Goal: Navigation & Orientation: Find specific page/section

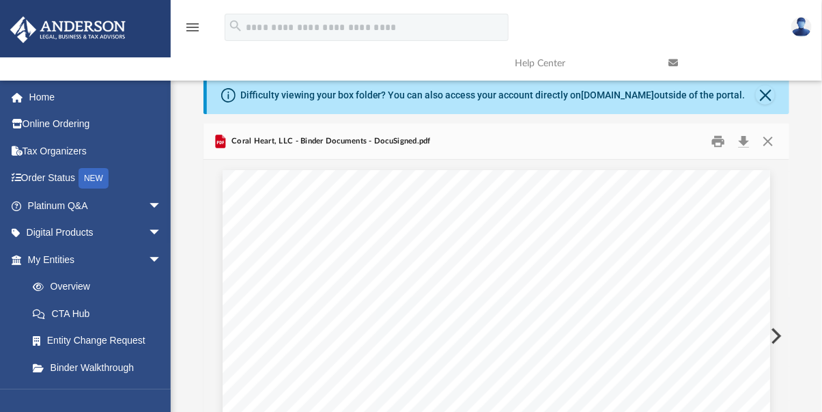
scroll to position [626, 0]
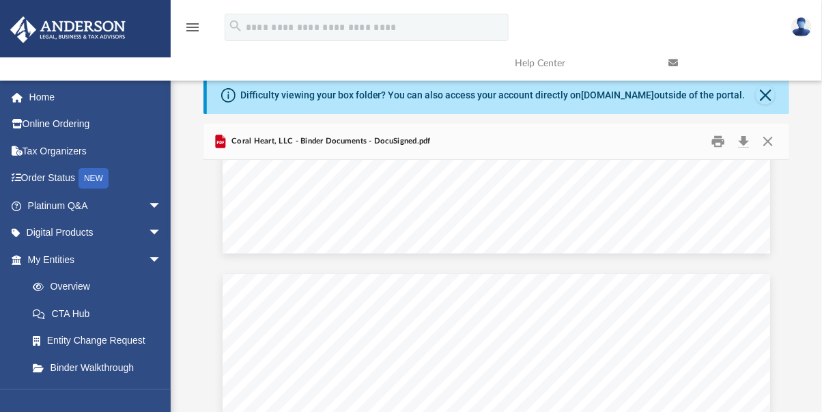
click at [326, 140] on span "Coral Heart, LLC - Binder Documents - DocuSigned.pdf" at bounding box center [330, 141] width 202 height 12
click at [326, 141] on span "Coral Heart, LLC - Binder Documents - DocuSigned.pdf" at bounding box center [330, 141] width 202 height 12
click at [325, 141] on span "Coral Heart, LLC - Binder Documents - DocuSigned.pdf" at bounding box center [330, 141] width 202 height 12
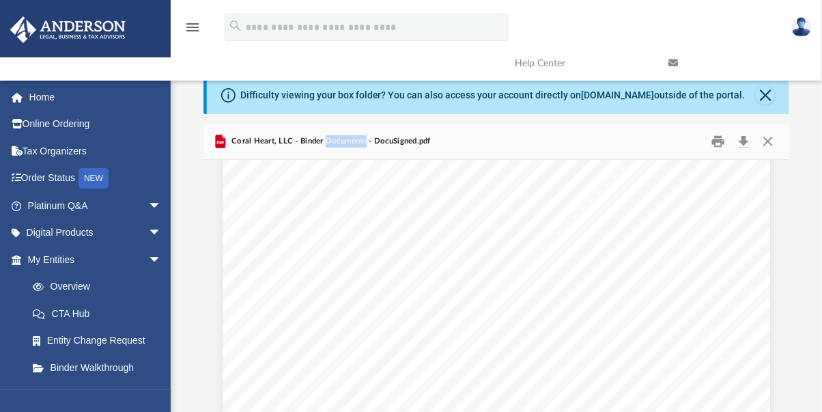
scroll to position [467, 0]
drag, startPoint x: 325, startPoint y: 141, endPoint x: 248, endPoint y: 199, distance: 96.2
click at [248, 199] on div "August 10, 2023 Alan Brett Griffith 4501 Pilgrims Way East Estero, FL 33928 Re:…" at bounding box center [497, 57] width 548 height 709
click at [221, 144] on icon "Preview" at bounding box center [220, 142] width 10 height 14
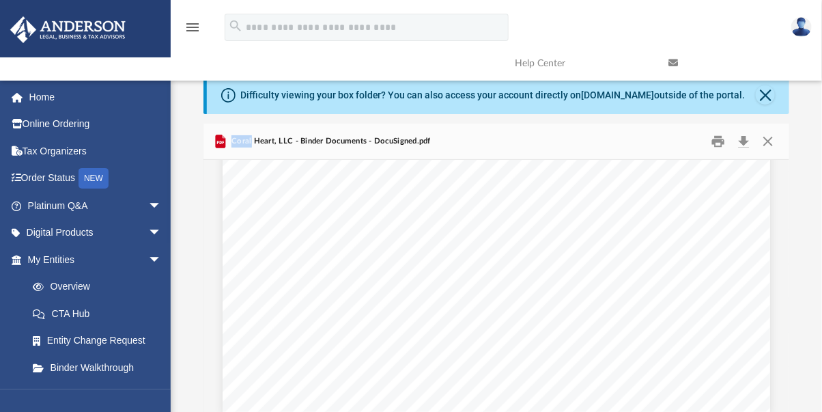
click at [221, 143] on icon "Preview" at bounding box center [220, 142] width 10 height 14
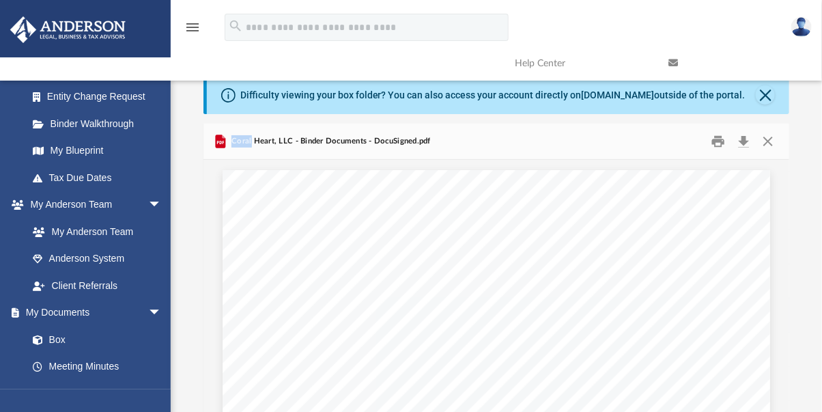
scroll to position [312, 0]
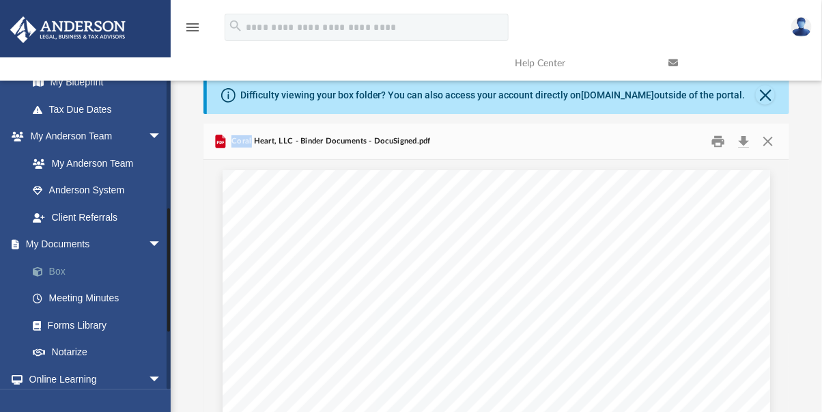
drag, startPoint x: 221, startPoint y: 143, endPoint x: 56, endPoint y: 275, distance: 211.0
click at [56, 275] on link "Box" at bounding box center [100, 270] width 163 height 27
click at [58, 270] on link "Box" at bounding box center [100, 270] width 163 height 27
click at [765, 95] on button "Close" at bounding box center [765, 94] width 19 height 19
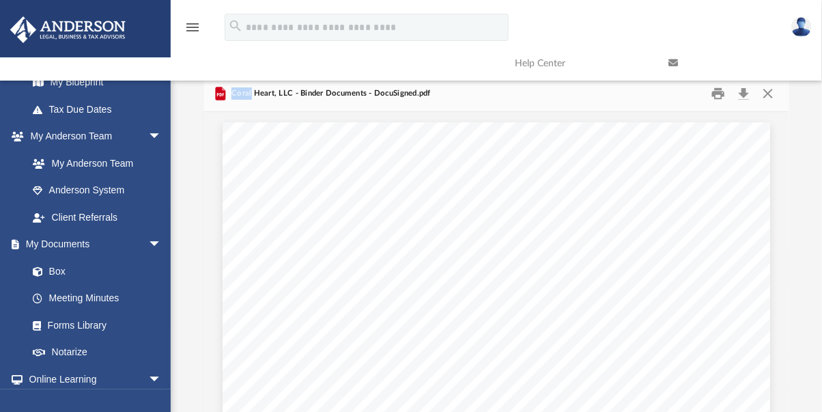
click at [768, 89] on link at bounding box center [735, 63] width 154 height 54
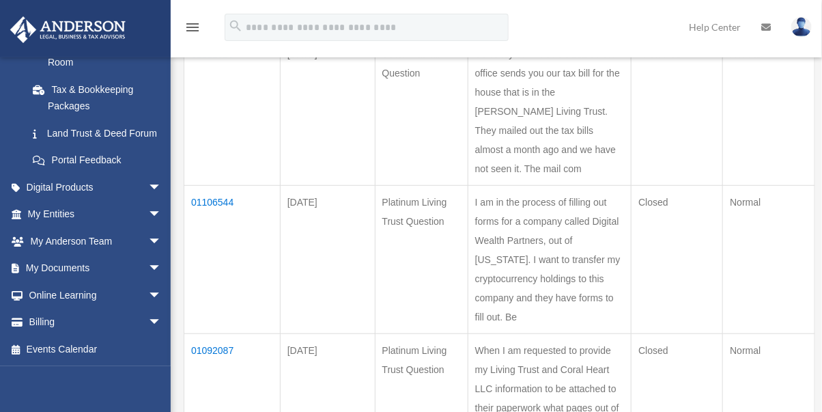
scroll to position [247, 0]
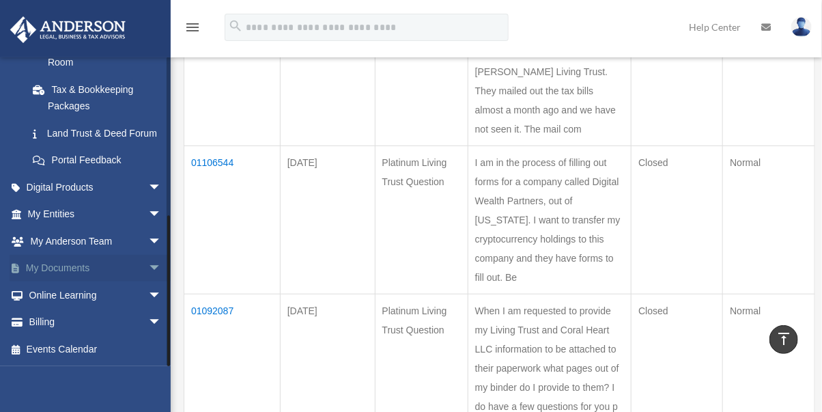
drag, startPoint x: 0, startPoint y: 0, endPoint x: 144, endPoint y: 262, distance: 298.7
click at [148, 262] on span "arrow_drop_down" at bounding box center [161, 269] width 27 height 28
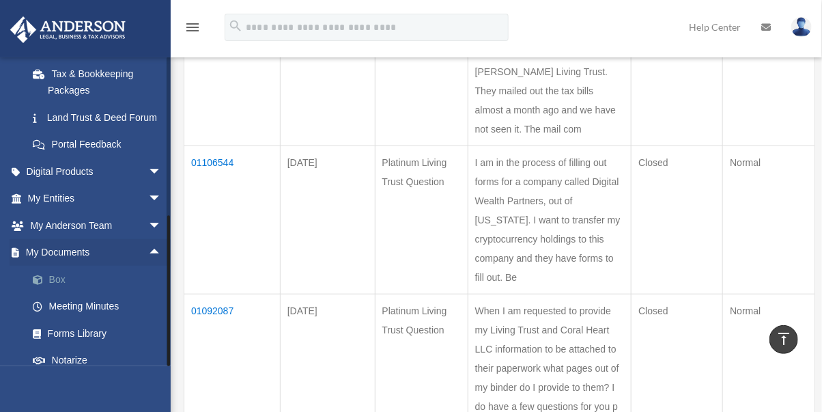
drag, startPoint x: 144, startPoint y: 262, endPoint x: 56, endPoint y: 291, distance: 92.9
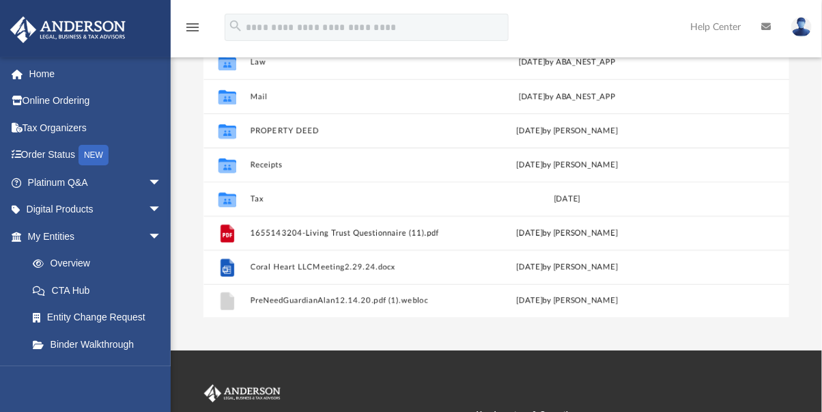
scroll to position [197, 0]
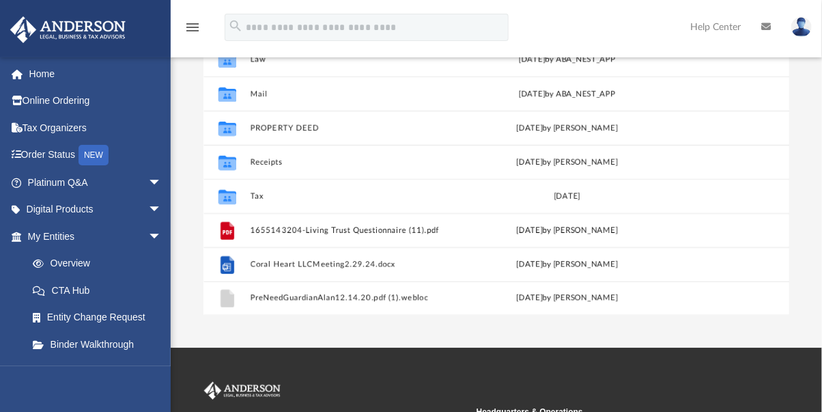
click at [81, 186] on link "Platinum Q&A arrow_drop_down" at bounding box center [96, 182] width 173 height 27
drag, startPoint x: 0, startPoint y: 0, endPoint x: 81, endPoint y: 212, distance: 226.8
click at [81, 212] on link "Digital Products arrow_drop_down" at bounding box center [96, 209] width 173 height 27
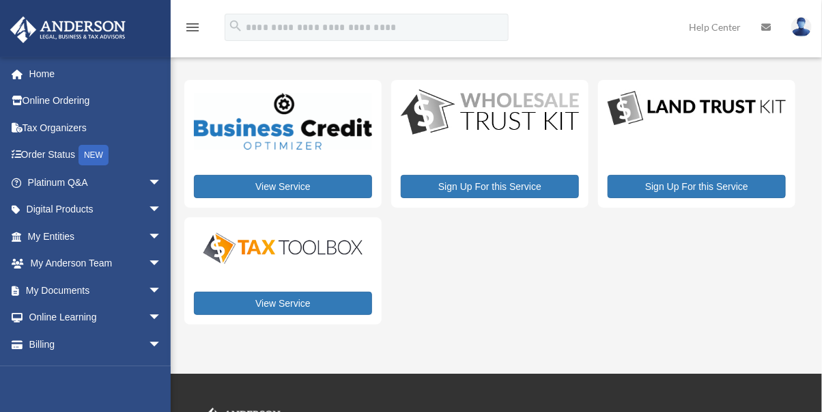
click at [148, 207] on span "arrow_drop_down" at bounding box center [161, 210] width 27 height 28
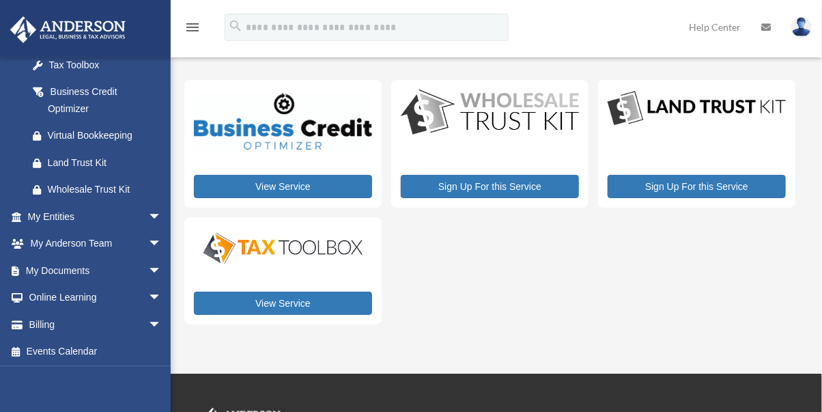
scroll to position [173, 0]
click at [148, 209] on span "arrow_drop_down" at bounding box center [161, 215] width 27 height 28
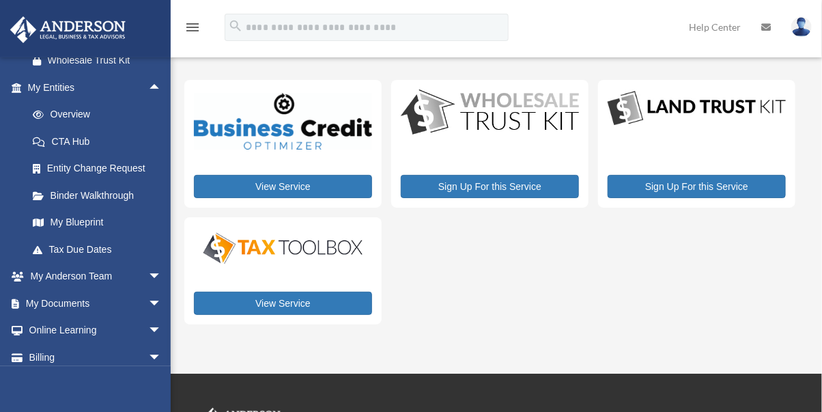
scroll to position [302, 0]
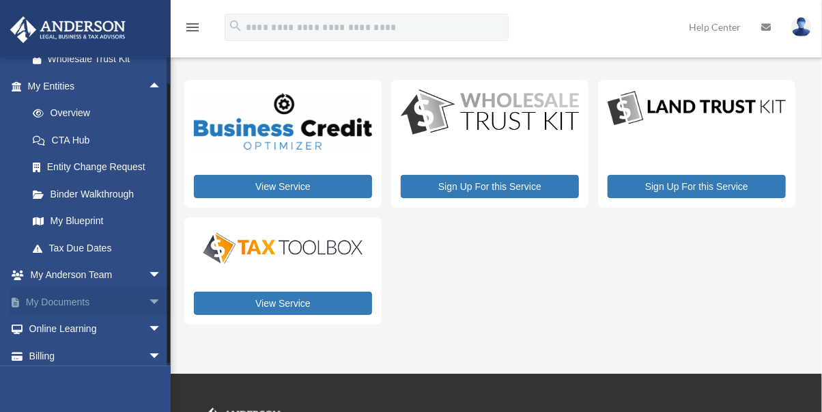
drag, startPoint x: 0, startPoint y: 0, endPoint x: 140, endPoint y: 294, distance: 326.0
click at [148, 294] on span "arrow_drop_down" at bounding box center [161, 302] width 27 height 28
click at [53, 322] on link "Box" at bounding box center [100, 329] width 163 height 27
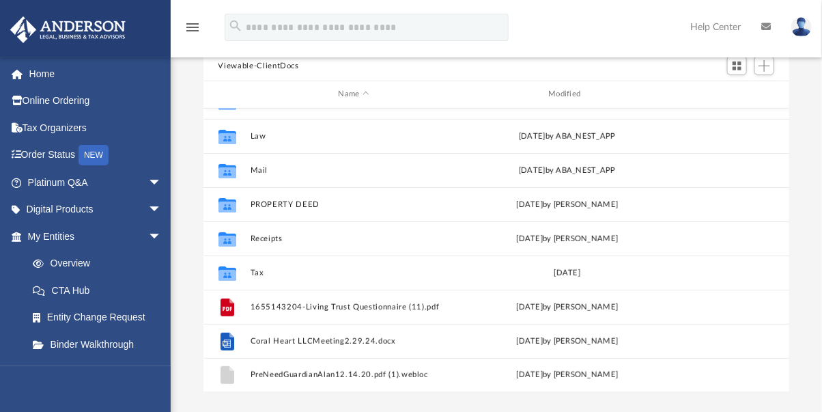
scroll to position [141, 0]
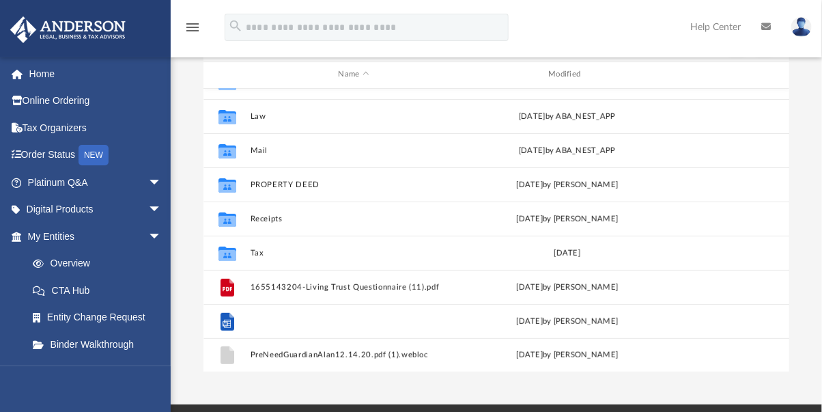
click at [294, 319] on button "Coral Heart LLCMeeting2.29.24.docx" at bounding box center [354, 321] width 208 height 9
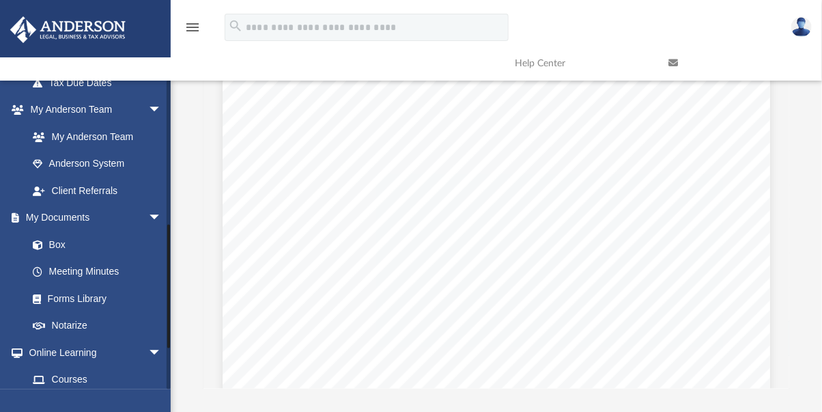
scroll to position [356, 0]
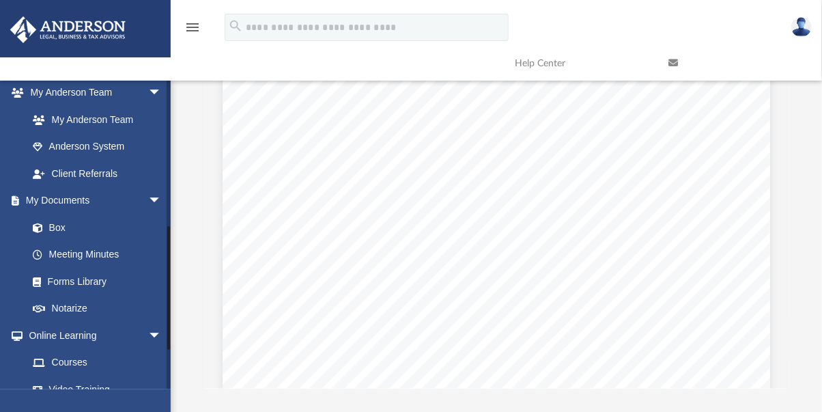
click at [59, 220] on link "Box" at bounding box center [94, 227] width 150 height 27
click at [96, 273] on link "Forms Library" at bounding box center [94, 281] width 150 height 27
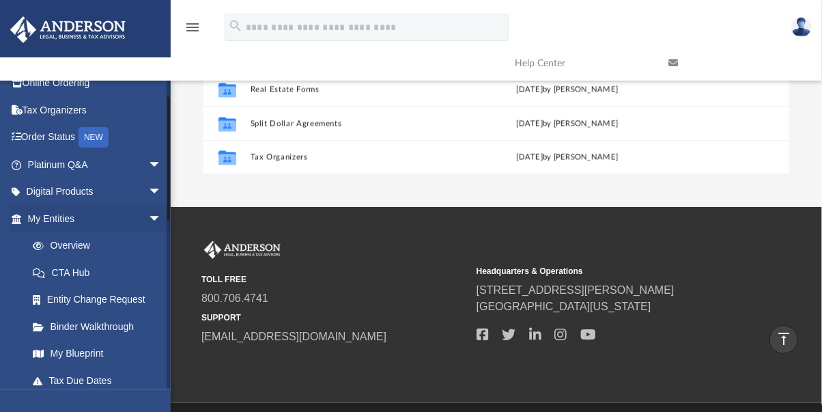
scroll to position [46, 0]
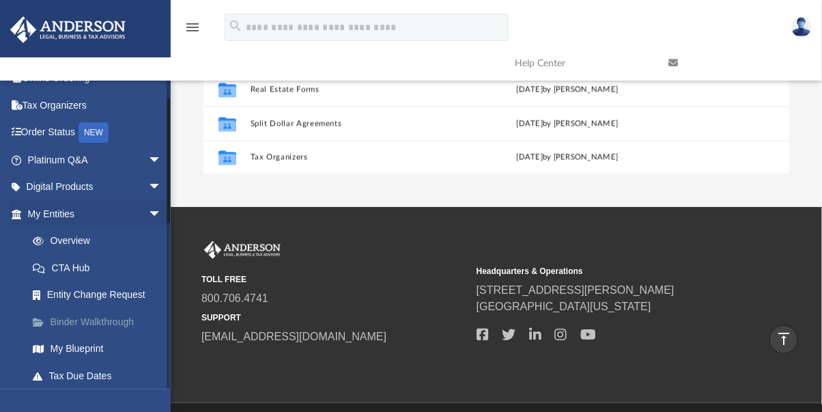
click at [40, 318] on span at bounding box center [45, 323] width 10 height 10
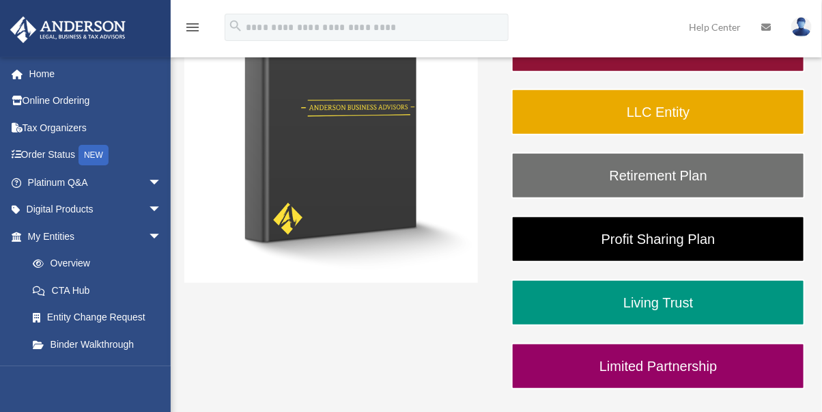
scroll to position [253, 0]
click at [672, 107] on link "LLC Entity" at bounding box center [659, 112] width 294 height 46
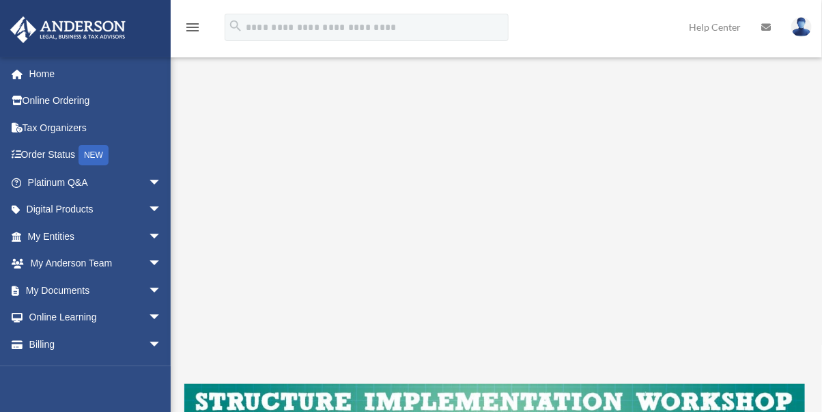
scroll to position [189, 0]
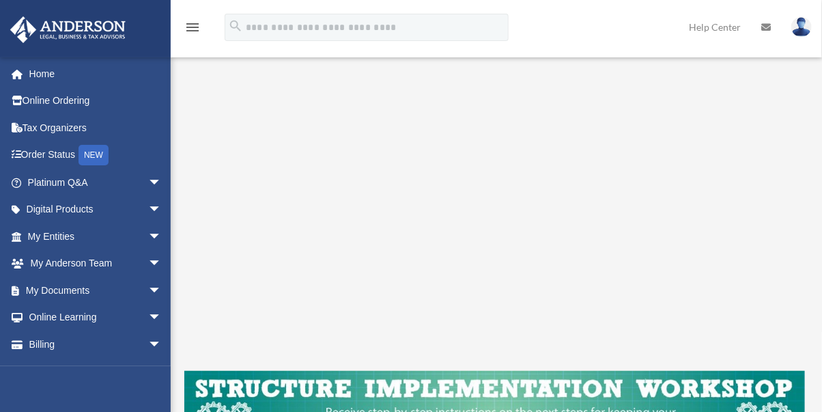
click at [148, 290] on span "arrow_drop_down" at bounding box center [161, 291] width 27 height 28
click at [49, 309] on link "Box" at bounding box center [100, 317] width 163 height 27
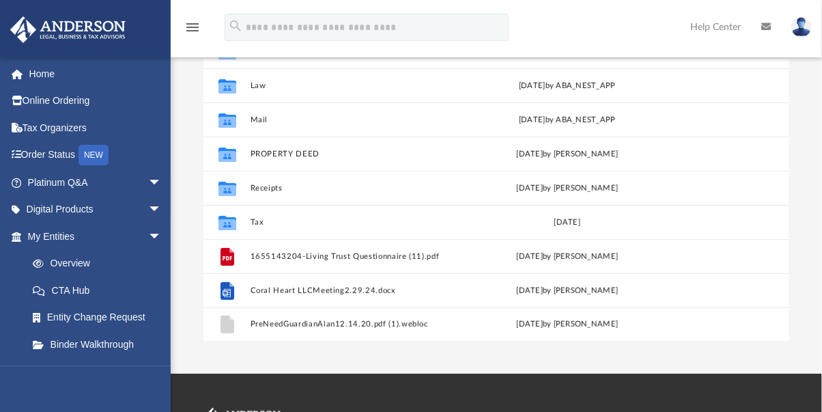
scroll to position [199, 0]
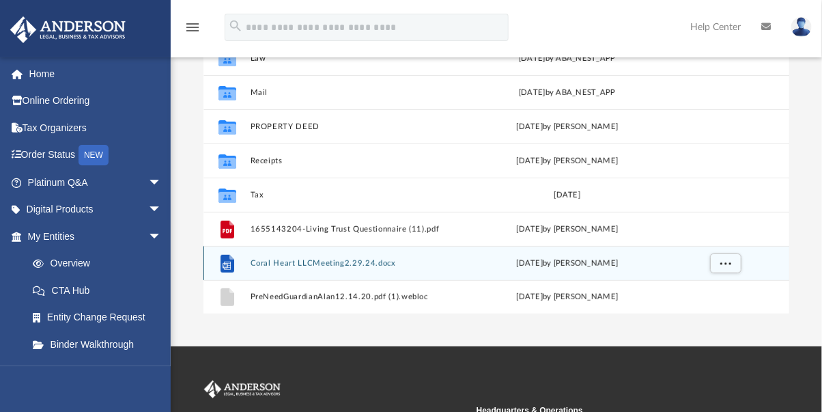
drag, startPoint x: 0, startPoint y: 0, endPoint x: 289, endPoint y: 259, distance: 387.9
click at [289, 259] on button "Coral Heart LLCMeeting2.29.24.docx" at bounding box center [354, 263] width 208 height 9
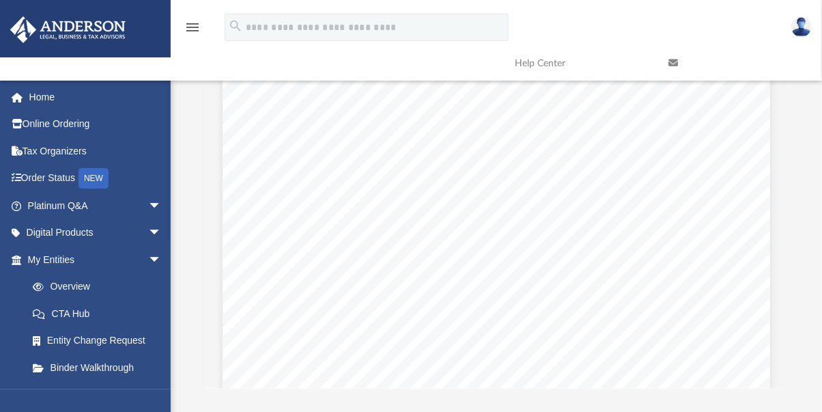
scroll to position [0, 0]
click at [74, 207] on link "Platinum Q&A arrow_drop_down" at bounding box center [96, 205] width 173 height 27
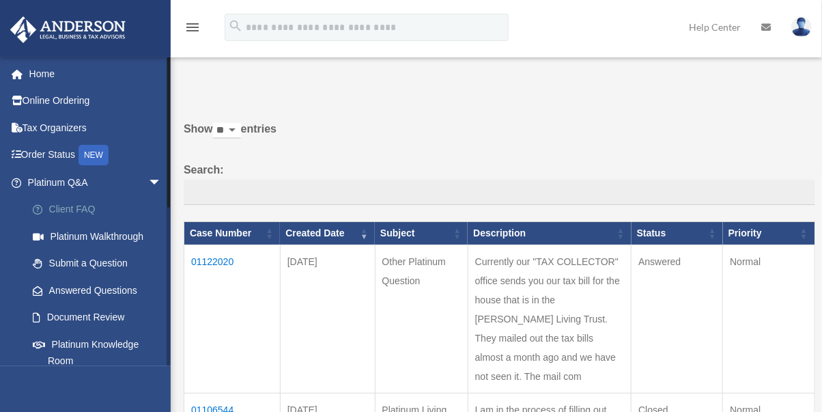
click at [145, 204] on link "Client FAQ" at bounding box center [100, 209] width 163 height 27
click at [128, 286] on link "Answered Questions" at bounding box center [94, 290] width 150 height 27
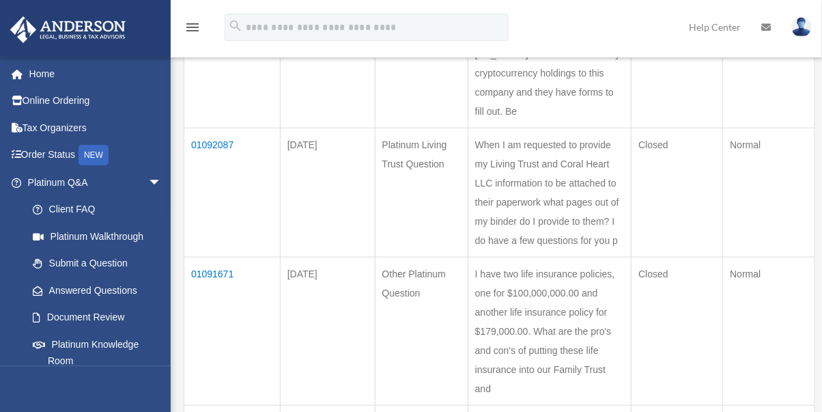
scroll to position [414, 0]
drag, startPoint x: 0, startPoint y: 0, endPoint x: 208, endPoint y: 98, distance: 229.5
click at [208, 127] on td "01092087" at bounding box center [232, 191] width 96 height 129
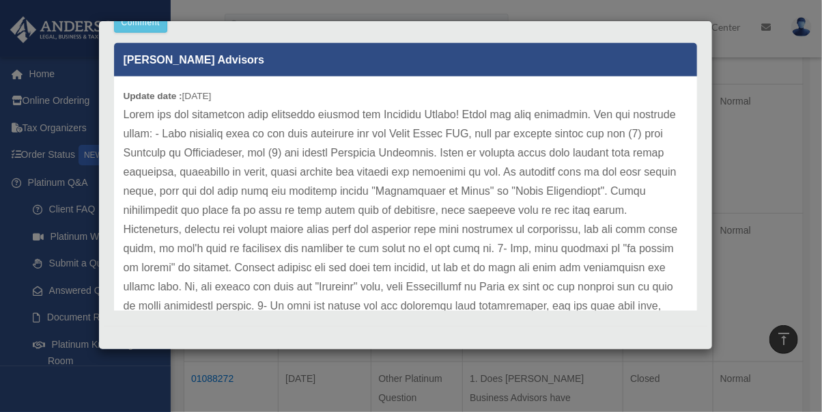
scroll to position [113, 0]
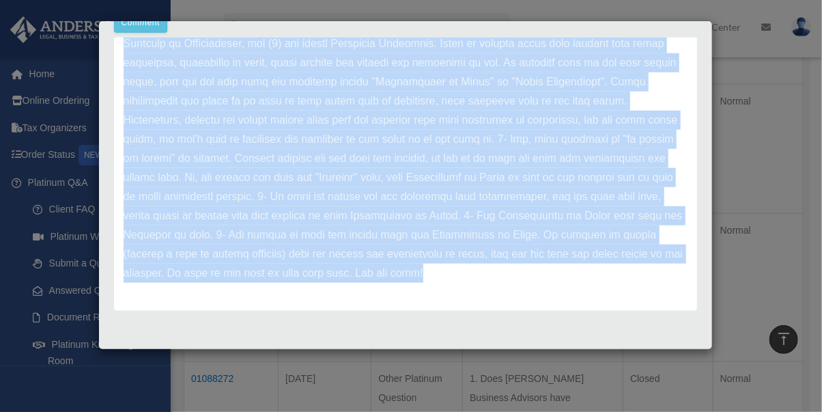
drag, startPoint x: 684, startPoint y: 357, endPoint x: 611, endPoint y: 301, distance: 92.1
click at [611, 301] on div "Anderson Advisors Update date : 08-29-2025" at bounding box center [405, 123] width 583 height 378
copy div "Anderson Advisors Update date : 08-29-2025 Thank you for submitting your questi…"
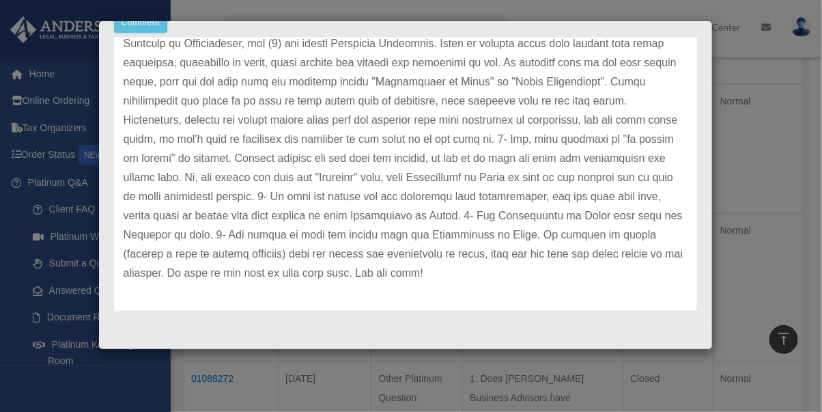
drag, startPoint x: 643, startPoint y: 294, endPoint x: 254, endPoint y: 169, distance: 408.9
click at [254, 169] on p at bounding box center [406, 139] width 564 height 287
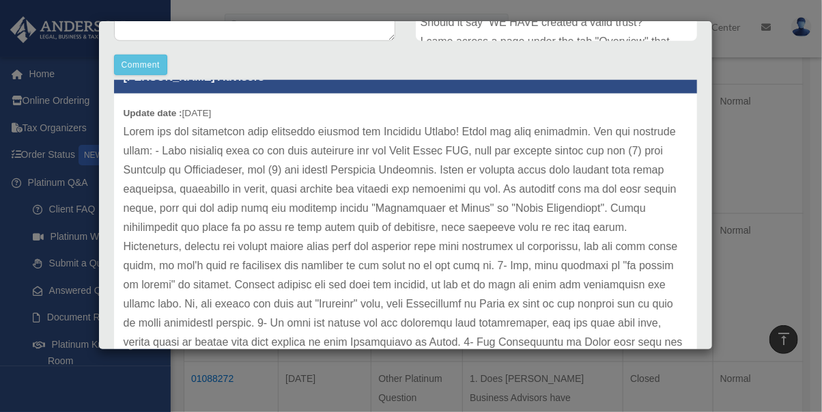
scroll to position [29, 0]
drag, startPoint x: 254, startPoint y: 169, endPoint x: 64, endPoint y: 155, distance: 191.1
click at [64, 155] on div "Case Detail × Platinum Living Trust Question Case Number 01092087 Created Date …" at bounding box center [411, 206] width 822 height 412
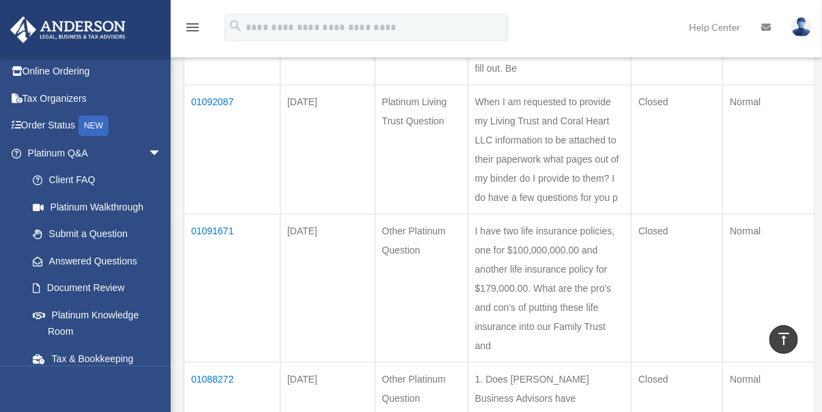
click at [139, 201] on link "Platinum Walkthrough" at bounding box center [97, 206] width 156 height 27
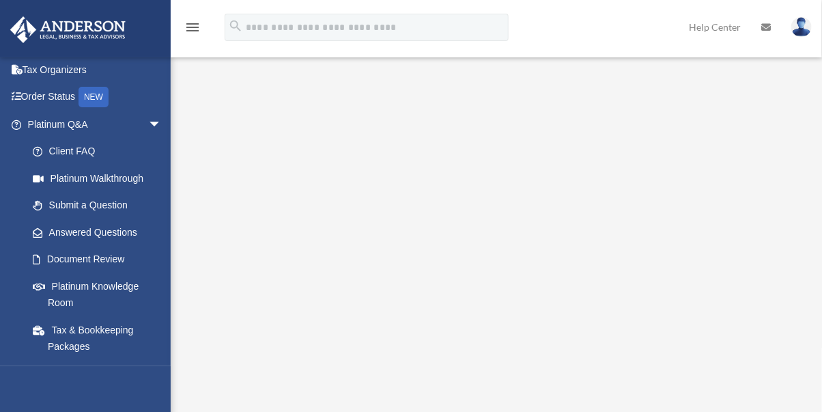
scroll to position [77, 0]
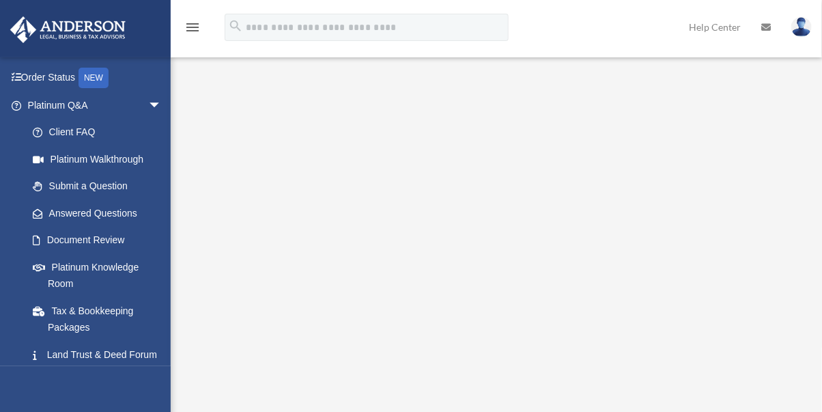
click at [113, 235] on link "Document Review" at bounding box center [100, 240] width 163 height 27
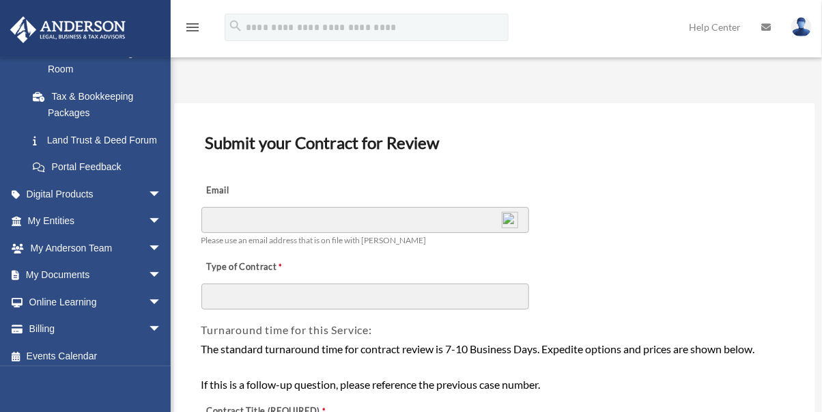
scroll to position [292, 0]
click at [148, 283] on span "arrow_drop_down" at bounding box center [161, 275] width 27 height 28
click at [58, 314] on link "Box" at bounding box center [100, 301] width 163 height 27
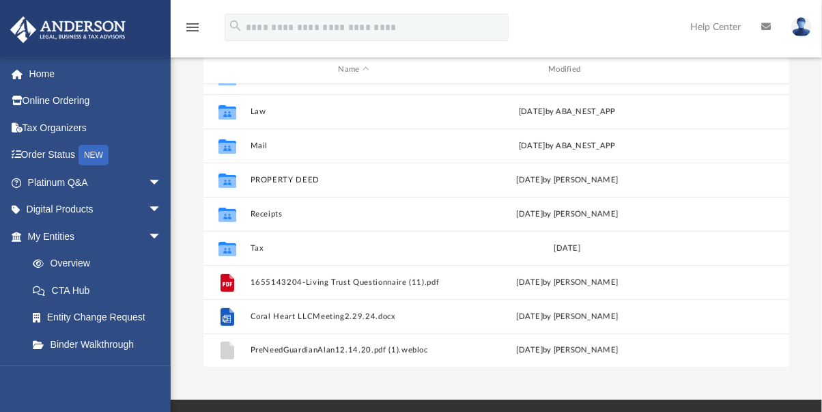
scroll to position [148, 0]
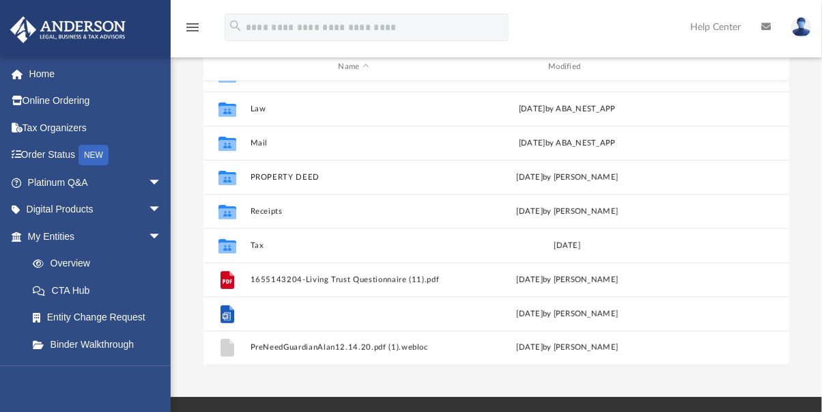
click at [288, 313] on button "Coral Heart LLCMeeting2.29.24.docx" at bounding box center [354, 313] width 208 height 9
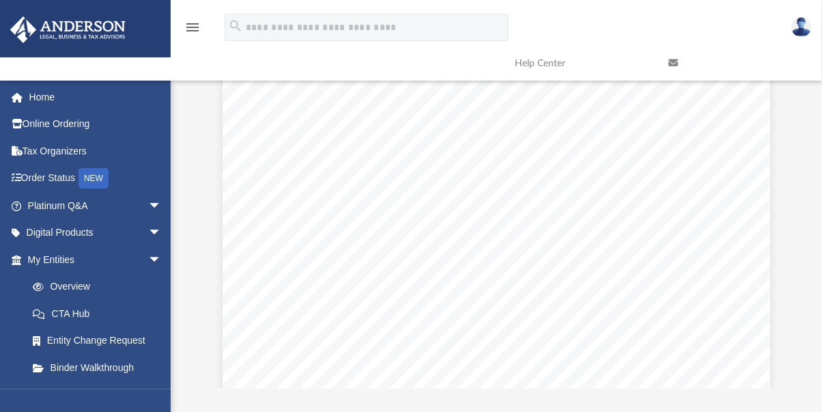
scroll to position [0, 0]
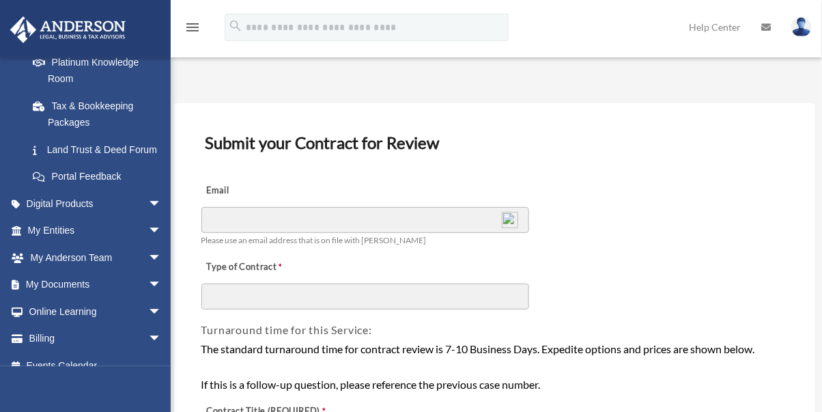
scroll to position [288, 0]
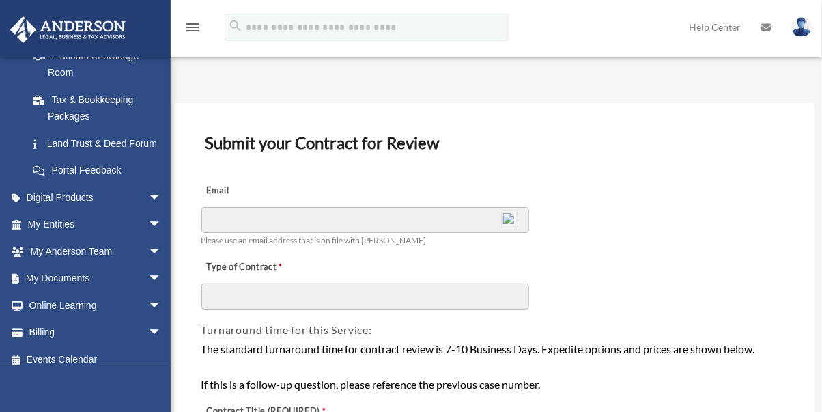
click at [148, 239] on span "arrow_drop_down" at bounding box center [161, 225] width 27 height 28
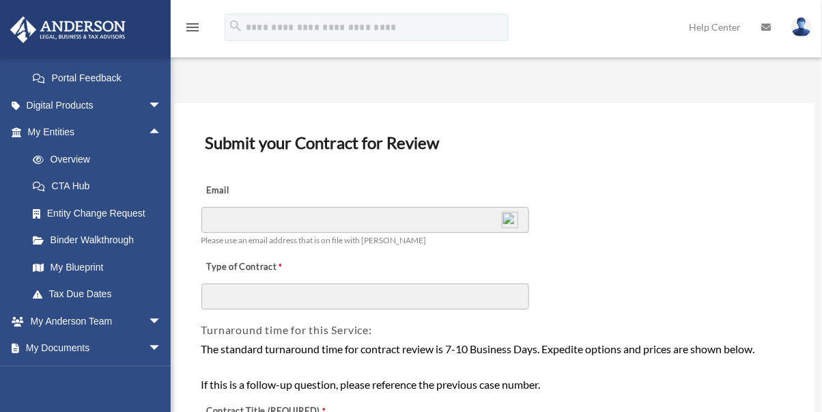
scroll to position [394, 0]
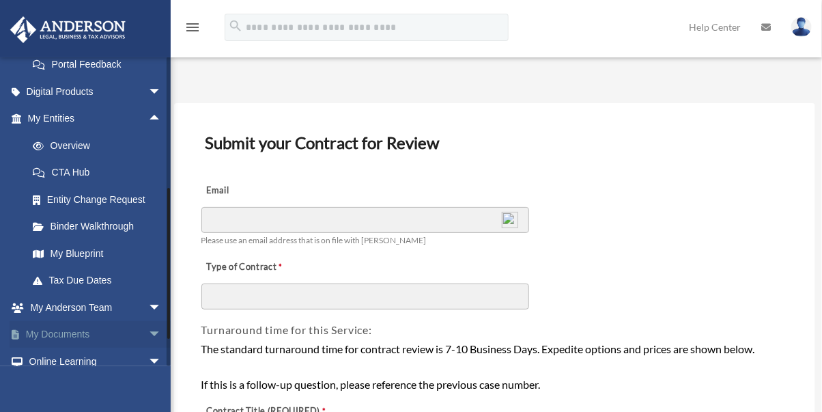
drag, startPoint x: 0, startPoint y: 0, endPoint x: 141, endPoint y: 343, distance: 370.6
click at [148, 343] on span "arrow_drop_down" at bounding box center [161, 335] width 27 height 28
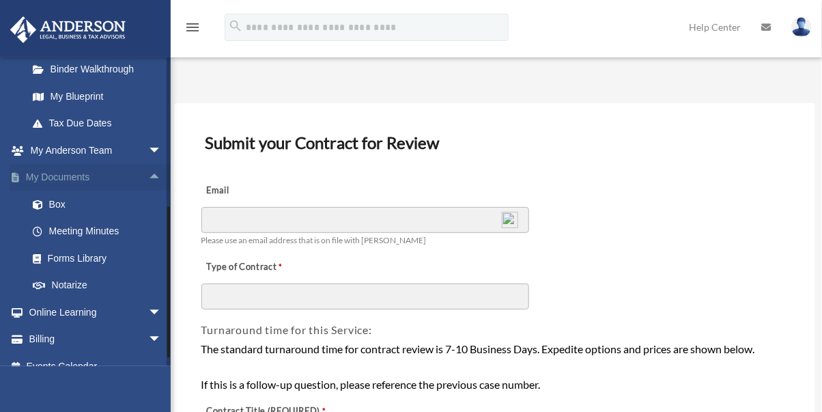
scroll to position [553, 0]
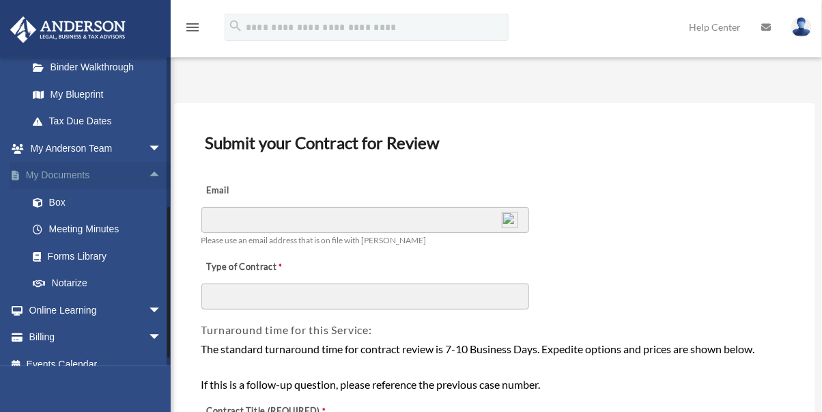
click at [61, 212] on link "Box" at bounding box center [100, 202] width 163 height 27
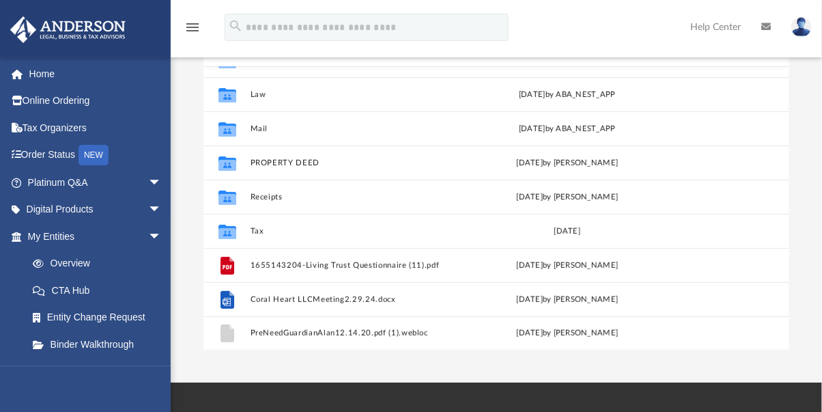
scroll to position [169, 0]
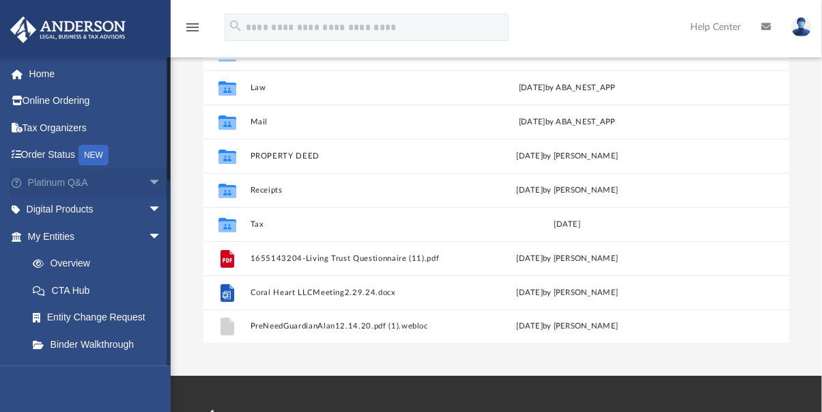
drag, startPoint x: 0, startPoint y: 0, endPoint x: 144, endPoint y: 182, distance: 231.9
click at [148, 182] on span "arrow_drop_down" at bounding box center [161, 183] width 27 height 28
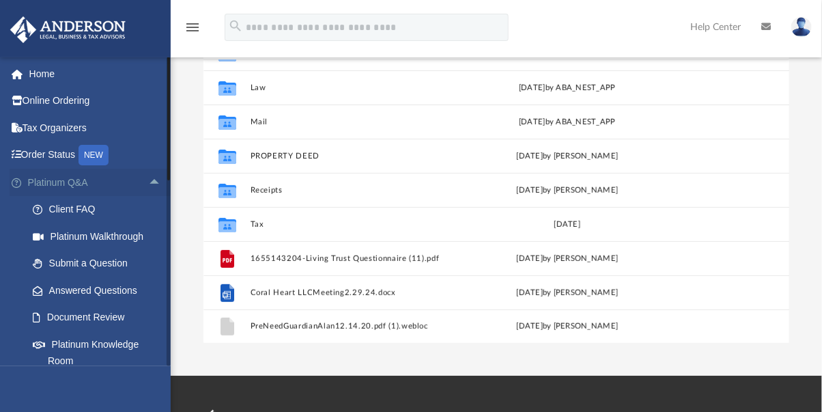
click at [122, 286] on link "Answered Questions" at bounding box center [100, 290] width 163 height 27
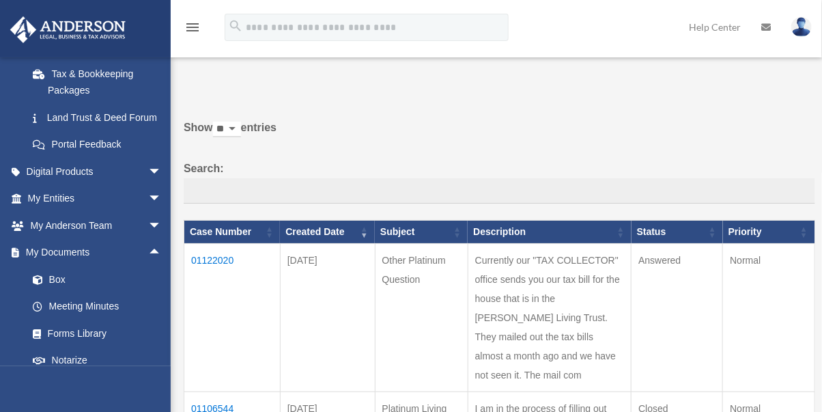
scroll to position [3, 0]
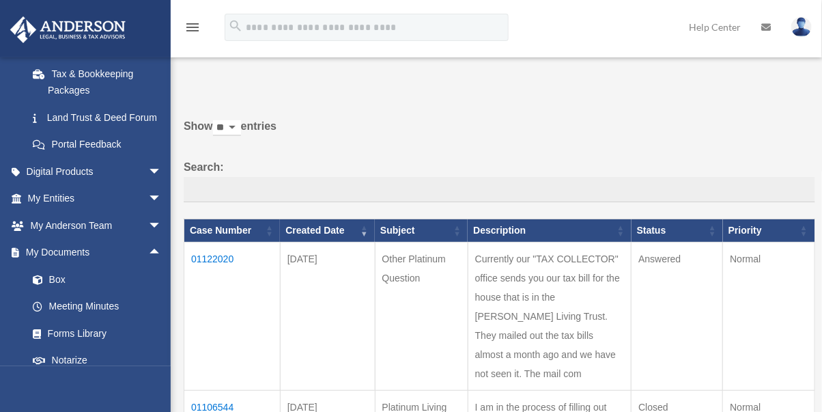
drag, startPoint x: 0, startPoint y: 0, endPoint x: 214, endPoint y: 253, distance: 331.0
click at [214, 253] on td "01122020" at bounding box center [232, 316] width 96 height 148
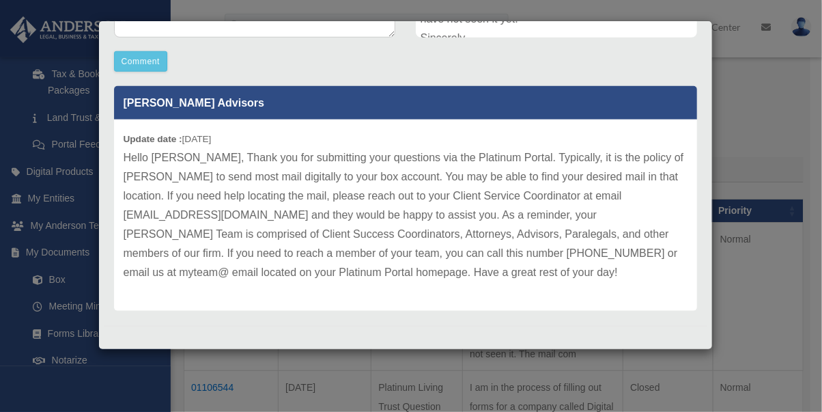
scroll to position [23, 0]
click at [90, 372] on div "Case Detail × Other Platinum Question Case Number 01122020 Created Date Septemb…" at bounding box center [411, 206] width 822 height 412
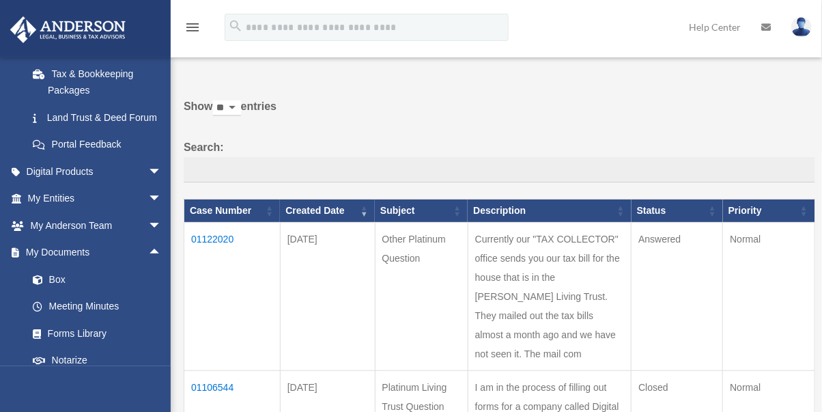
click at [57, 293] on link "Box" at bounding box center [100, 279] width 163 height 27
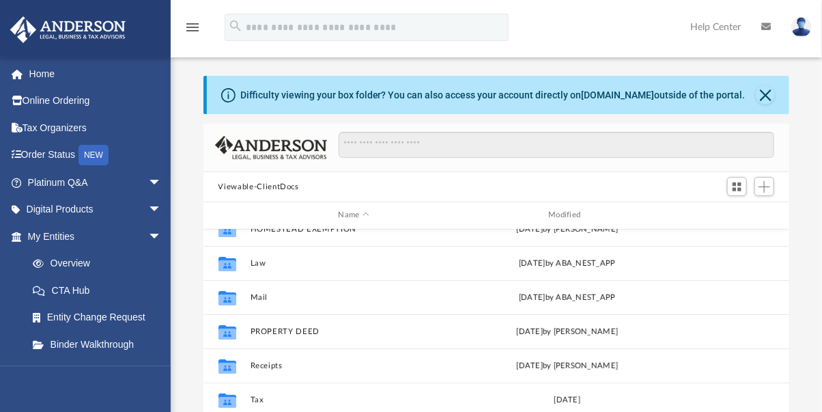
scroll to position [126, 0]
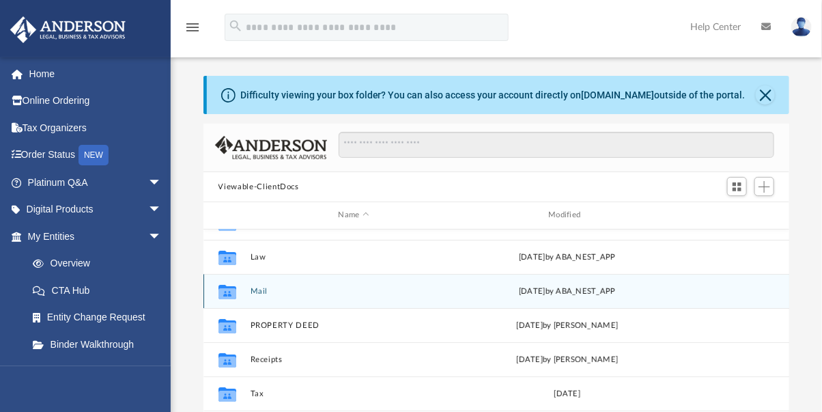
drag, startPoint x: 0, startPoint y: 0, endPoint x: 260, endPoint y: 288, distance: 387.4
click at [260, 288] on button "Mail" at bounding box center [354, 291] width 208 height 9
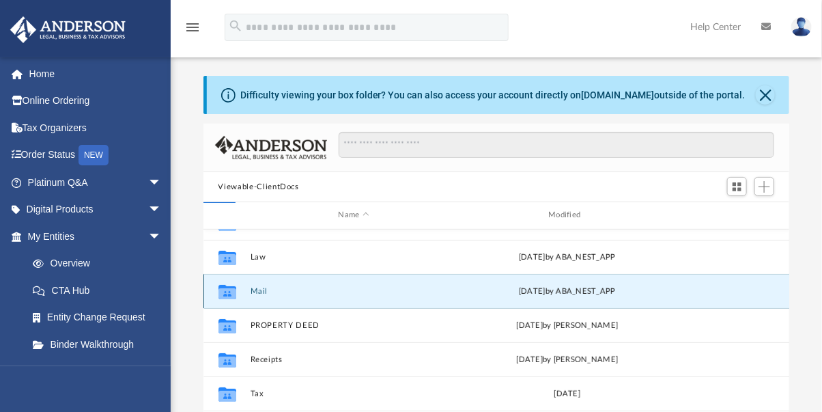
click at [261, 287] on button "Mail" at bounding box center [354, 291] width 208 height 9
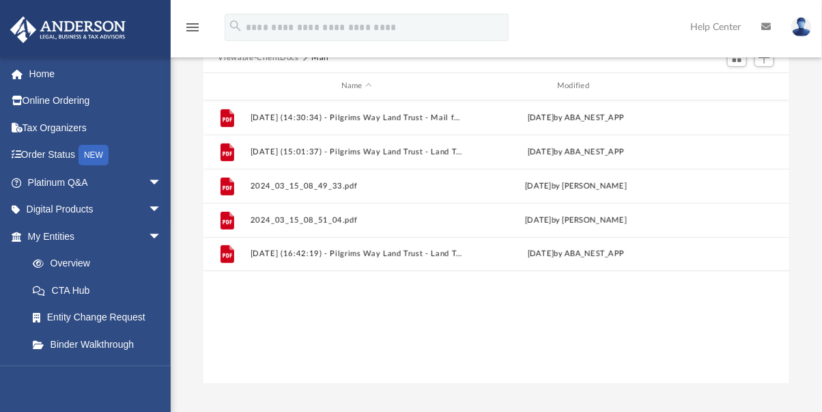
scroll to position [134, 0]
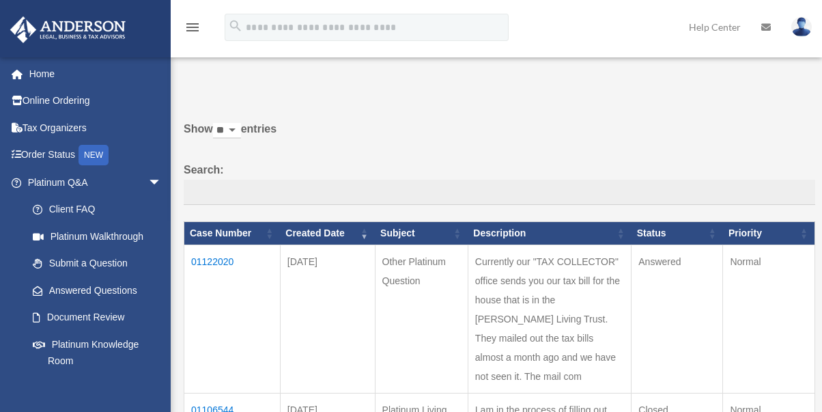
scroll to position [23, 0]
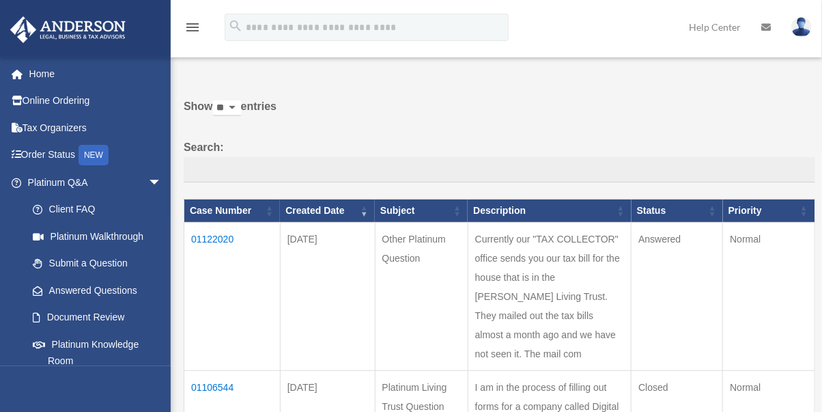
click at [118, 319] on link "Document Review" at bounding box center [97, 317] width 156 height 27
click at [121, 318] on link "Document Review" at bounding box center [97, 317] width 156 height 27
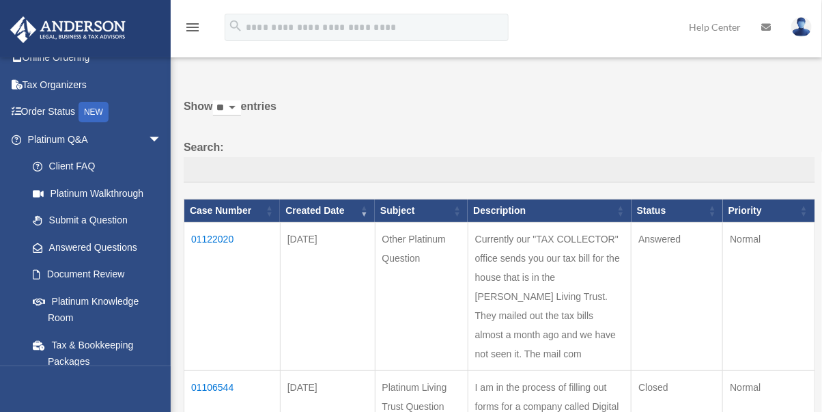
scroll to position [176, 0]
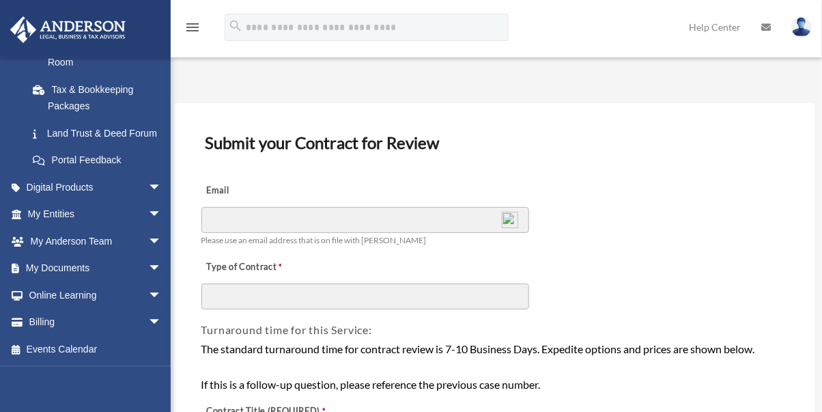
scroll to position [314, 0]
click at [148, 268] on span "arrow_drop_down" at bounding box center [161, 269] width 27 height 28
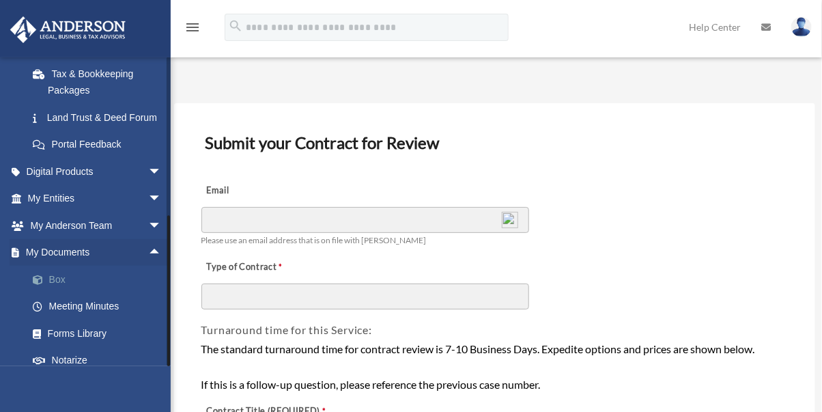
drag, startPoint x: 0, startPoint y: 0, endPoint x: 57, endPoint y: 290, distance: 295.9
click at [57, 290] on link "Box" at bounding box center [100, 279] width 163 height 27
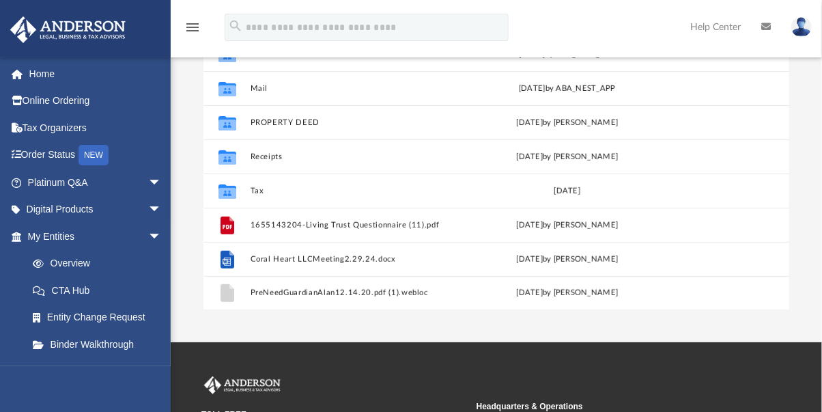
scroll to position [225, 0]
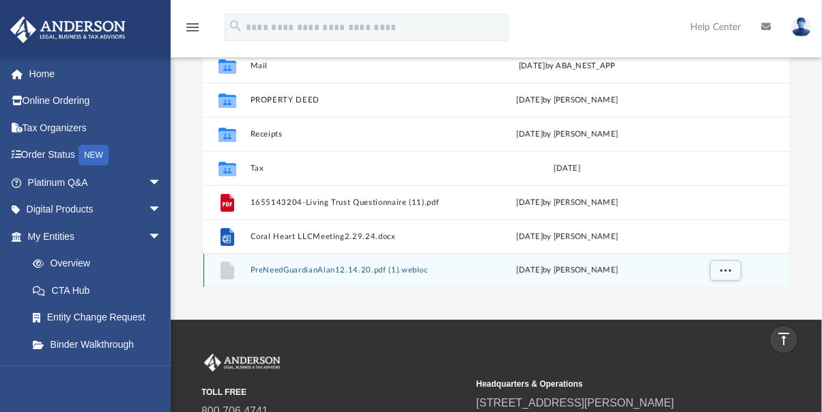
drag, startPoint x: 0, startPoint y: 0, endPoint x: 361, endPoint y: 268, distance: 449.6
click at [361, 268] on button "PreNeedGuardianAlan12.14.20.pdf (1).webloc" at bounding box center [354, 270] width 208 height 9
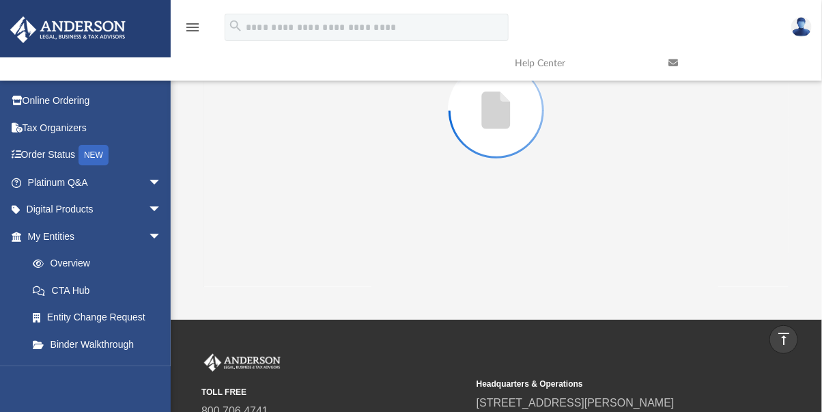
scroll to position [124, 0]
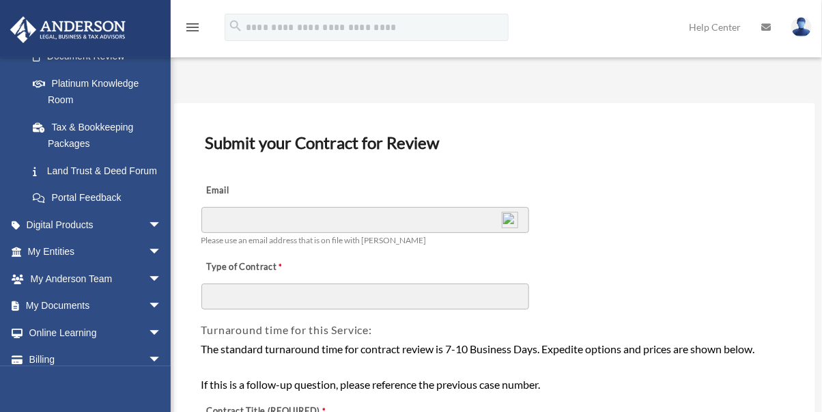
scroll to position [262, 0]
click at [148, 320] on span "arrow_drop_down" at bounding box center [161, 306] width 27 height 28
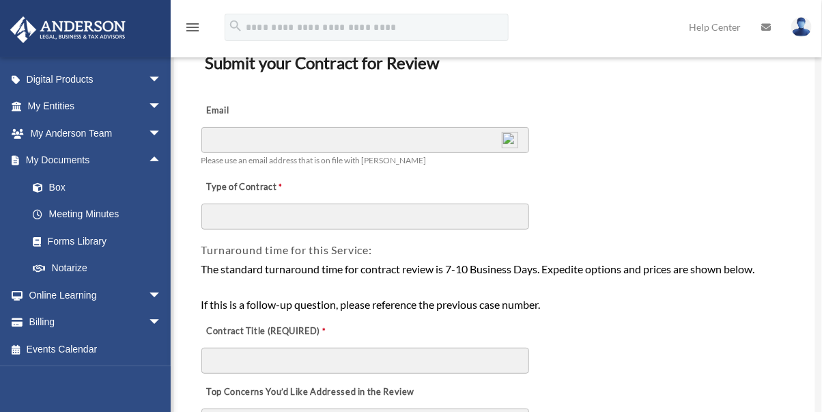
scroll to position [83, 0]
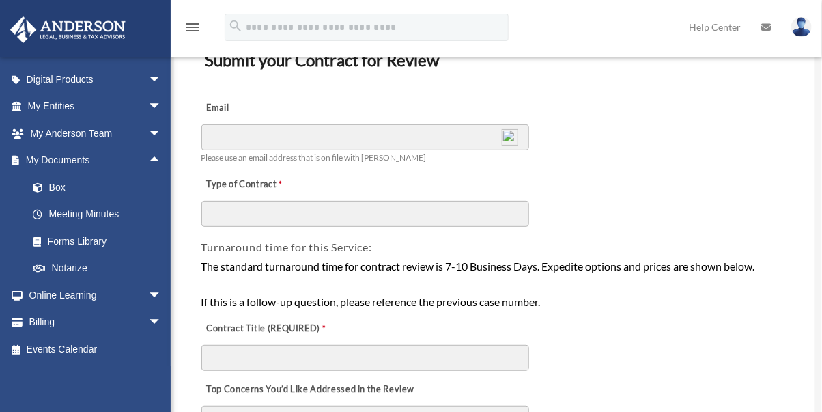
click at [53, 181] on link "Box" at bounding box center [100, 186] width 163 height 27
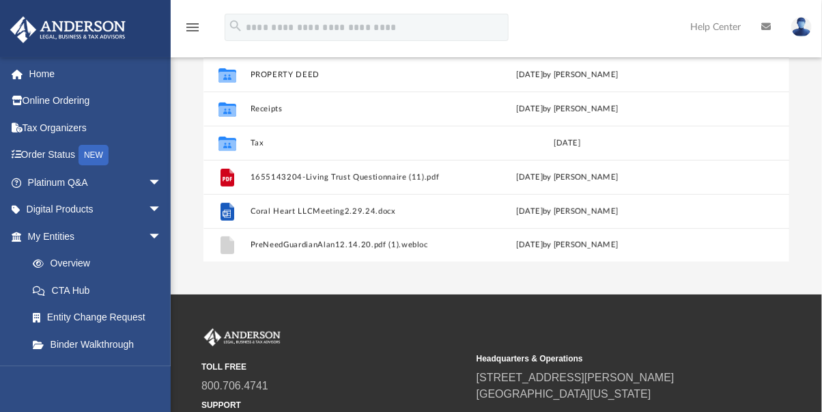
scroll to position [289, 0]
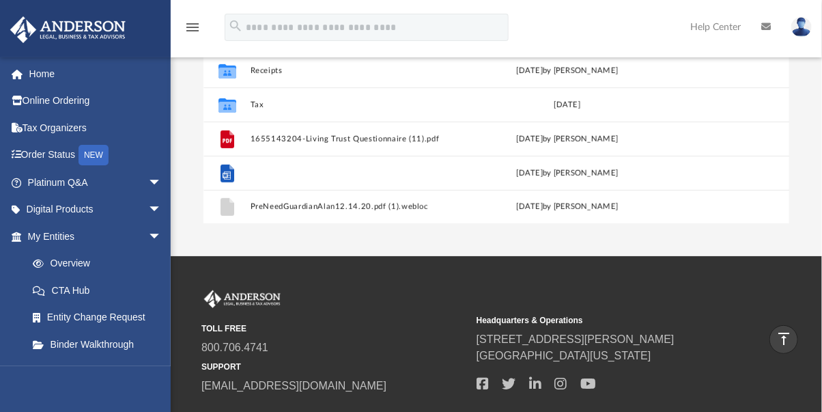
click at [294, 172] on button "Coral Heart LLCMeeting2.29.24.docx" at bounding box center [354, 173] width 208 height 9
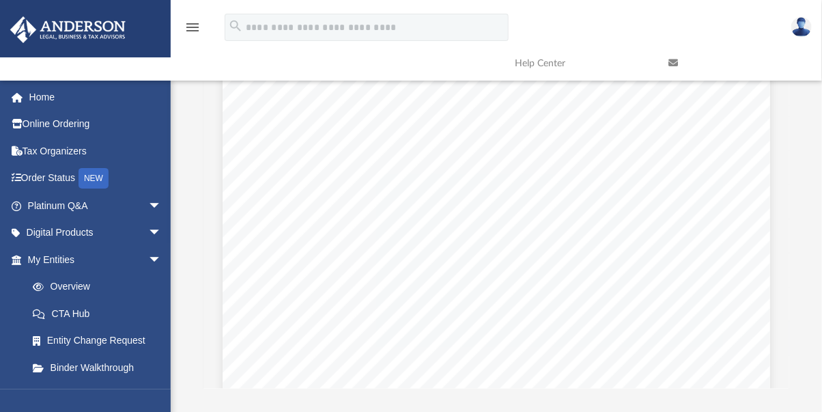
scroll to position [0, 0]
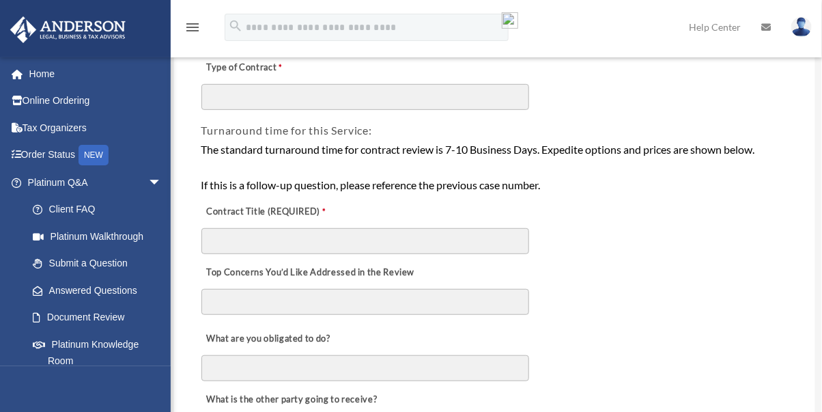
scroll to position [205, 0]
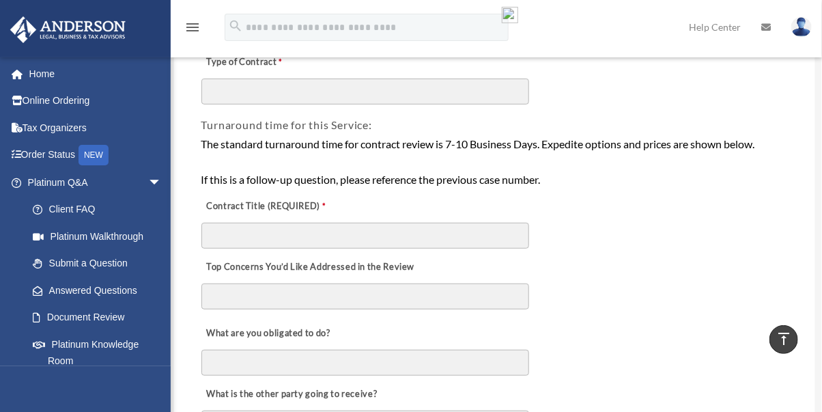
click at [116, 318] on link "Document Review" at bounding box center [97, 317] width 156 height 27
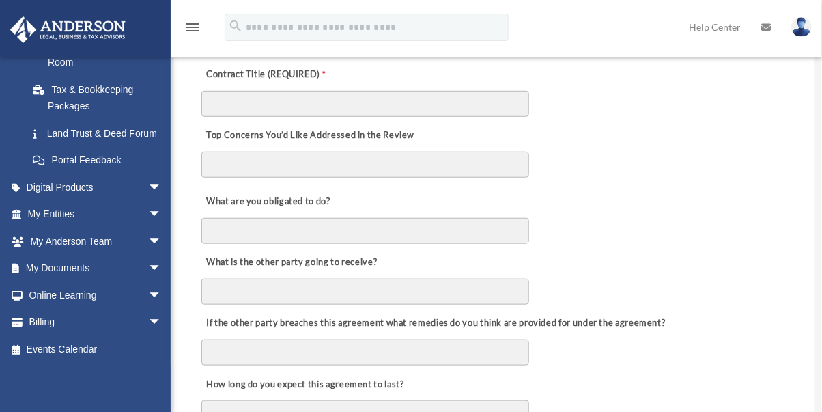
scroll to position [378, 0]
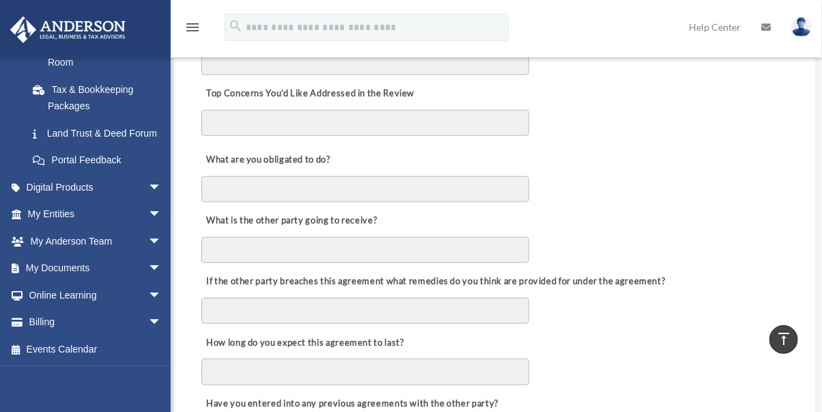
click at [148, 322] on span "arrow_drop_down" at bounding box center [161, 323] width 27 height 28
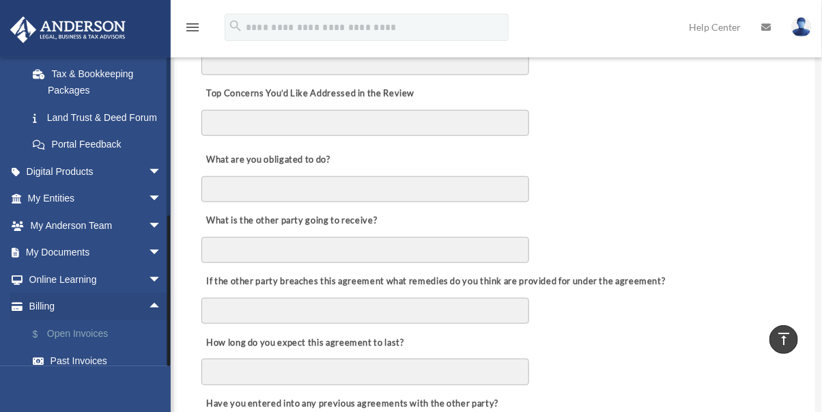
drag, startPoint x: 0, startPoint y: 0, endPoint x: 89, endPoint y: 345, distance: 356.3
click at [89, 345] on link "$ Open Invoices" at bounding box center [100, 334] width 163 height 28
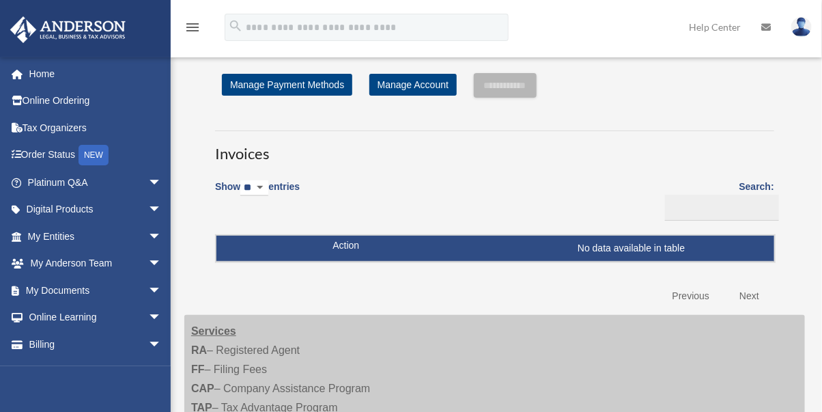
click at [148, 263] on span "arrow_drop_down" at bounding box center [161, 264] width 27 height 28
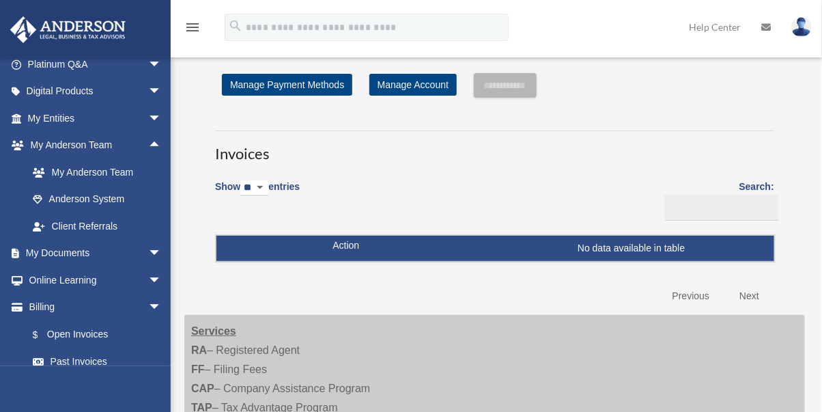
scroll to position [162, 0]
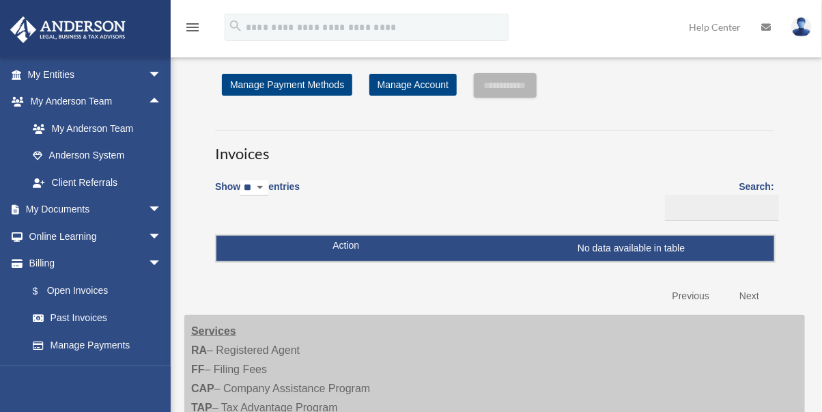
click at [148, 206] on span "arrow_drop_down" at bounding box center [161, 210] width 27 height 28
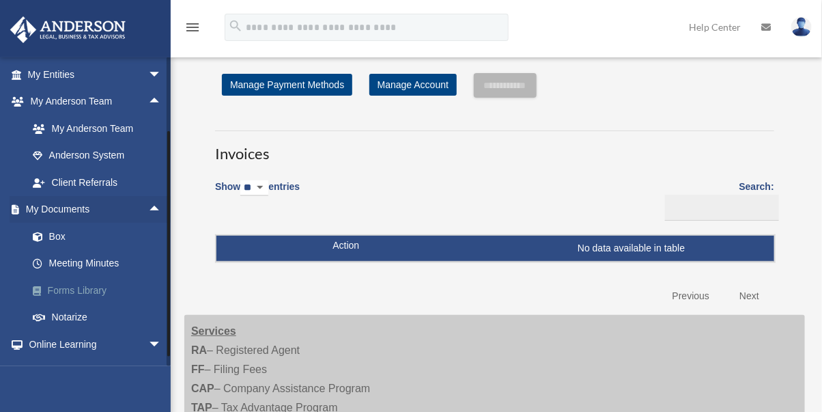
drag, startPoint x: 0, startPoint y: 0, endPoint x: 89, endPoint y: 285, distance: 298.3
click at [89, 285] on link "Forms Library" at bounding box center [100, 290] width 163 height 27
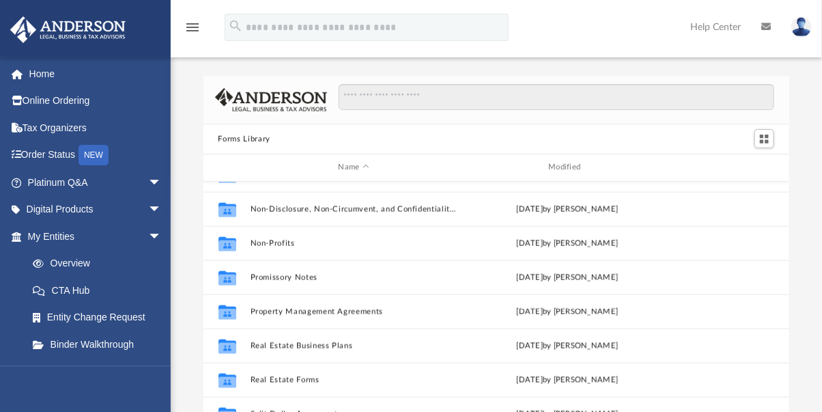
click at [148, 203] on span "arrow_drop_down" at bounding box center [161, 210] width 27 height 28
click at [148, 176] on span "arrow_drop_down" at bounding box center [161, 183] width 27 height 28
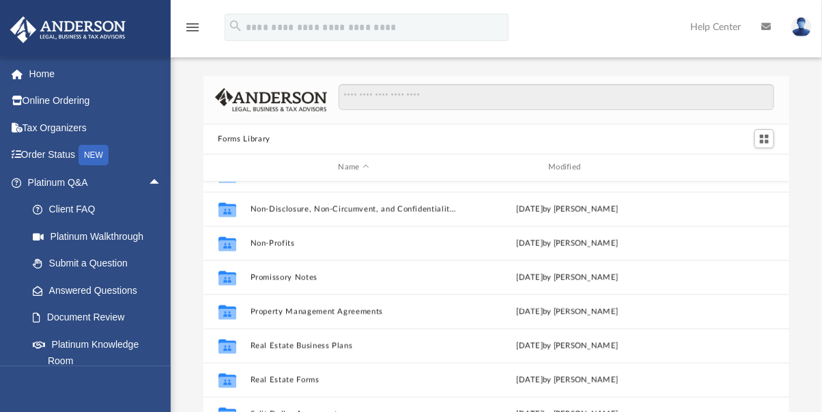
click at [46, 70] on link "Home" at bounding box center [96, 73] width 173 height 27
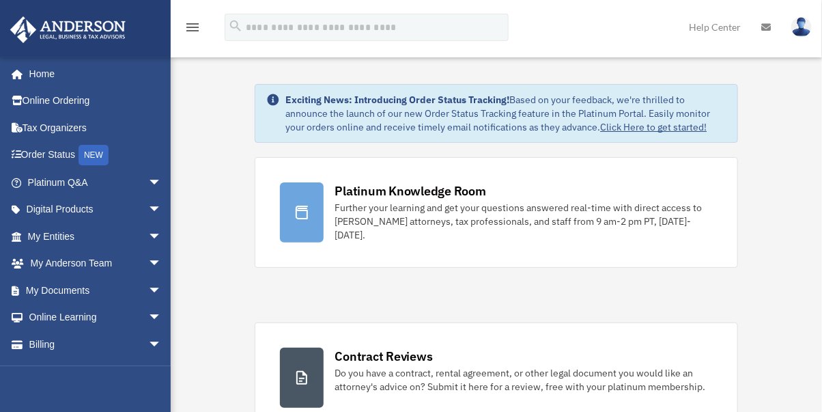
click at [148, 254] on span "arrow_drop_down" at bounding box center [161, 264] width 27 height 28
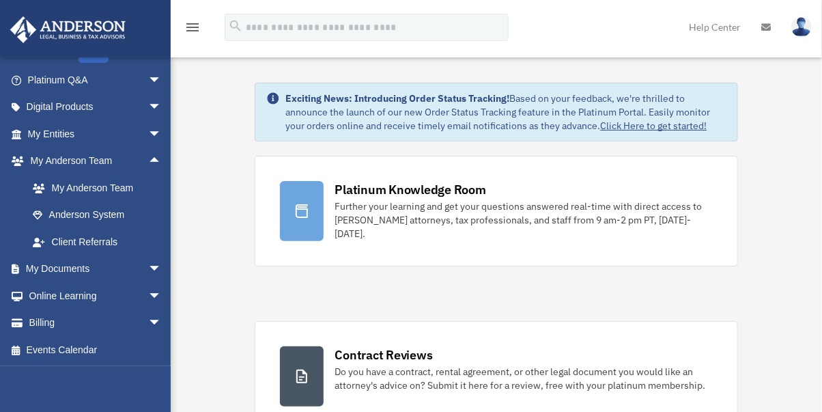
scroll to position [3, 0]
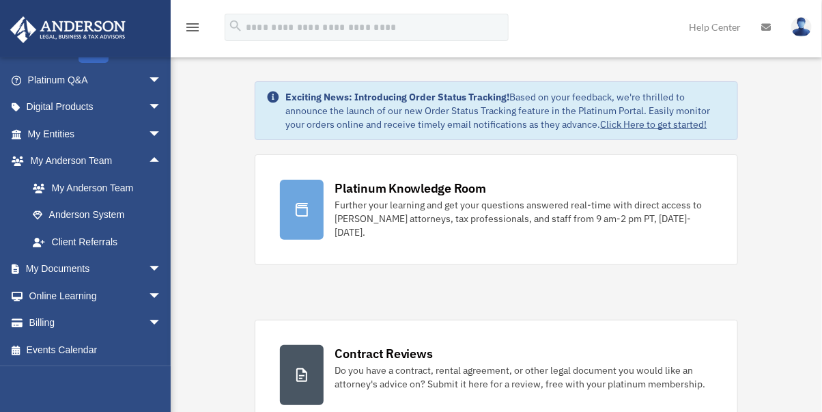
click at [148, 266] on span "arrow_drop_down" at bounding box center [161, 269] width 27 height 28
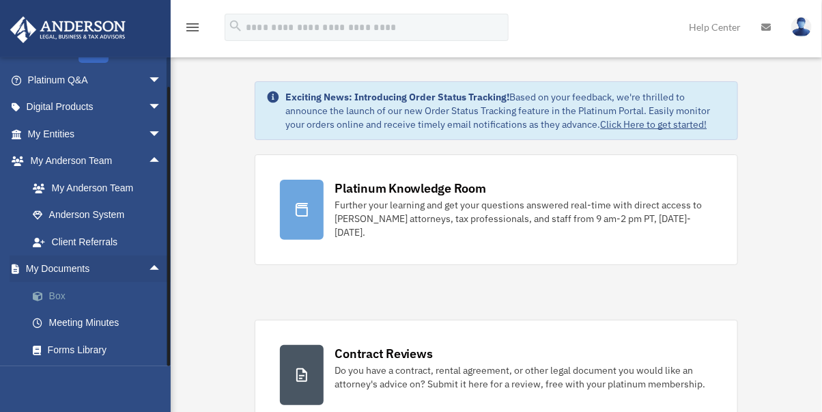
drag, startPoint x: 0, startPoint y: 0, endPoint x: 53, endPoint y: 292, distance: 297.0
click at [53, 292] on link "Box" at bounding box center [100, 295] width 163 height 27
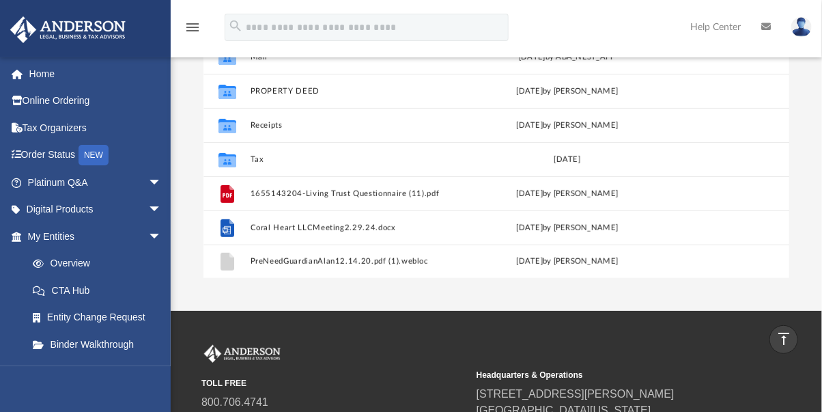
scroll to position [233, 0]
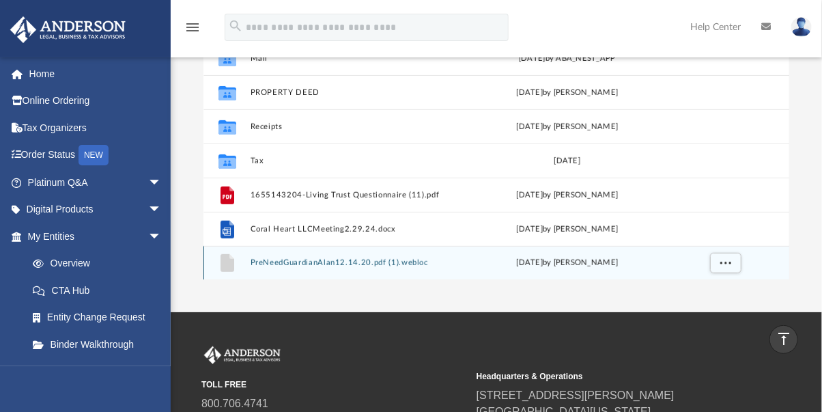
drag, startPoint x: 0, startPoint y: 0, endPoint x: 320, endPoint y: 258, distance: 411.4
click at [320, 258] on button "PreNeedGuardianAlan12.14.20.pdf (1).webloc" at bounding box center [354, 262] width 208 height 9
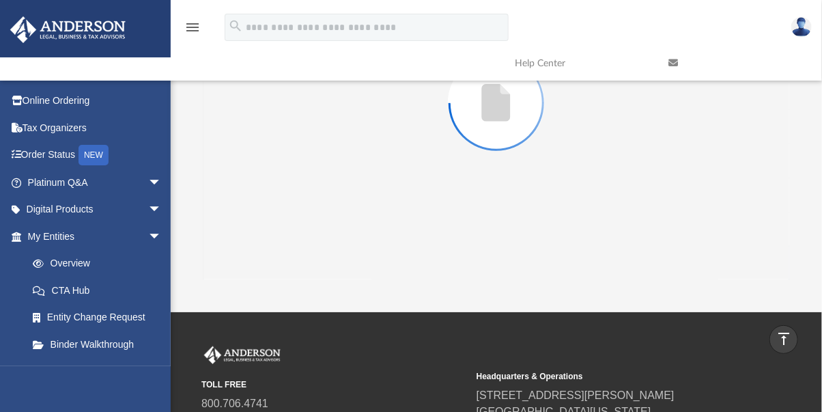
scroll to position [124, 0]
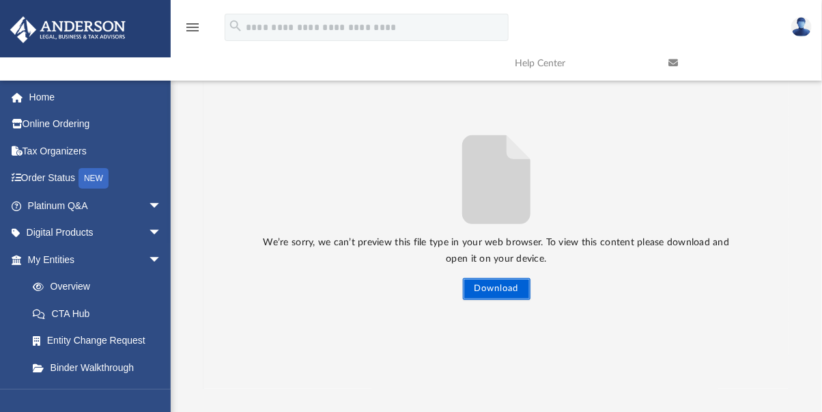
click at [492, 285] on button "Download" at bounding box center [497, 289] width 68 height 22
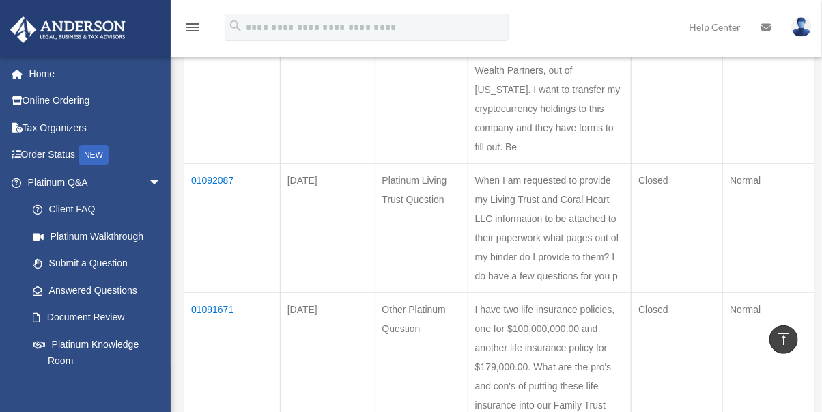
scroll to position [381, 0]
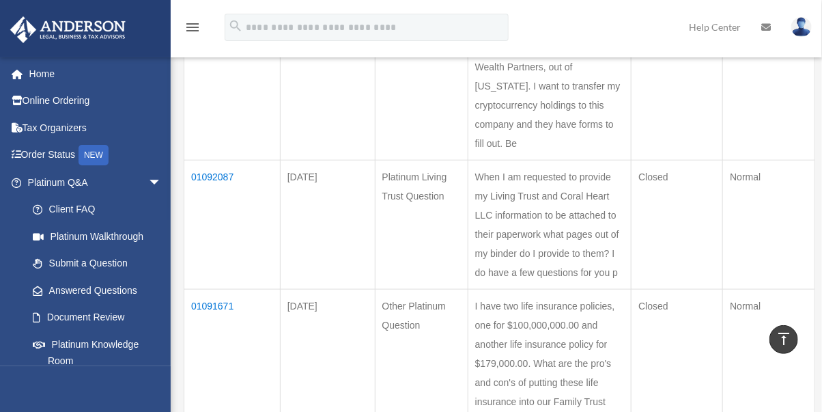
click at [221, 160] on td "01092087" at bounding box center [232, 224] width 96 height 129
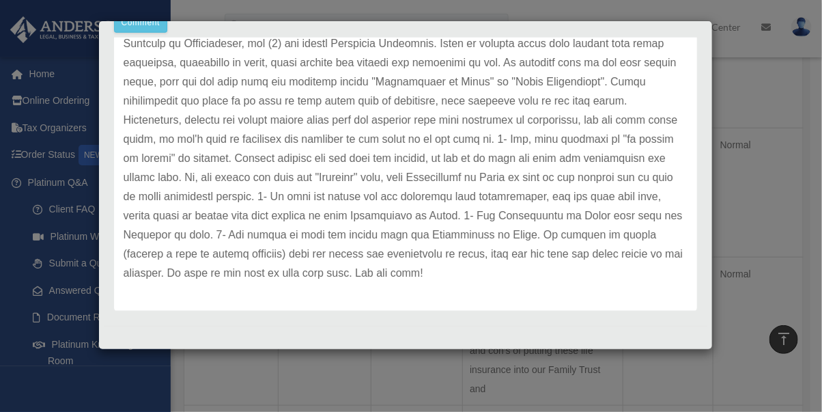
scroll to position [414, 0]
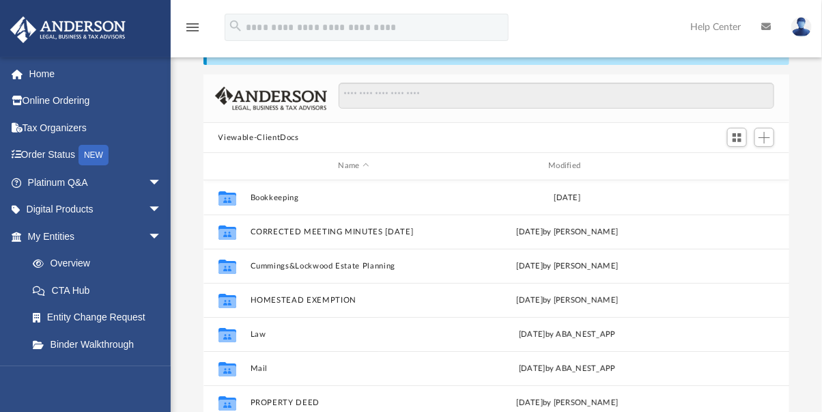
scroll to position [299, 575]
click at [148, 182] on span "arrow_drop_down" at bounding box center [161, 183] width 27 height 28
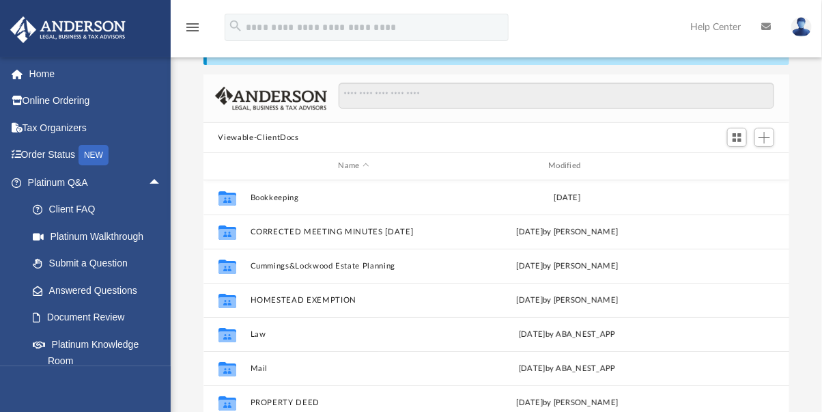
click at [115, 311] on link "Document Review" at bounding box center [100, 317] width 163 height 27
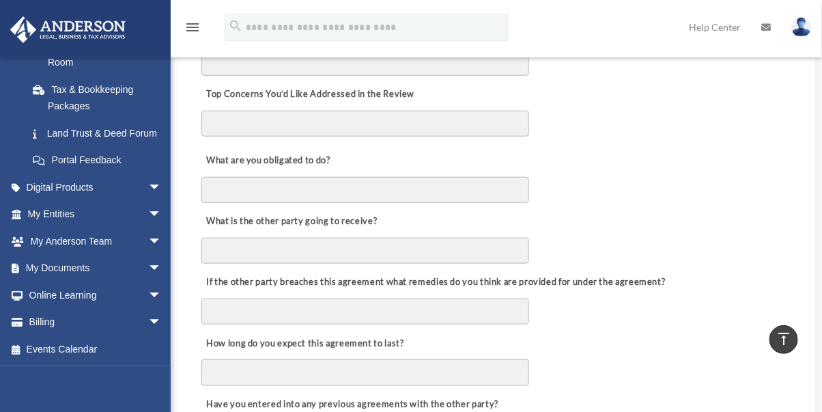
scroll to position [380, 0]
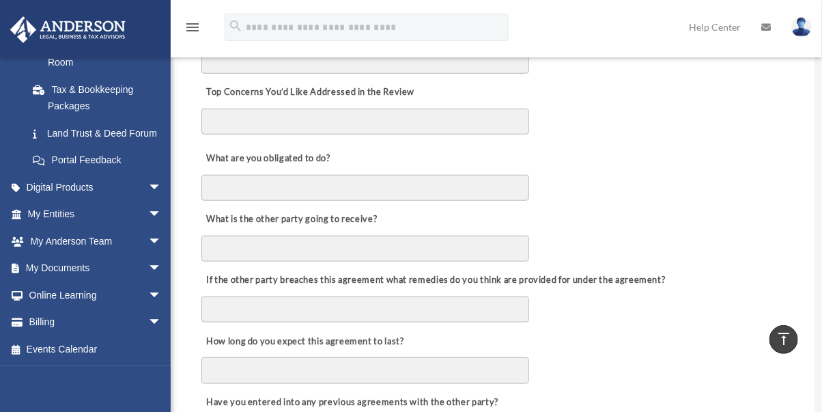
click at [148, 269] on span "arrow_drop_down" at bounding box center [161, 269] width 27 height 28
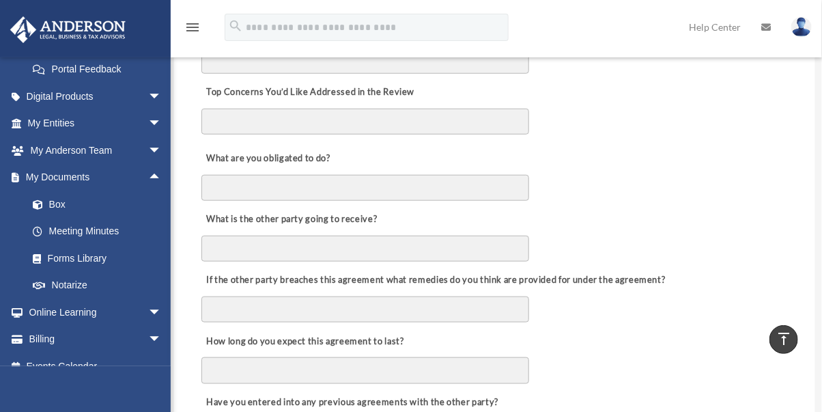
scroll to position [392, 0]
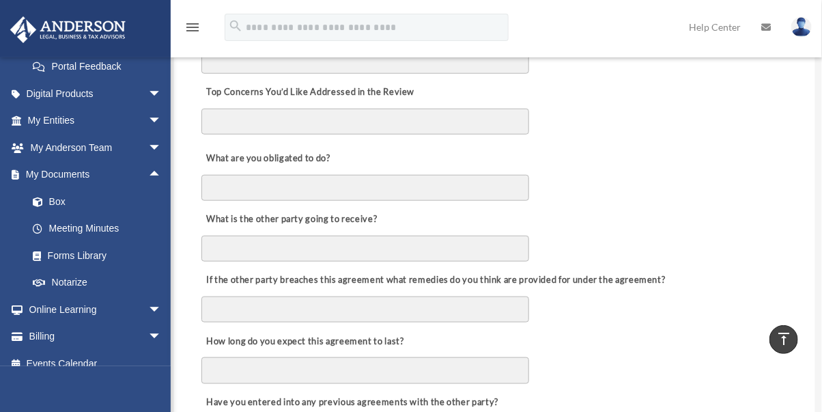
click at [71, 267] on link "Forms Library" at bounding box center [100, 255] width 163 height 27
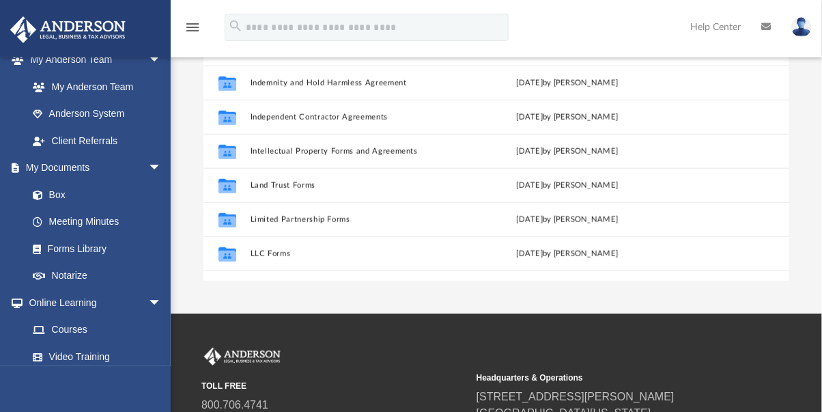
scroll to position [368, 0]
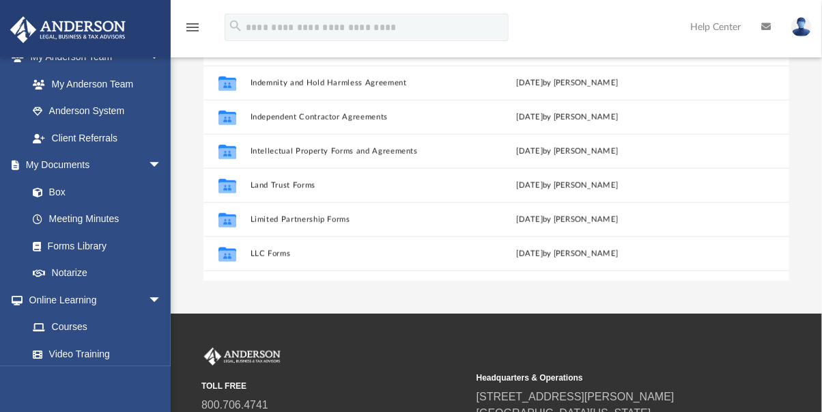
click at [63, 245] on link "Forms Library" at bounding box center [94, 245] width 150 height 27
click at [90, 240] on link "Forms Library" at bounding box center [94, 245] width 150 height 27
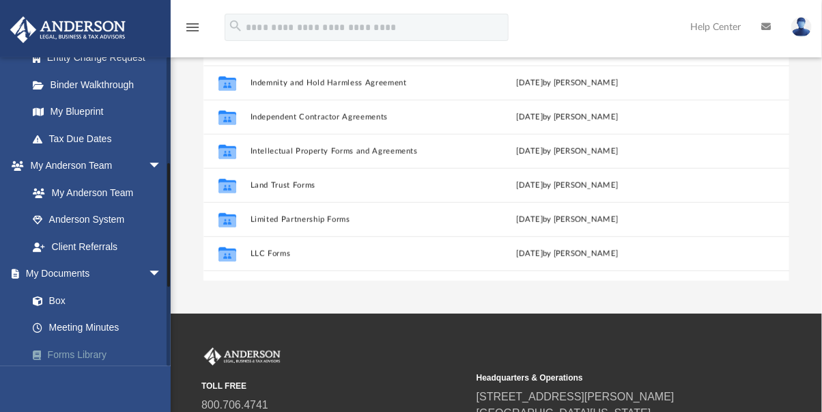
scroll to position [262, 0]
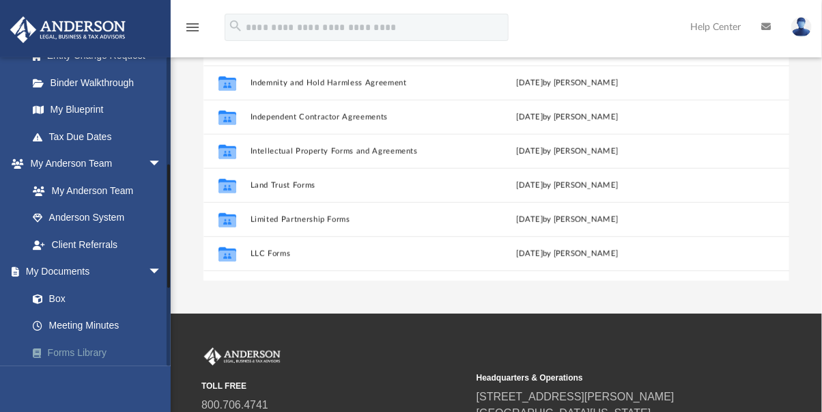
click at [111, 186] on link "My Anderson Team" at bounding box center [94, 190] width 150 height 27
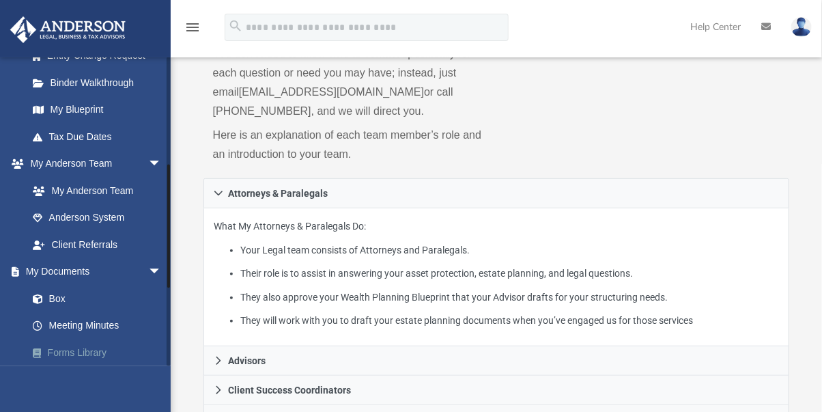
click at [105, 216] on link "Anderson System" at bounding box center [97, 217] width 156 height 27
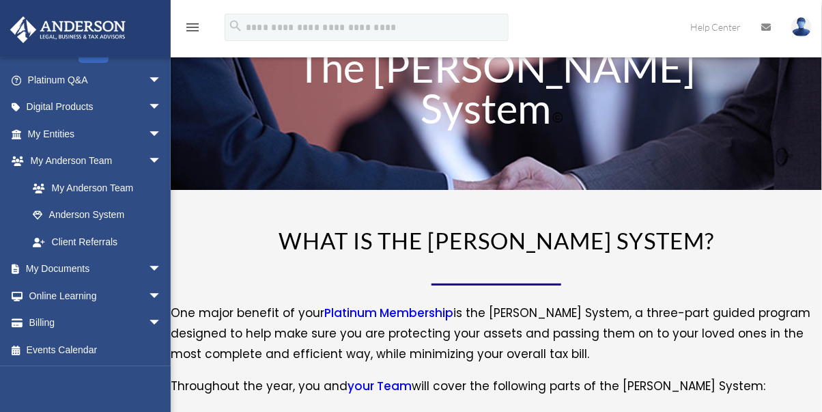
scroll to position [25, 0]
click at [148, 262] on span "arrow_drop_down" at bounding box center [161, 269] width 27 height 28
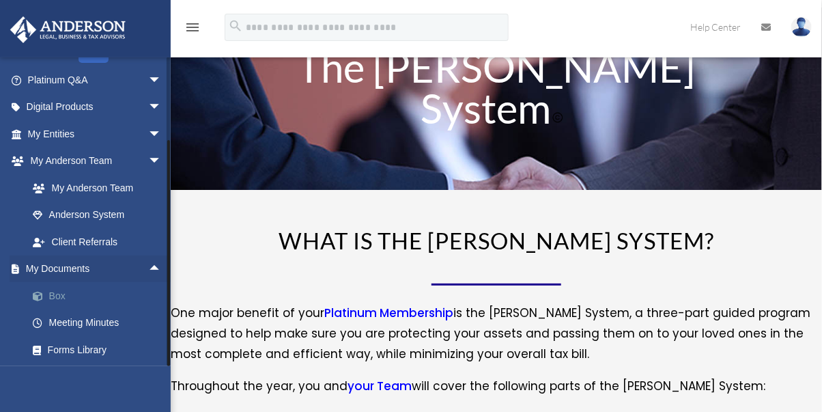
drag, startPoint x: 0, startPoint y: 0, endPoint x: 50, endPoint y: 290, distance: 294.5
click at [50, 290] on link "Box" at bounding box center [100, 295] width 163 height 27
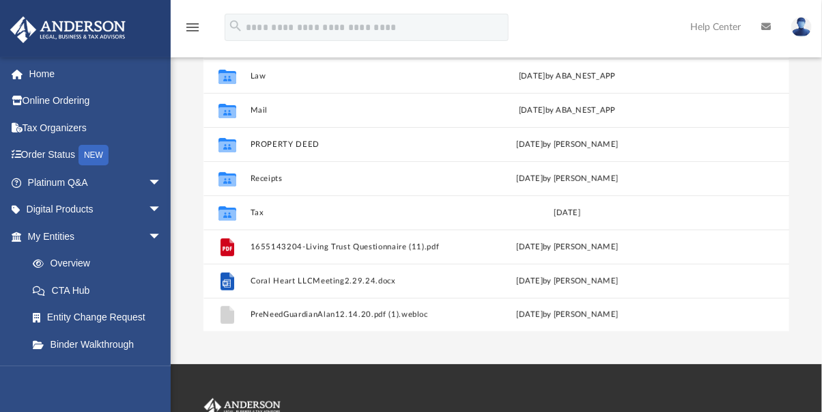
scroll to position [182, 0]
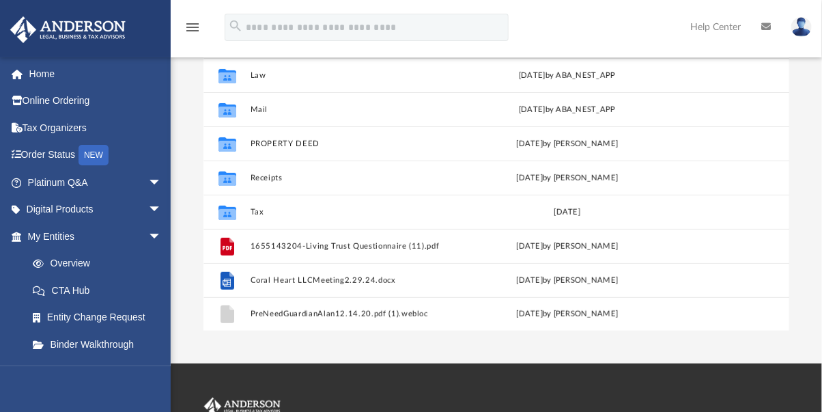
click at [148, 176] on span "arrow_drop_down" at bounding box center [161, 183] width 27 height 28
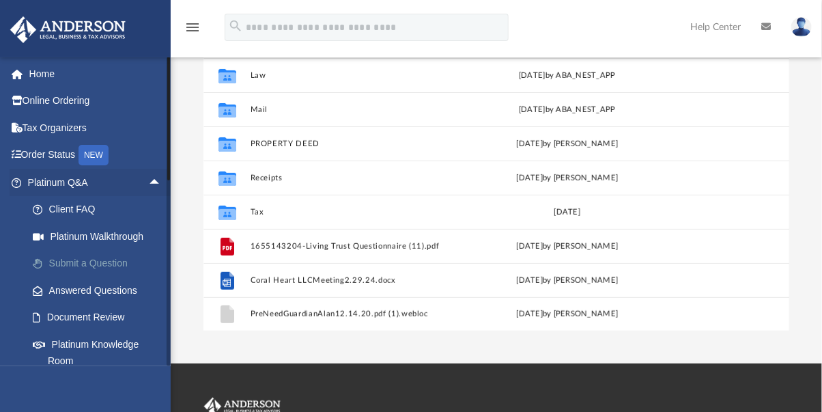
drag, startPoint x: 0, startPoint y: 0, endPoint x: 118, endPoint y: 257, distance: 282.7
click at [118, 257] on link "Submit a Question" at bounding box center [100, 263] width 163 height 27
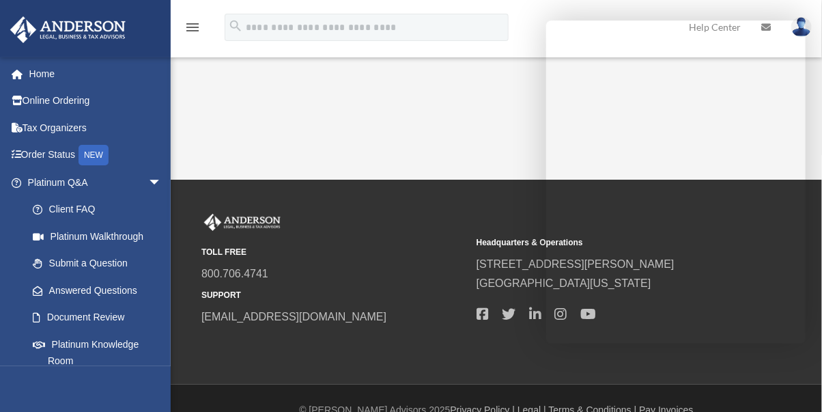
scroll to position [42, 0]
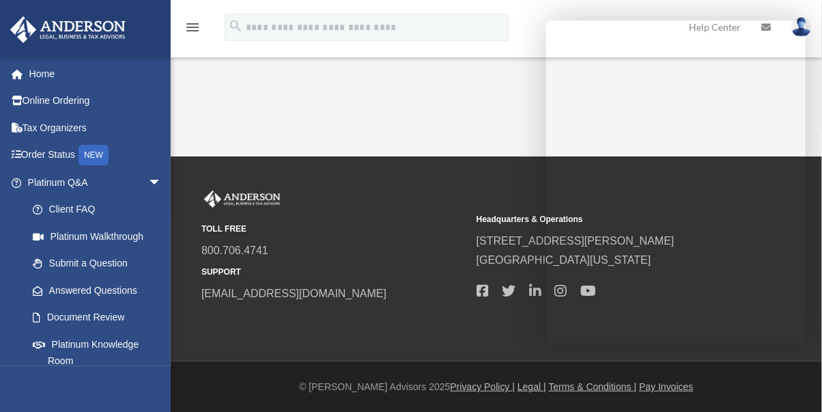
click at [148, 182] on span "arrow_drop_down" at bounding box center [161, 183] width 27 height 28
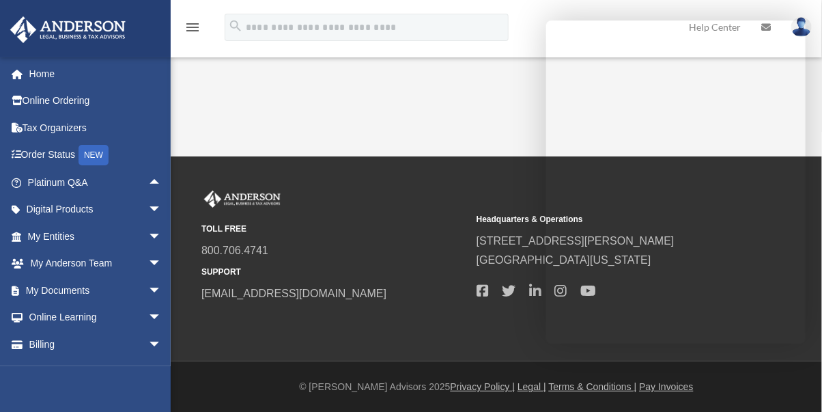
click at [148, 263] on span "arrow_drop_down" at bounding box center [161, 264] width 27 height 28
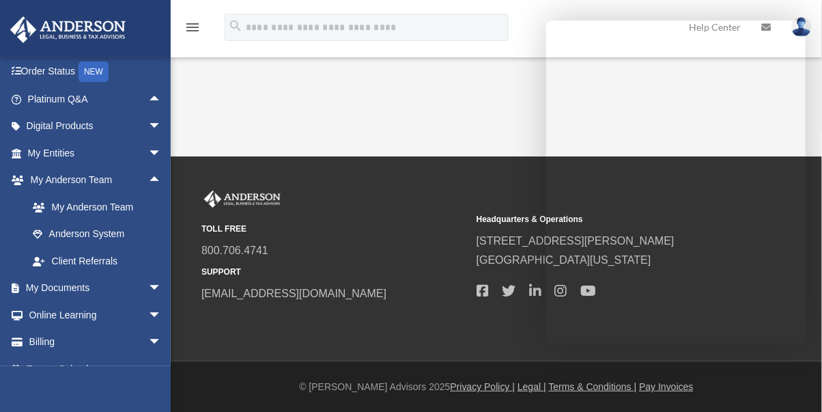
scroll to position [102, 0]
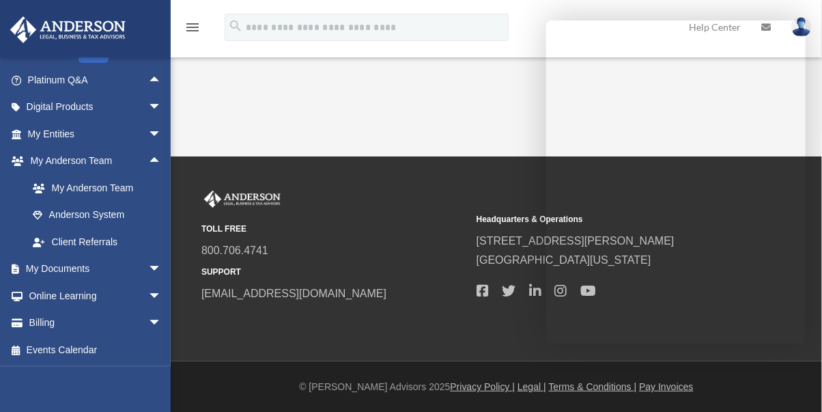
click at [148, 268] on span "arrow_drop_down" at bounding box center [161, 269] width 27 height 28
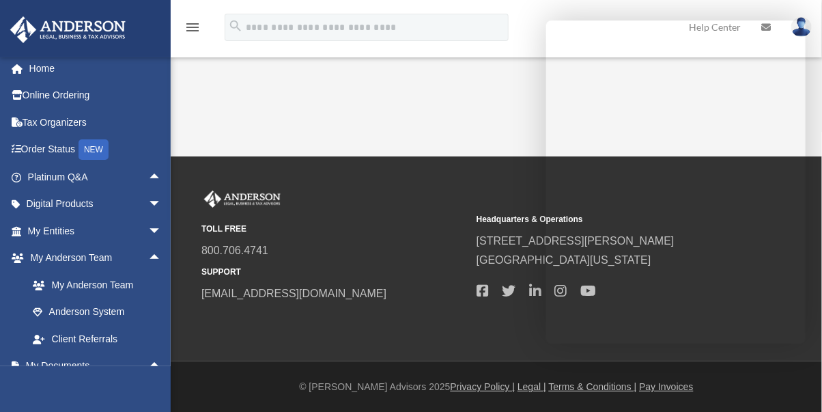
scroll to position [0, 0]
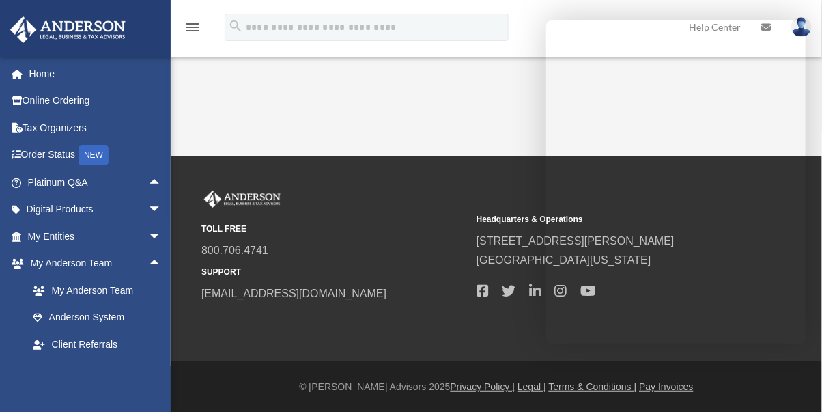
click at [148, 181] on span "arrow_drop_up" at bounding box center [161, 183] width 27 height 28
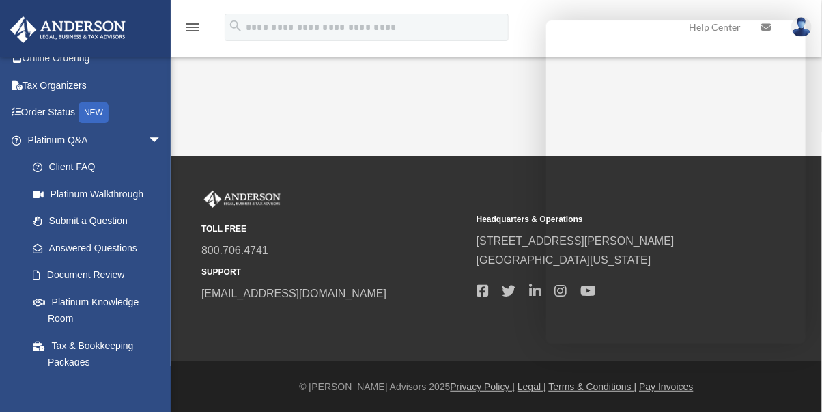
scroll to position [45, 0]
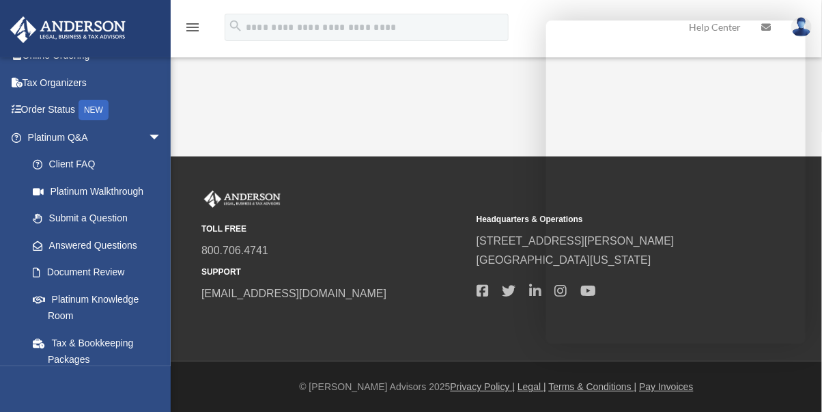
click at [134, 193] on link "Platinum Walkthrough" at bounding box center [100, 191] width 163 height 27
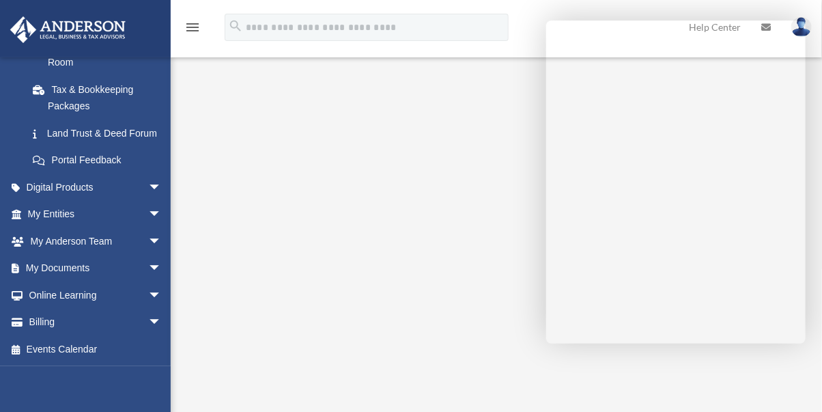
scroll to position [80, 0]
click at [148, 268] on span "arrow_drop_down" at bounding box center [161, 269] width 27 height 28
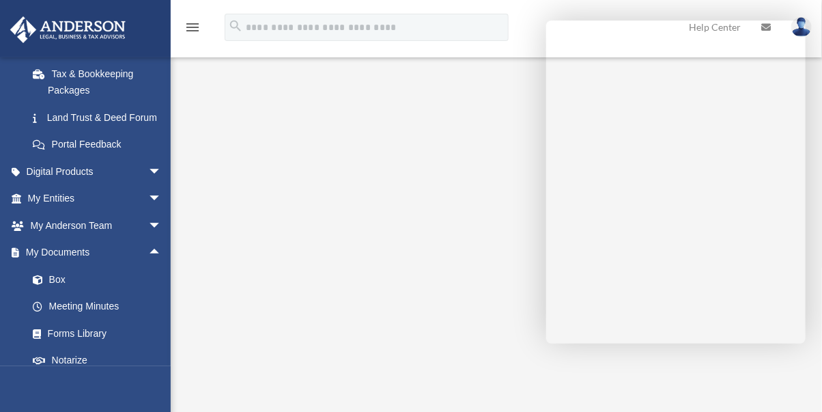
click at [51, 293] on link "Box" at bounding box center [100, 279] width 163 height 27
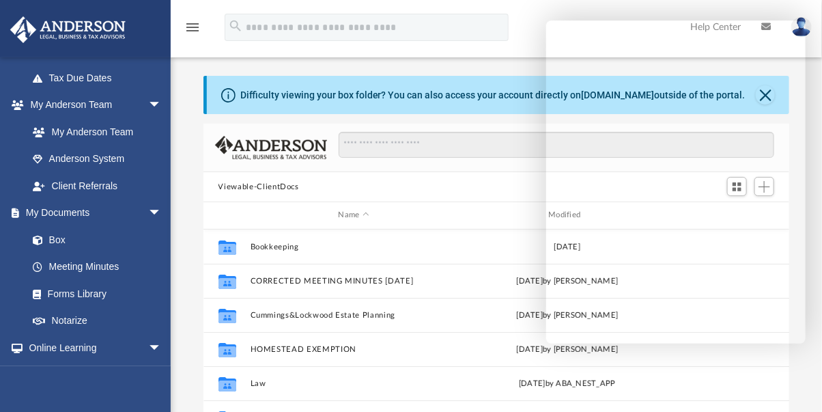
scroll to position [321, 0]
click at [54, 238] on link "Box" at bounding box center [94, 238] width 150 height 27
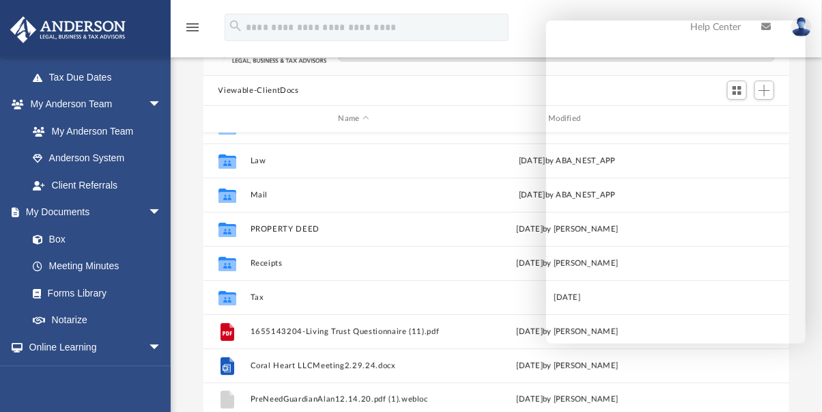
scroll to position [170, 0]
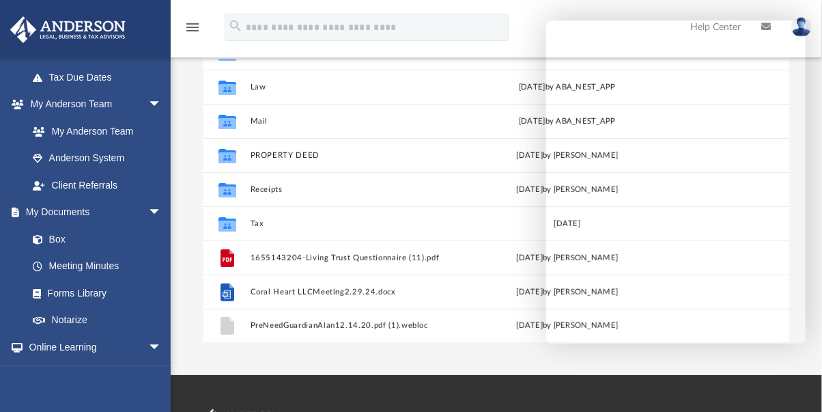
click at [148, 206] on span "arrow_drop_down" at bounding box center [161, 213] width 27 height 28
click at [148, 206] on span "arrow_drop_up" at bounding box center [161, 213] width 27 height 28
click at [53, 240] on link "Box" at bounding box center [94, 238] width 150 height 27
drag, startPoint x: 667, startPoint y: 298, endPoint x: 59, endPoint y: 240, distance: 611.3
click at [59, 240] on link "Box" at bounding box center [100, 238] width 163 height 27
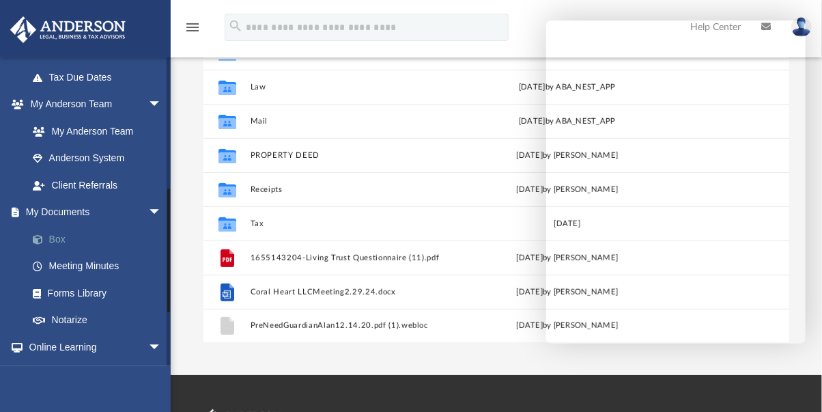
click at [55, 240] on link "Box" at bounding box center [100, 238] width 163 height 27
click at [57, 240] on link "Box" at bounding box center [94, 238] width 150 height 27
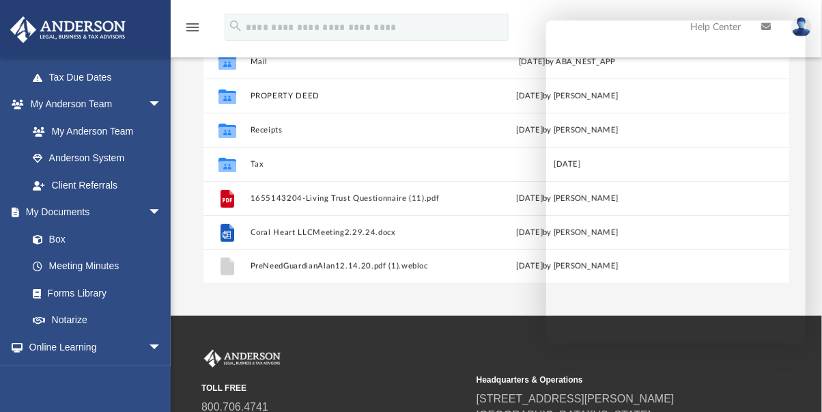
scroll to position [233, 0]
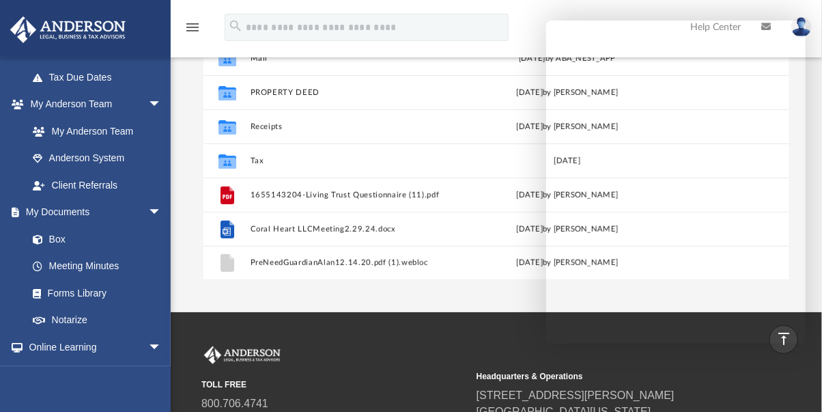
click at [57, 240] on link "Box" at bounding box center [94, 238] width 150 height 27
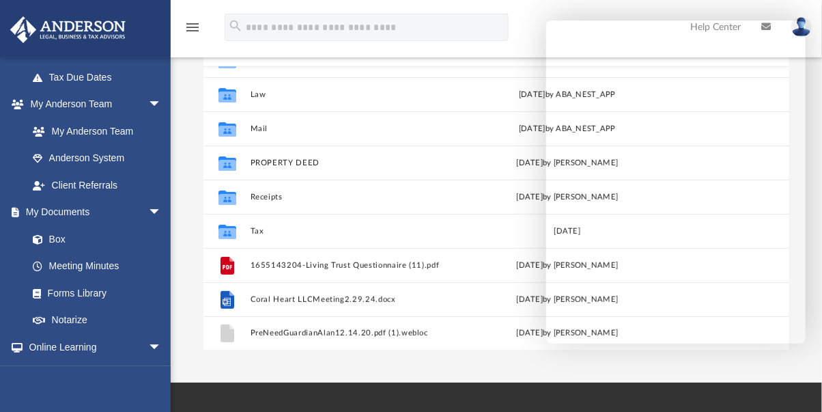
scroll to position [218, 0]
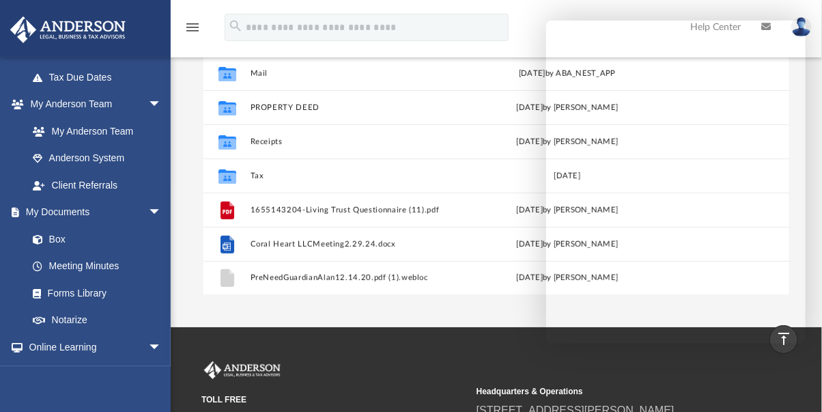
click at [56, 237] on link "Box" at bounding box center [94, 238] width 150 height 27
click at [42, 242] on span at bounding box center [44, 240] width 9 height 10
click at [54, 240] on link "Box" at bounding box center [94, 238] width 150 height 27
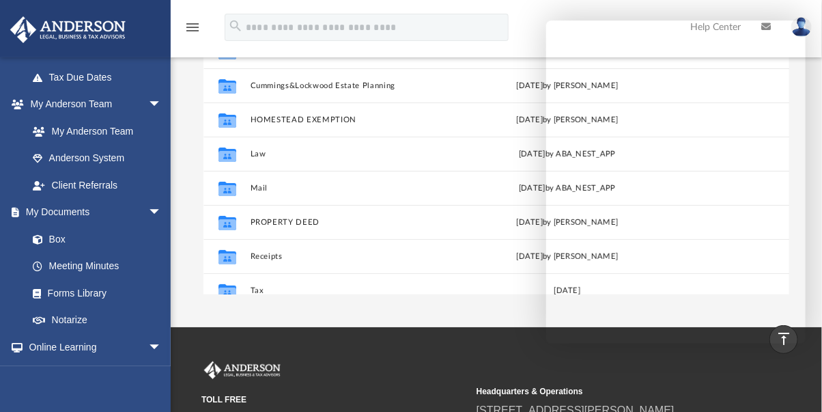
scroll to position [0, 0]
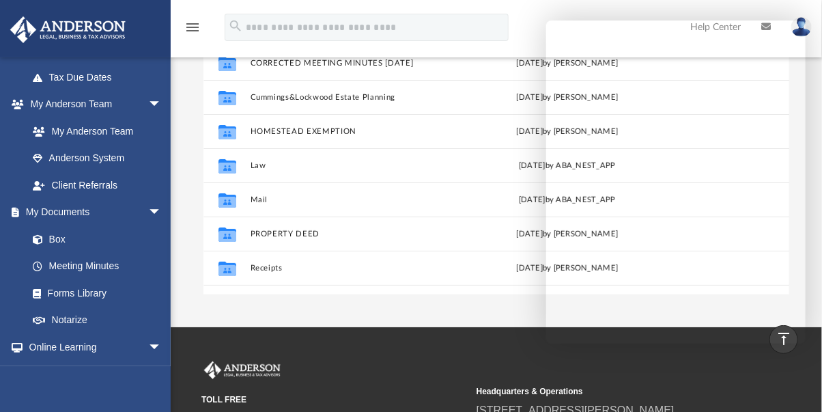
click at [79, 269] on link "Meeting Minutes" at bounding box center [97, 266] width 156 height 27
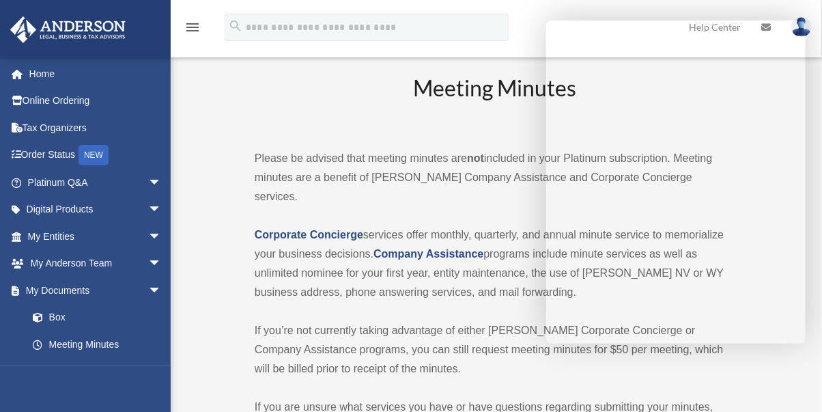
click at [51, 317] on link "Box" at bounding box center [100, 317] width 163 height 27
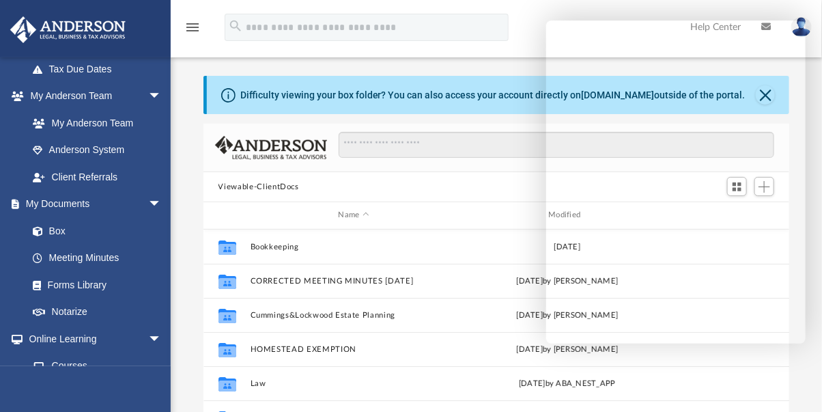
scroll to position [345, 0]
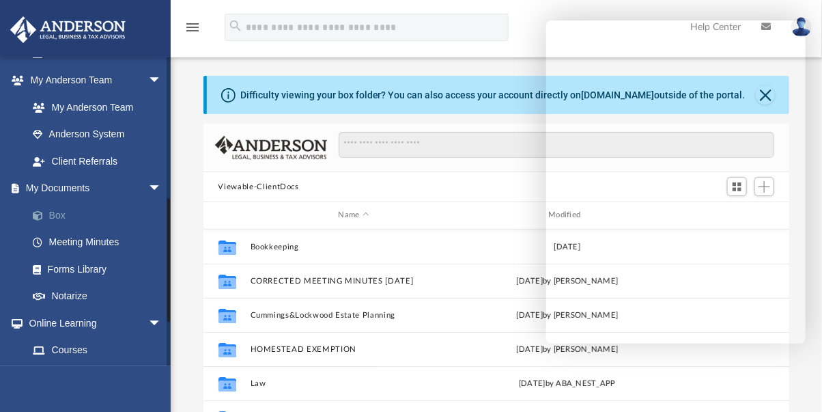
drag, startPoint x: 0, startPoint y: 0, endPoint x: 51, endPoint y: 214, distance: 220.3
click at [51, 214] on link "Box" at bounding box center [100, 214] width 163 height 27
click at [59, 212] on link "Box" at bounding box center [100, 214] width 163 height 27
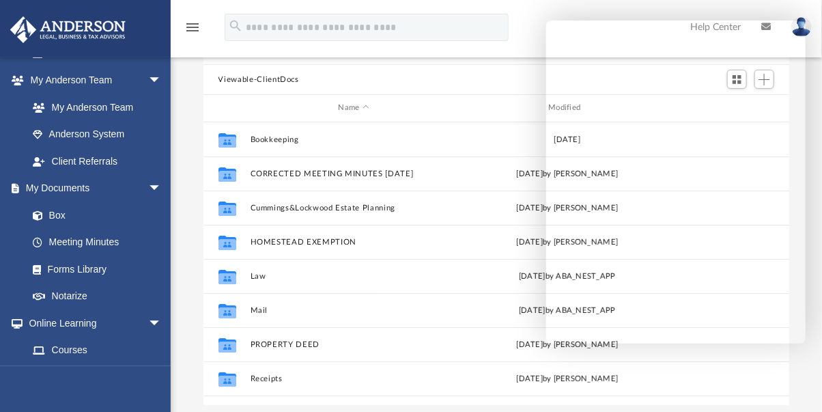
scroll to position [59, 0]
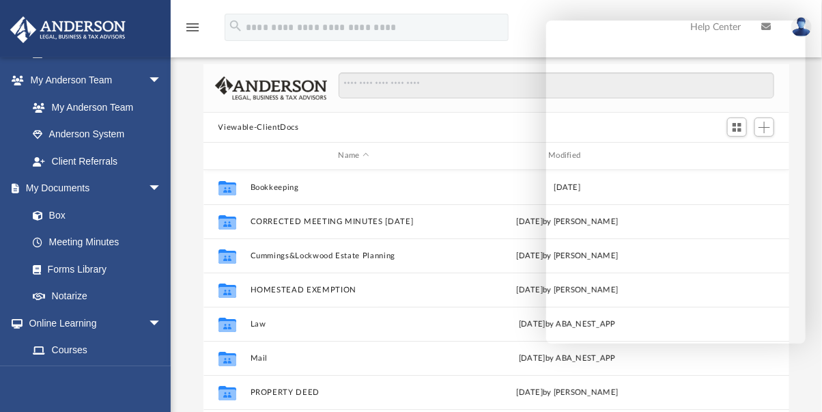
click at [53, 214] on link "Box" at bounding box center [94, 214] width 150 height 27
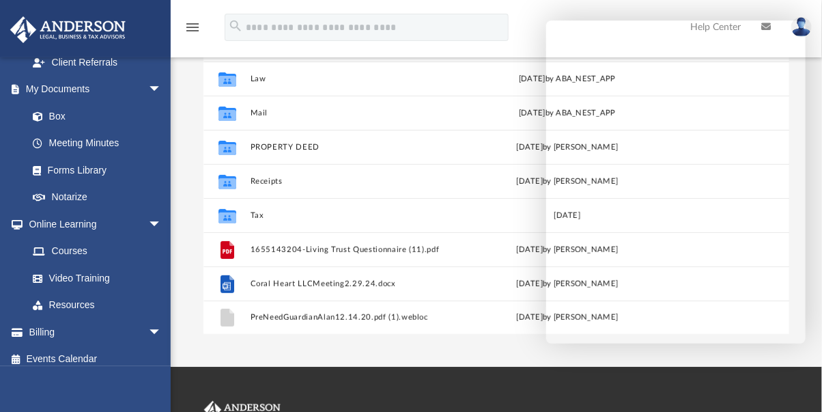
scroll to position [440, 0]
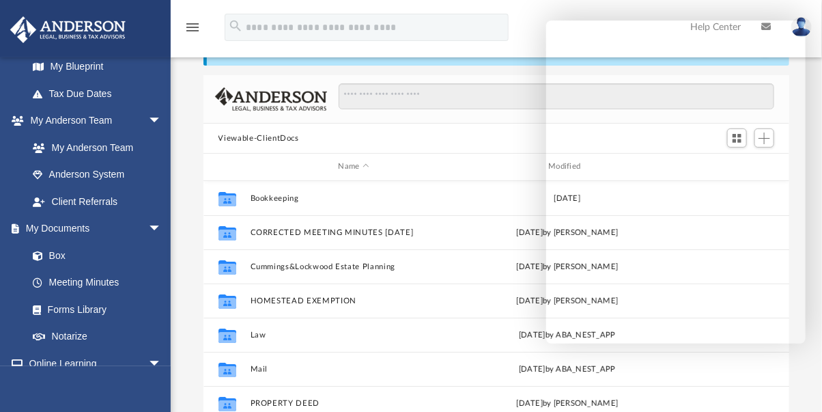
scroll to position [346, 0]
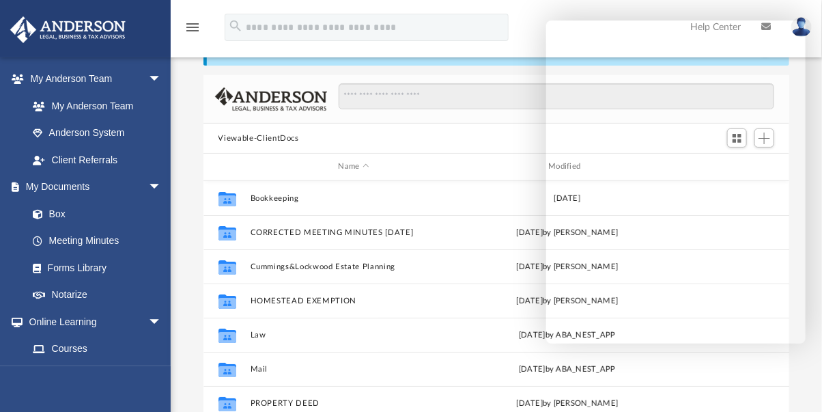
click at [57, 215] on link "Box" at bounding box center [94, 213] width 150 height 27
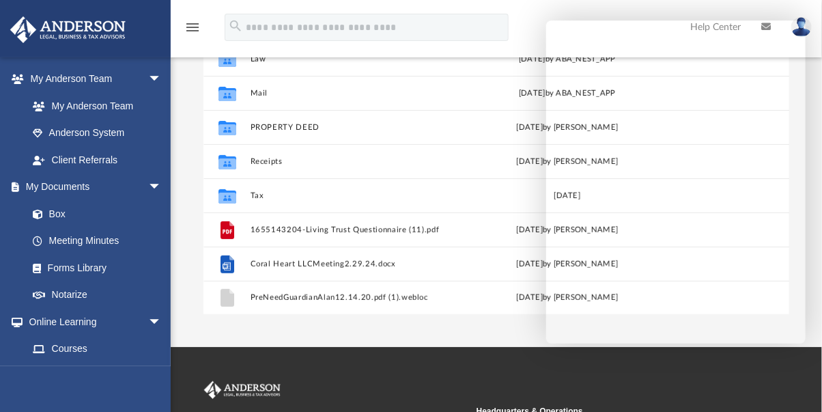
scroll to position [199, 0]
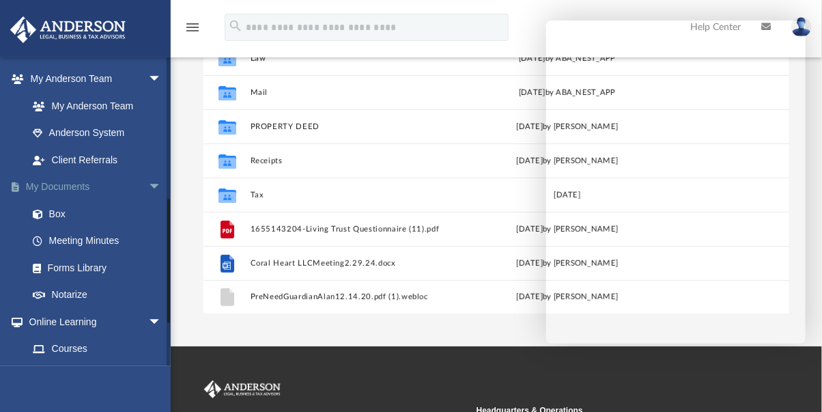
drag, startPoint x: 0, startPoint y: 0, endPoint x: 73, endPoint y: 182, distance: 195.8
click at [73, 182] on link "My Documents arrow_drop_down" at bounding box center [96, 186] width 173 height 27
click at [53, 210] on link "Box" at bounding box center [97, 213] width 156 height 27
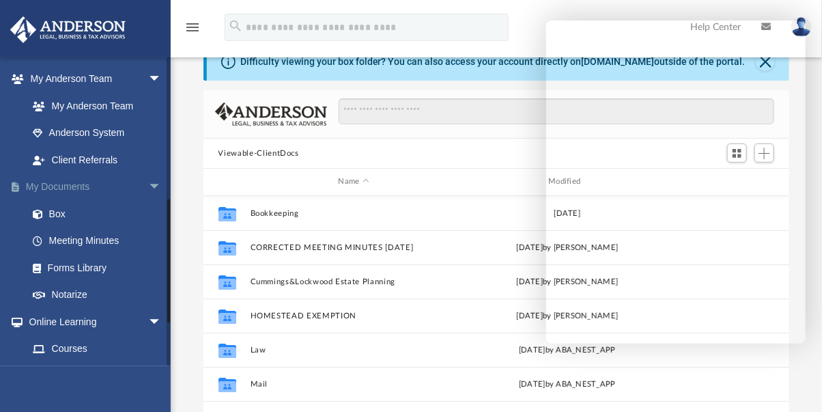
scroll to position [0, 0]
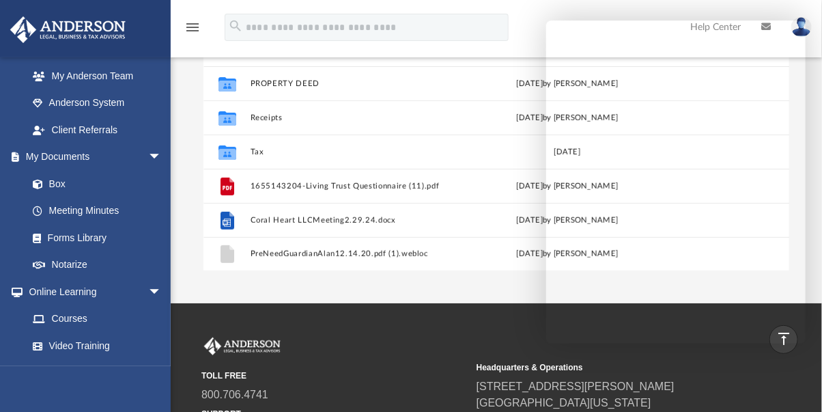
scroll to position [377, 0]
click at [55, 184] on link "Box" at bounding box center [94, 182] width 150 height 27
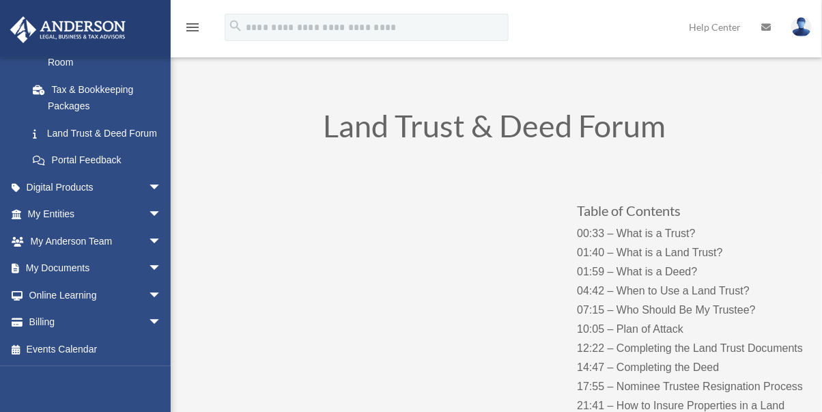
scroll to position [314, 0]
click at [148, 264] on span "arrow_drop_down" at bounding box center [161, 269] width 27 height 28
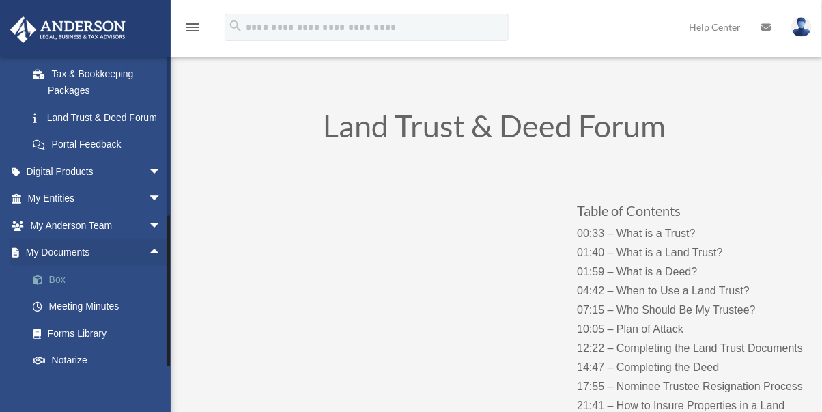
click at [51, 292] on link "Box" at bounding box center [100, 279] width 163 height 27
drag, startPoint x: 51, startPoint y: 292, endPoint x: 57, endPoint y: 273, distance: 20.3
click at [57, 266] on link "My Documents arrow_drop_up" at bounding box center [96, 252] width 173 height 27
click at [58, 286] on link "Box" at bounding box center [100, 279] width 163 height 27
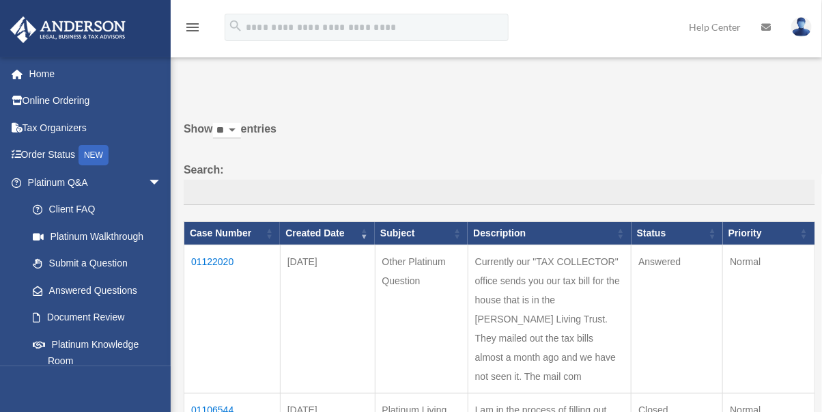
scroll to position [302, 0]
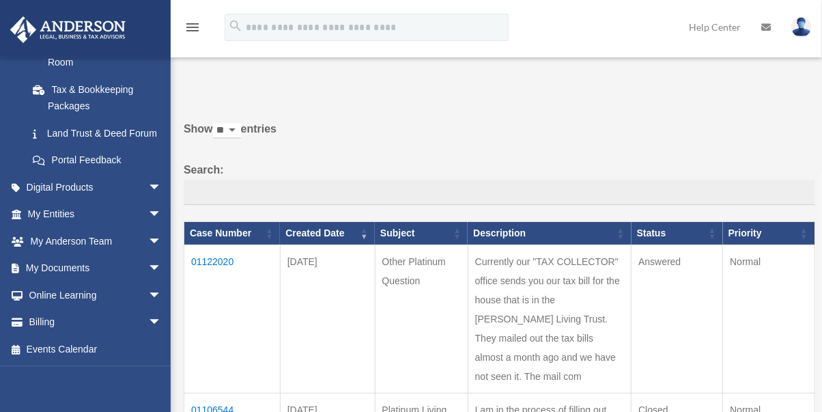
click at [63, 282] on link "My Documents arrow_drop_down" at bounding box center [96, 268] width 173 height 27
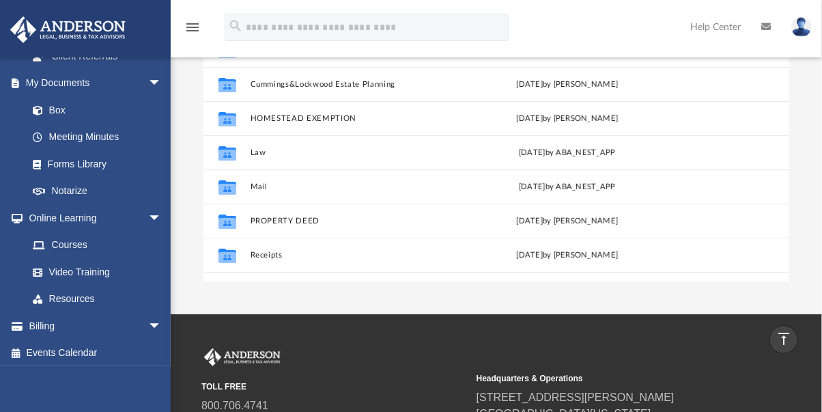
scroll to position [453, 0]
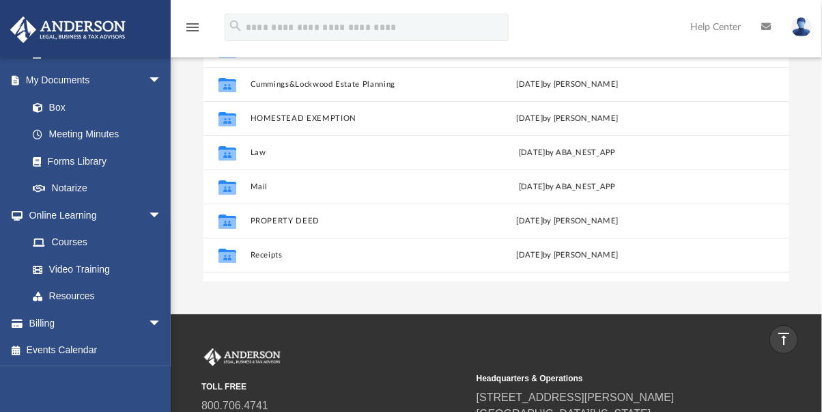
click at [55, 105] on link "Box" at bounding box center [94, 107] width 150 height 27
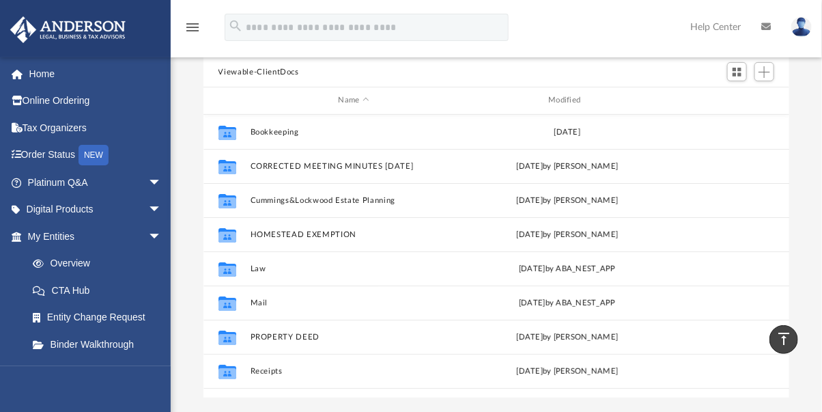
scroll to position [67, 0]
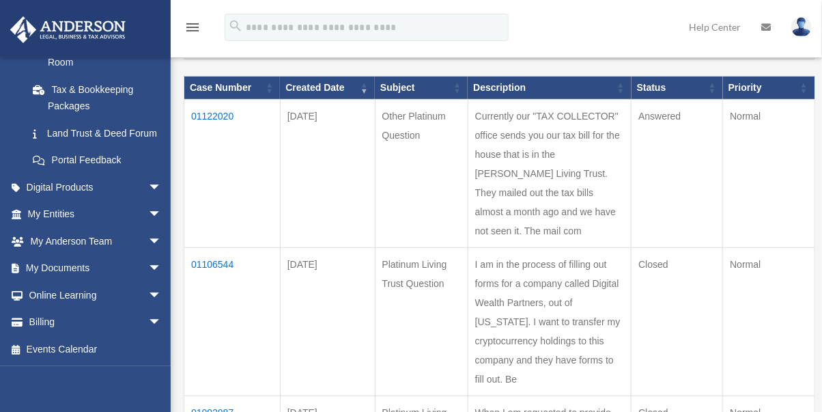
scroll to position [314, 0]
click at [148, 270] on span "arrow_drop_down" at bounding box center [161, 269] width 27 height 28
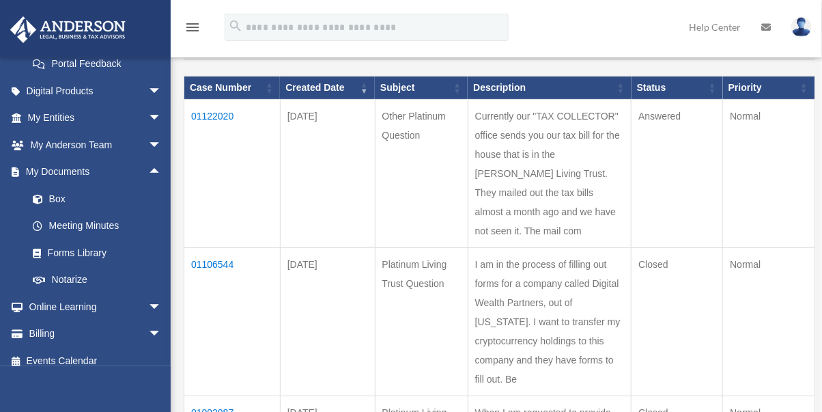
scroll to position [422, 0]
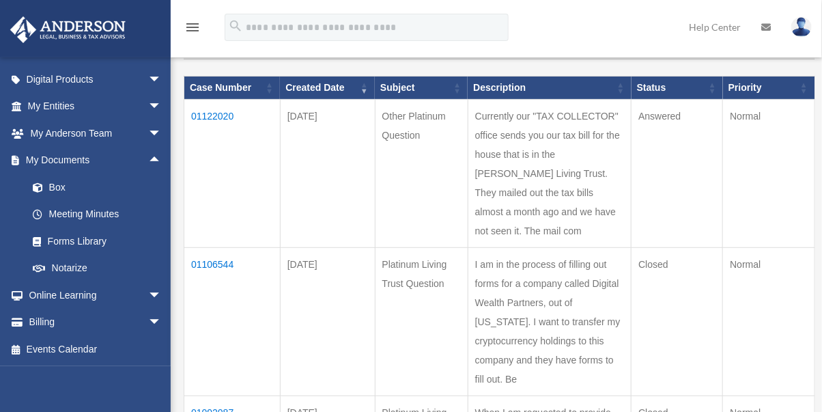
click at [54, 182] on link "Box" at bounding box center [100, 186] width 163 height 27
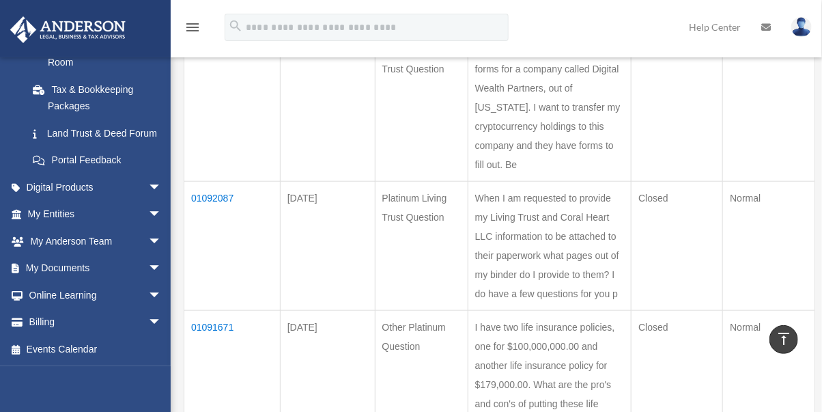
scroll to position [371, 0]
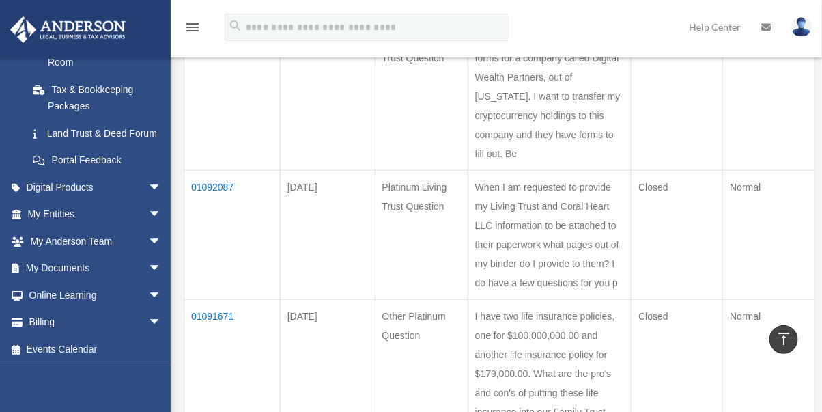
click at [148, 270] on span "arrow_drop_down" at bounding box center [161, 269] width 27 height 28
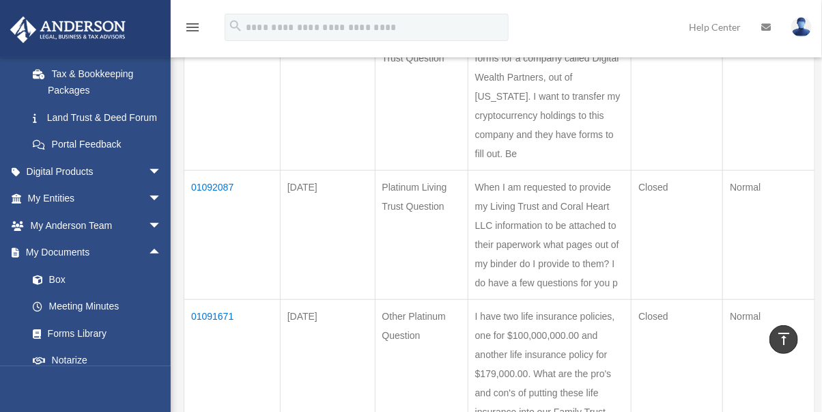
click at [55, 292] on link "Box" at bounding box center [100, 279] width 163 height 27
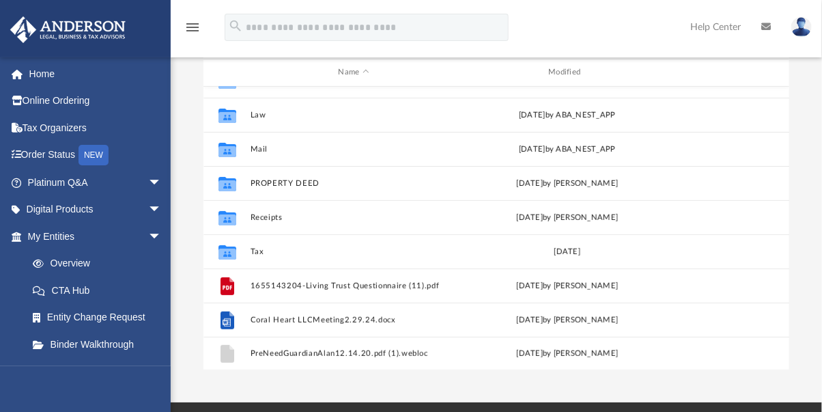
scroll to position [126, 0]
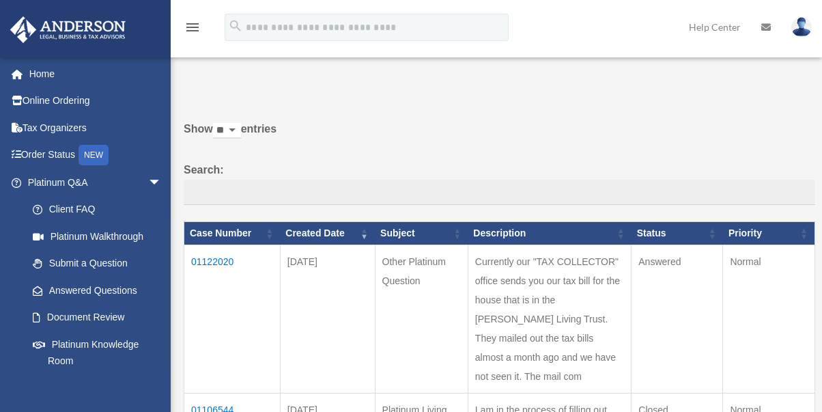
scroll to position [724, 0]
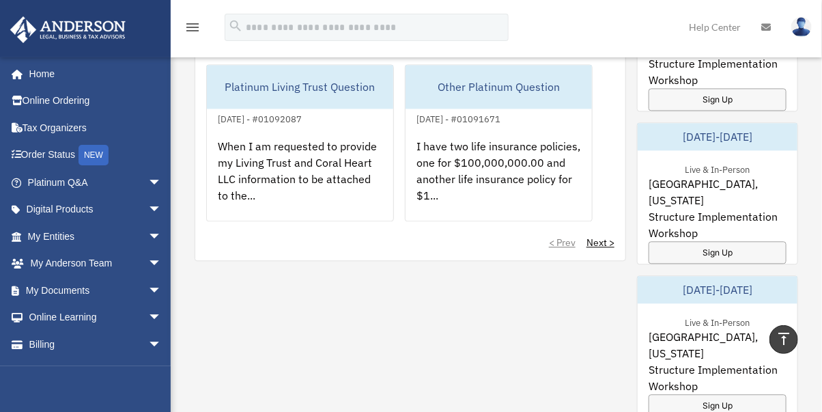
scroll to position [1018, 0]
click at [148, 290] on span "arrow_drop_down" at bounding box center [161, 291] width 27 height 28
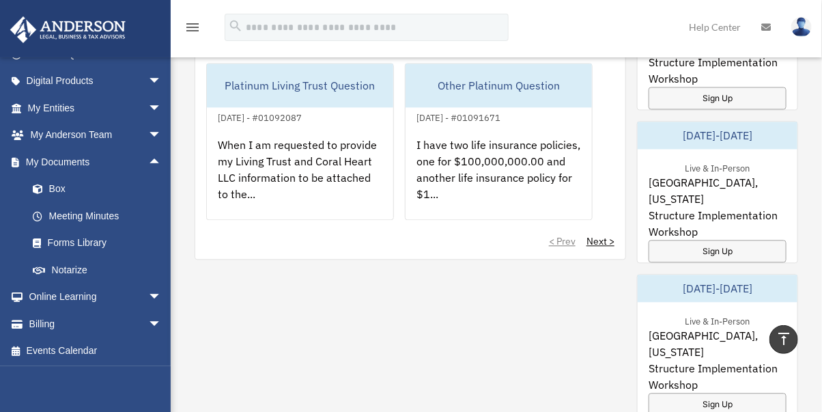
scroll to position [129, 0]
click at [57, 182] on link "Box" at bounding box center [100, 188] width 163 height 27
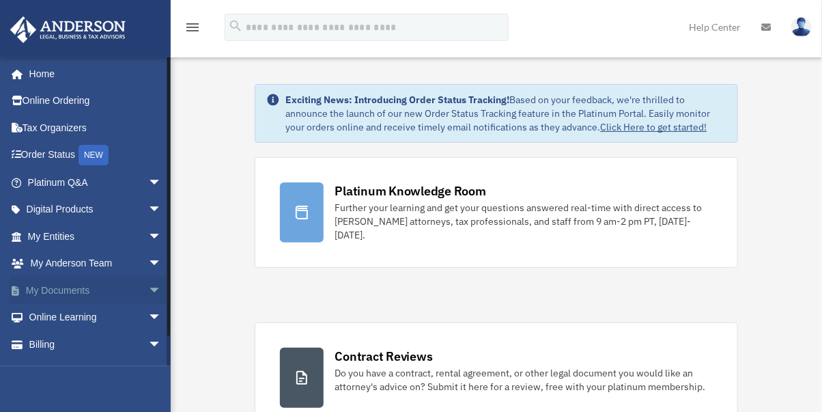
drag, startPoint x: 0, startPoint y: 0, endPoint x: 143, endPoint y: 290, distance: 323.2
click at [148, 290] on span "arrow_drop_down" at bounding box center [161, 291] width 27 height 28
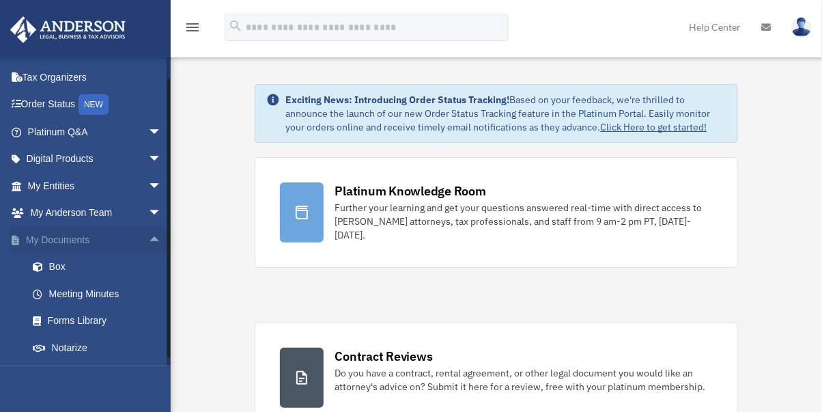
scroll to position [129, 0]
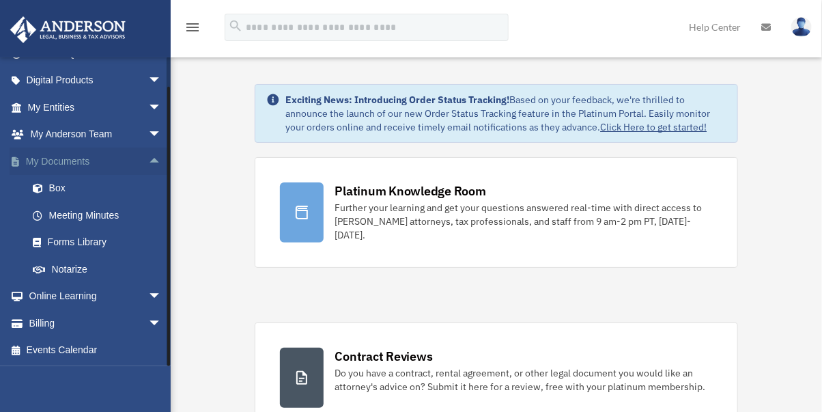
click at [55, 182] on link "Box" at bounding box center [100, 188] width 163 height 27
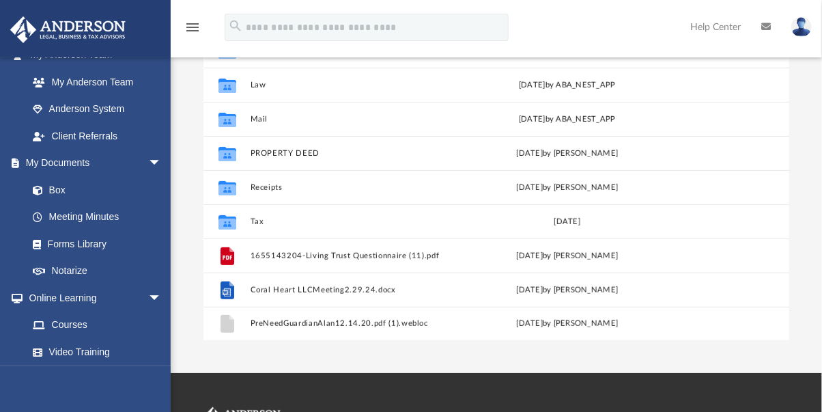
scroll to position [374, 0]
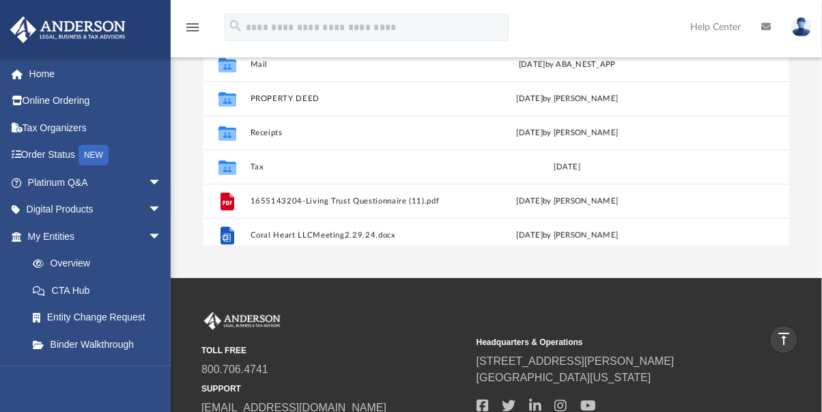
scroll to position [66, 0]
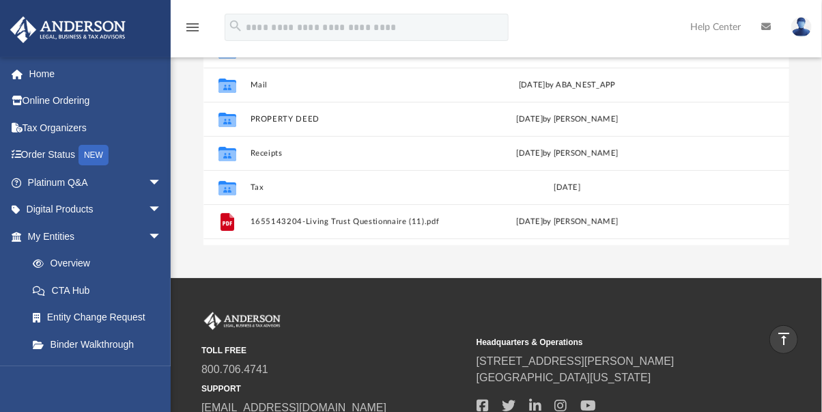
click at [148, 179] on span "arrow_drop_down" at bounding box center [161, 183] width 27 height 28
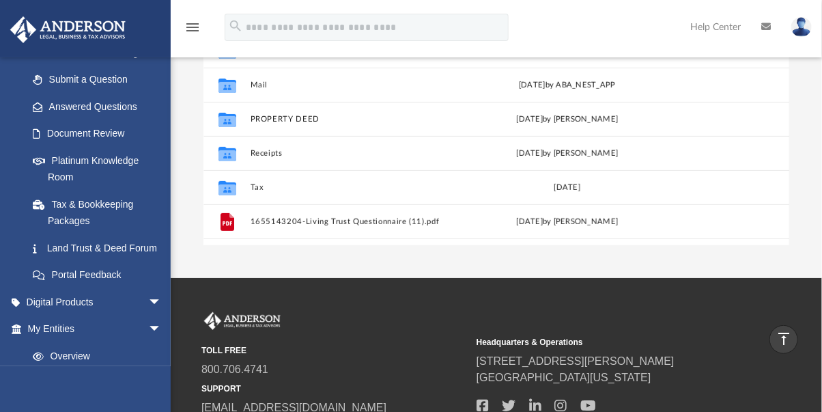
scroll to position [186, 0]
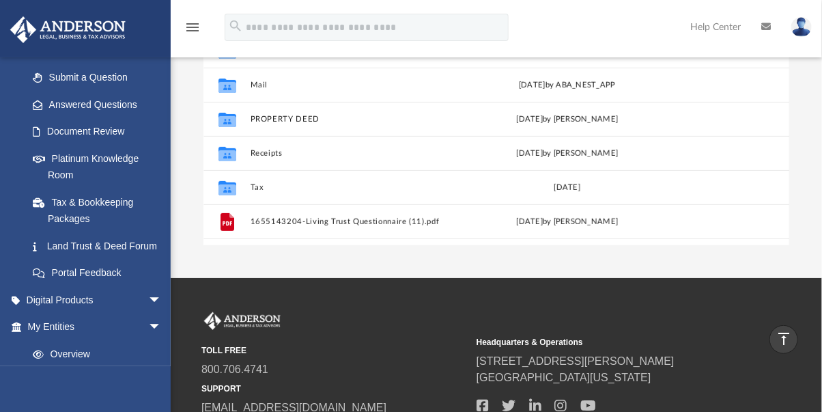
click at [114, 128] on link "Document Review" at bounding box center [100, 131] width 163 height 27
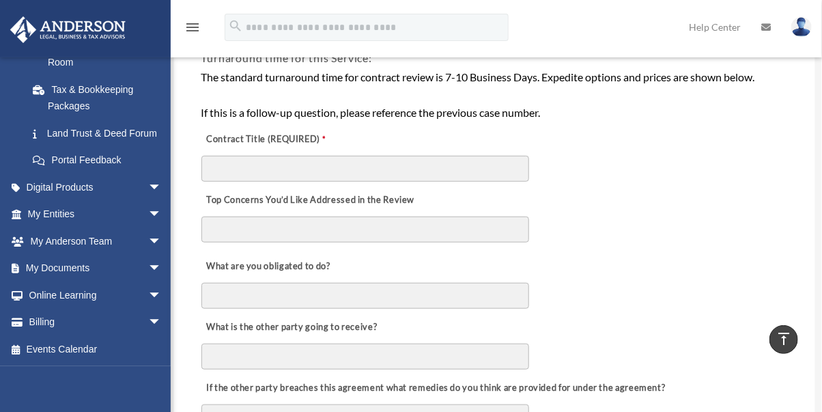
scroll to position [314, 0]
click at [148, 181] on span "arrow_drop_down" at bounding box center [161, 187] width 27 height 28
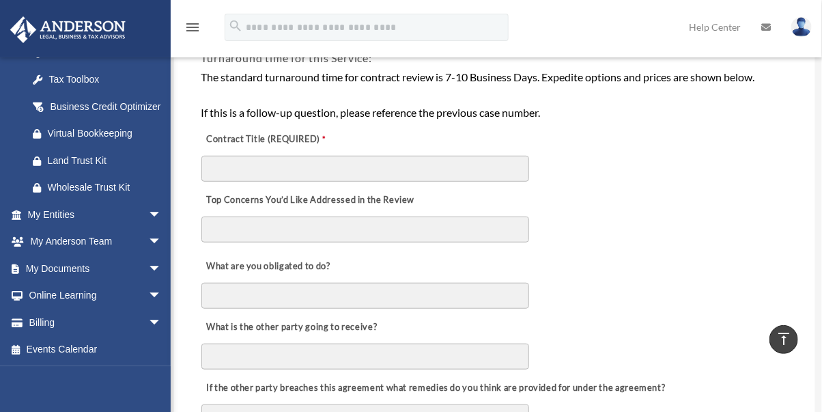
scroll to position [466, 0]
click at [148, 210] on span "arrow_drop_down" at bounding box center [161, 215] width 27 height 28
click at [148, 264] on span "arrow_drop_down" at bounding box center [161, 269] width 27 height 28
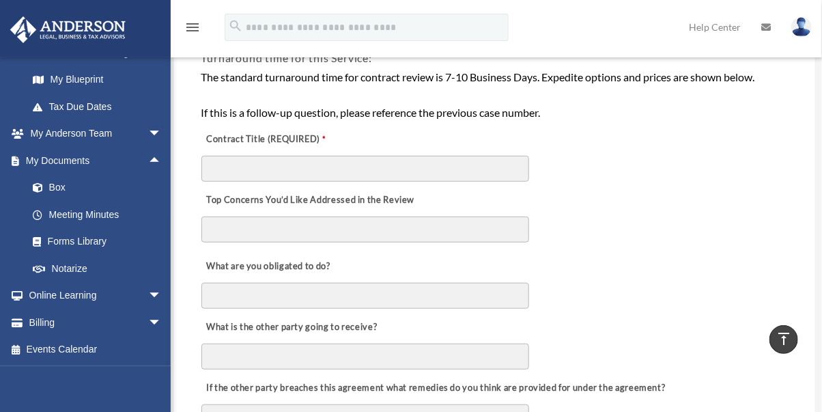
scroll to position [736, 0]
click at [55, 182] on link "Box" at bounding box center [100, 187] width 163 height 27
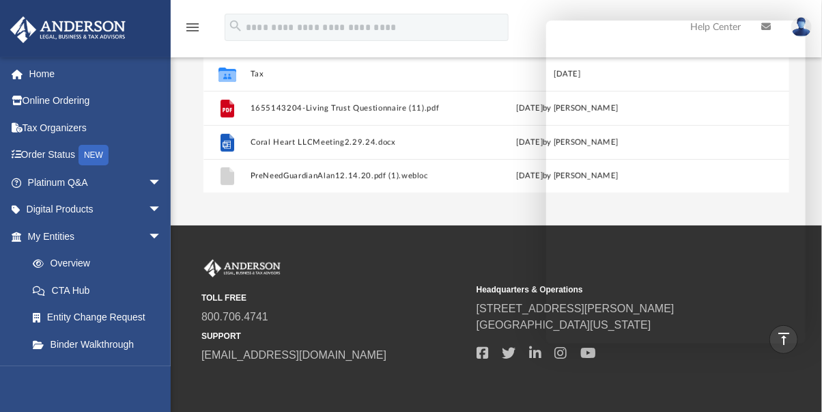
scroll to position [346, 0]
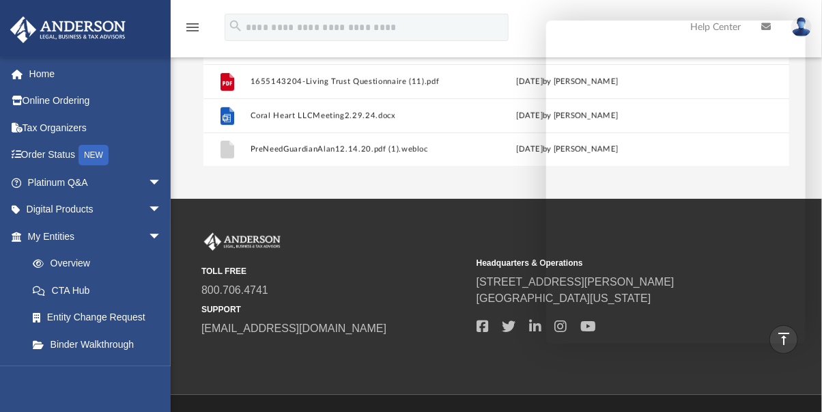
click at [25, 301] on link "CTA Hub" at bounding box center [100, 290] width 163 height 27
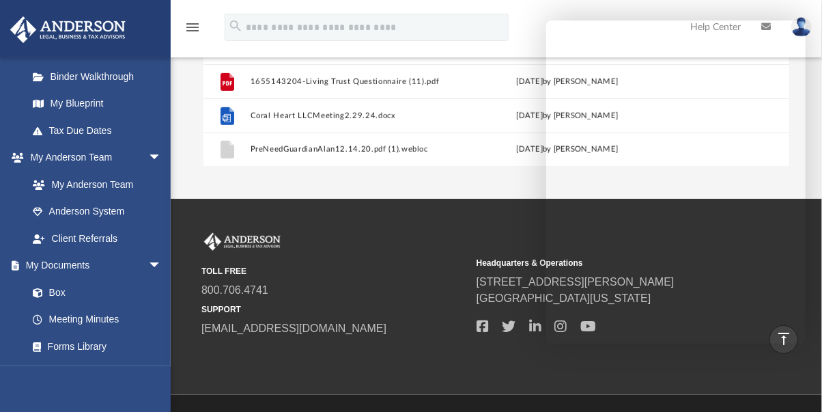
scroll to position [314, 0]
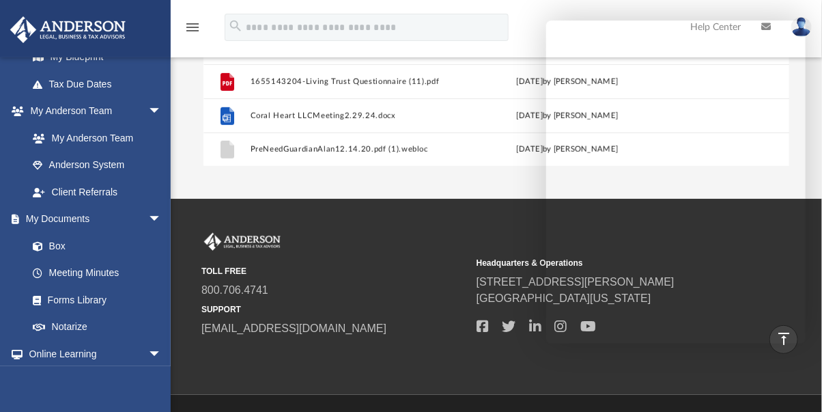
click at [60, 241] on link "Box" at bounding box center [94, 245] width 150 height 27
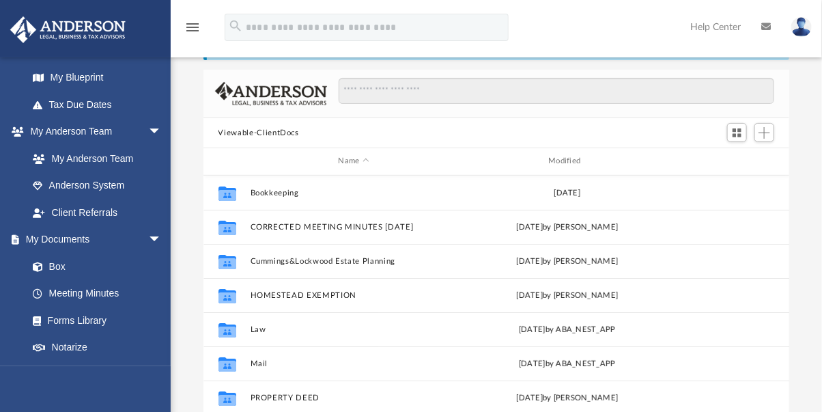
scroll to position [296, 0]
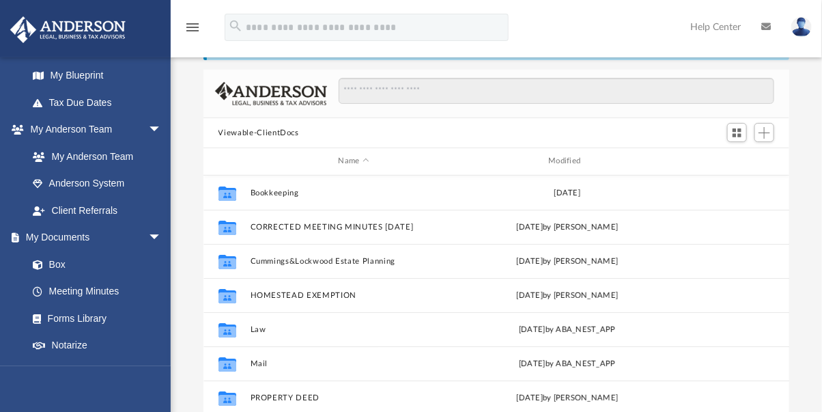
click at [57, 263] on link "Box" at bounding box center [94, 264] width 150 height 27
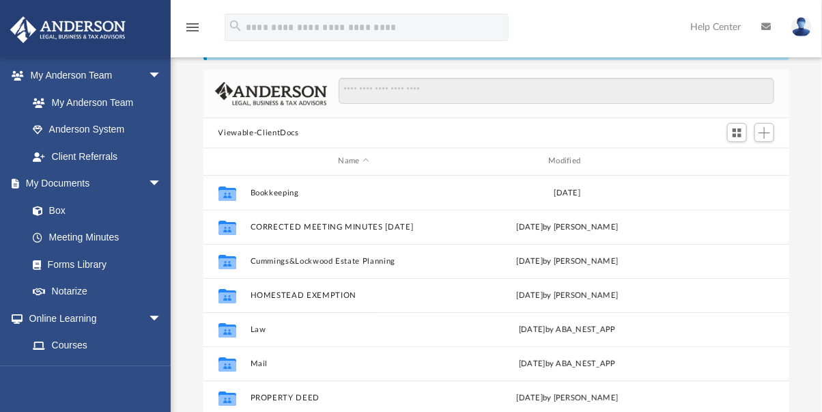
scroll to position [363, 0]
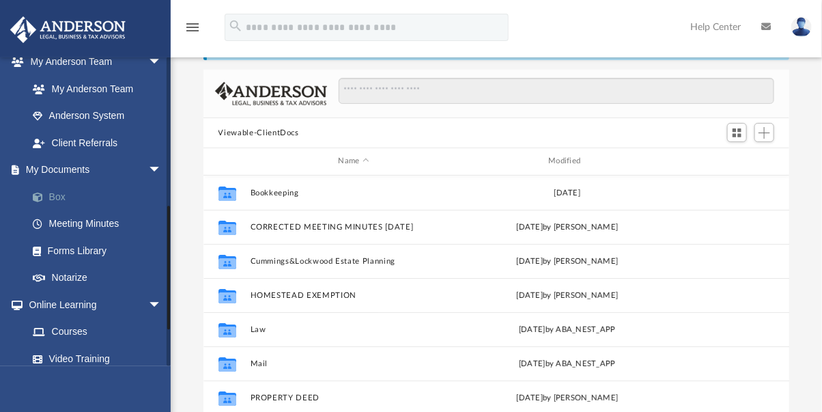
drag, startPoint x: 0, startPoint y: 0, endPoint x: 60, endPoint y: 191, distance: 199.8
click at [60, 191] on link "Box" at bounding box center [100, 196] width 163 height 27
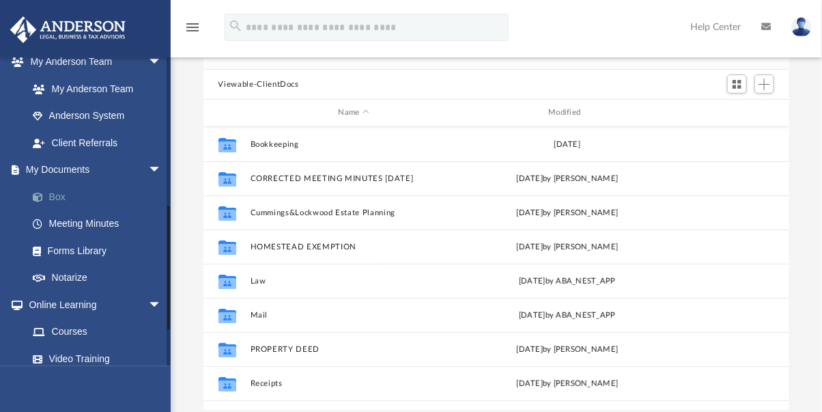
scroll to position [102, 0]
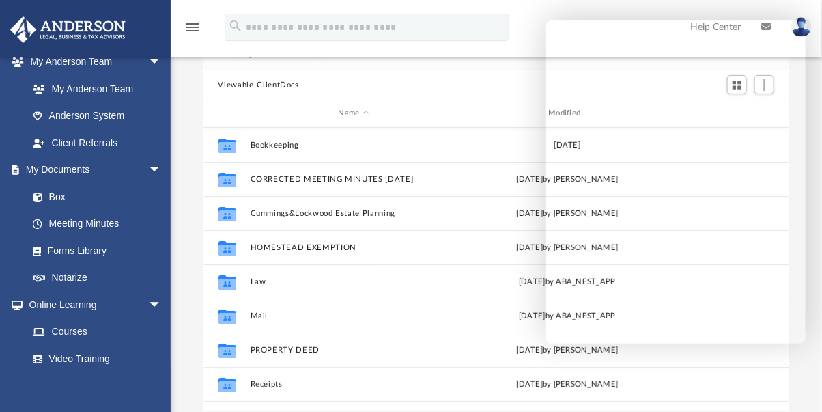
click at [416, 71] on div "Viewable-ClientDocs" at bounding box center [497, 85] width 587 height 30
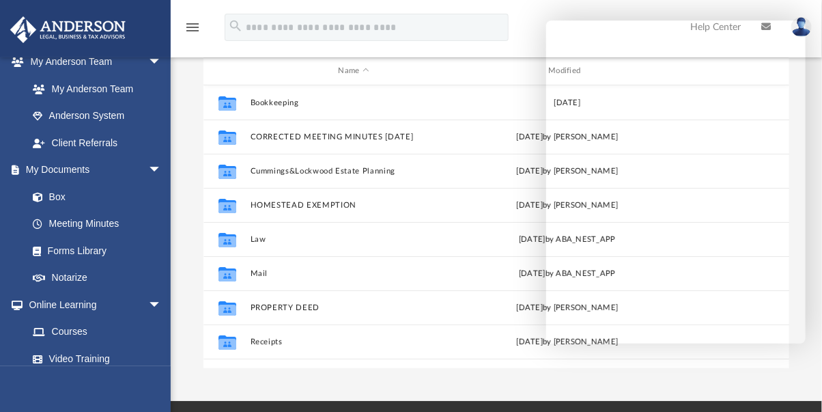
scroll to position [145, 0]
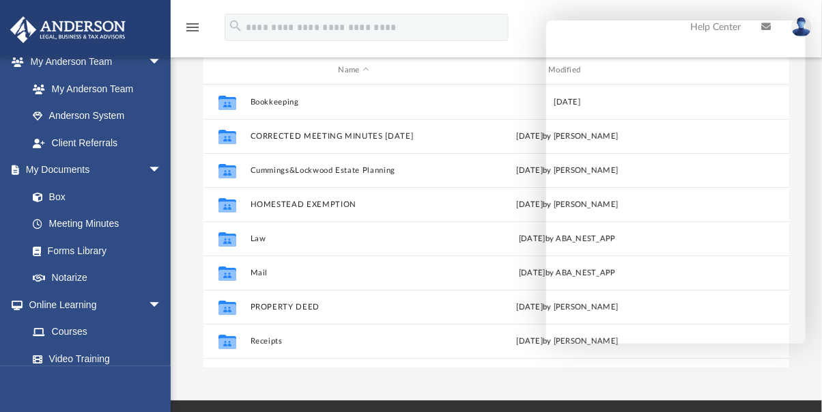
click at [59, 198] on link "Box" at bounding box center [94, 196] width 150 height 27
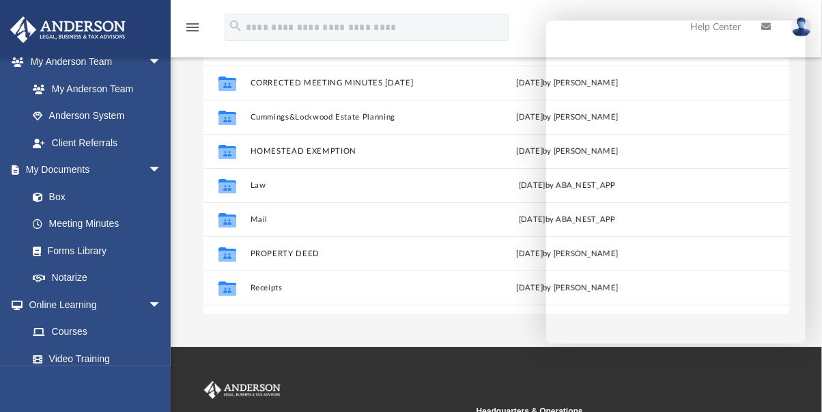
scroll to position [224, 0]
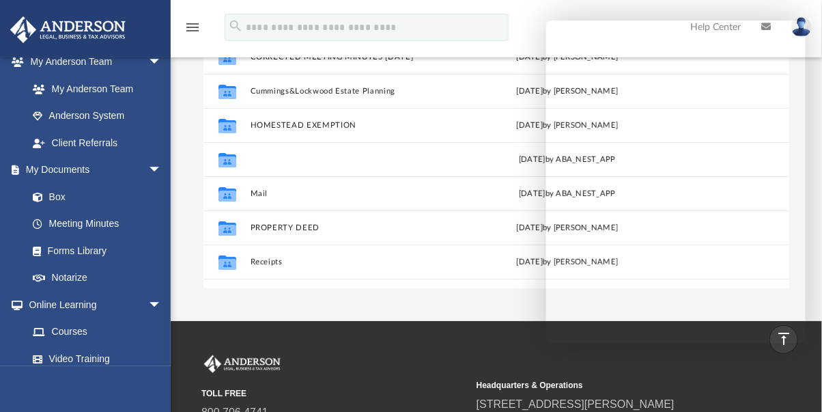
click at [262, 158] on button "Law" at bounding box center [354, 159] width 208 height 9
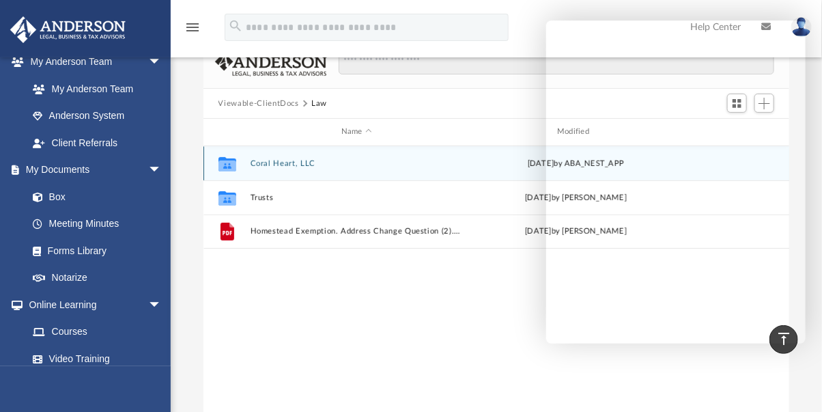
scroll to position [70, 0]
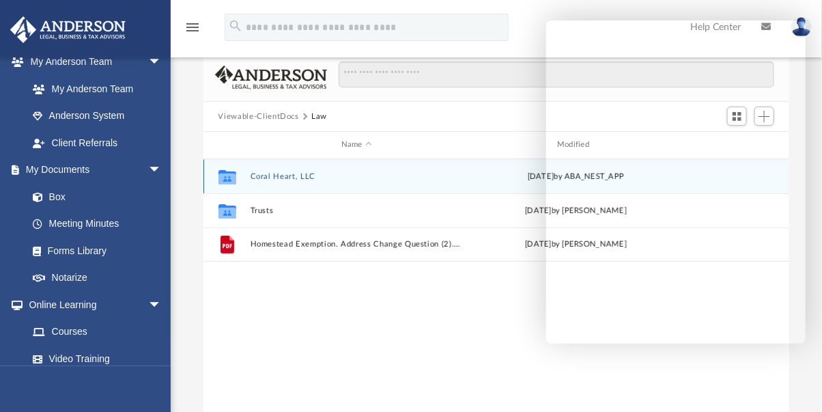
drag, startPoint x: 686, startPoint y: 292, endPoint x: 227, endPoint y: 174, distance: 474.0
click at [227, 174] on icon "grid" at bounding box center [227, 178] width 18 height 11
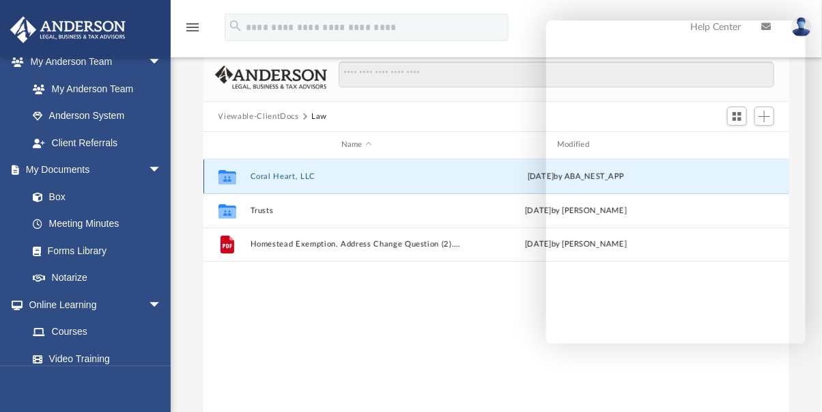
click at [231, 178] on icon "grid" at bounding box center [227, 178] width 18 height 11
click at [293, 173] on button "Coral Heart, LLC" at bounding box center [356, 176] width 213 height 9
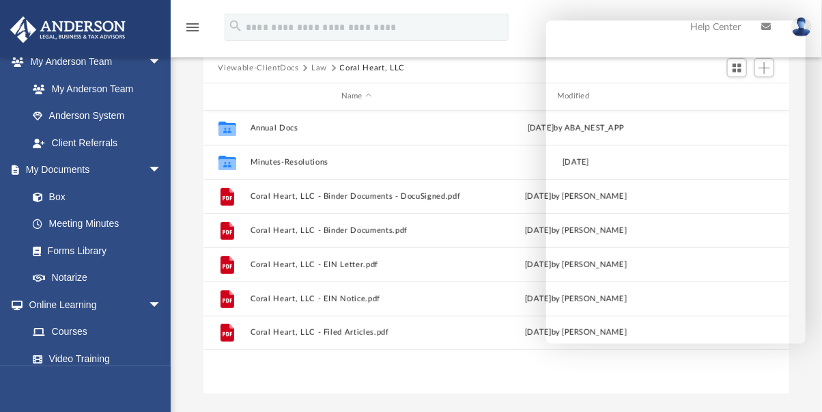
scroll to position [124, 0]
